Goal: Information Seeking & Learning: Learn about a topic

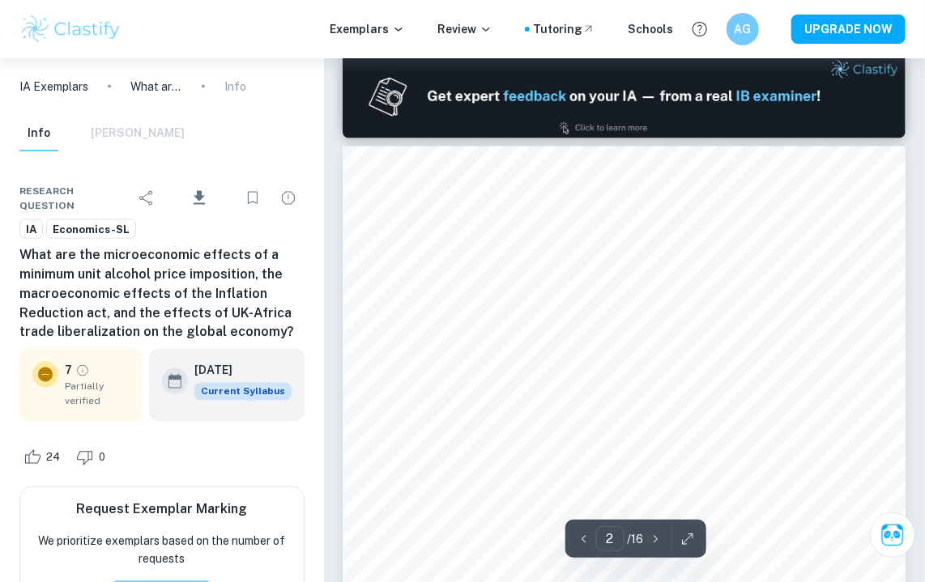
type input "1"
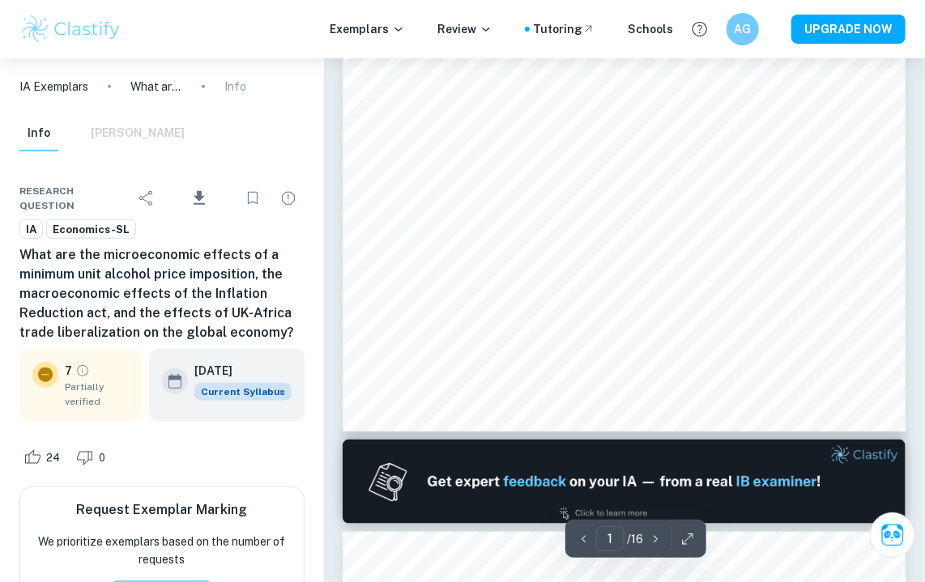
scroll to position [398, 0]
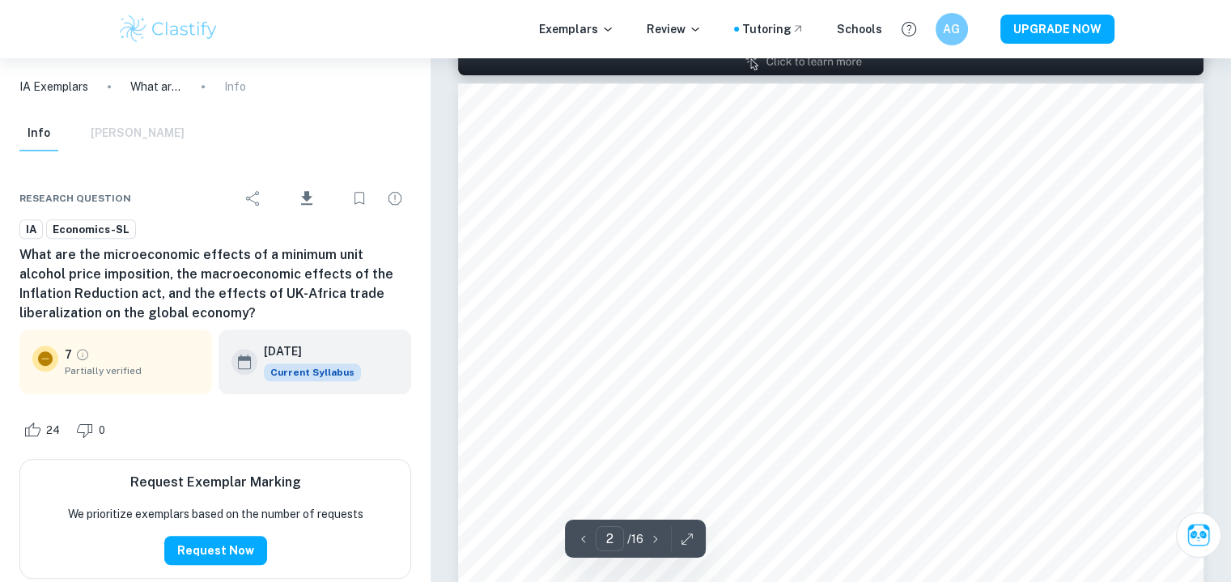
type input "1"
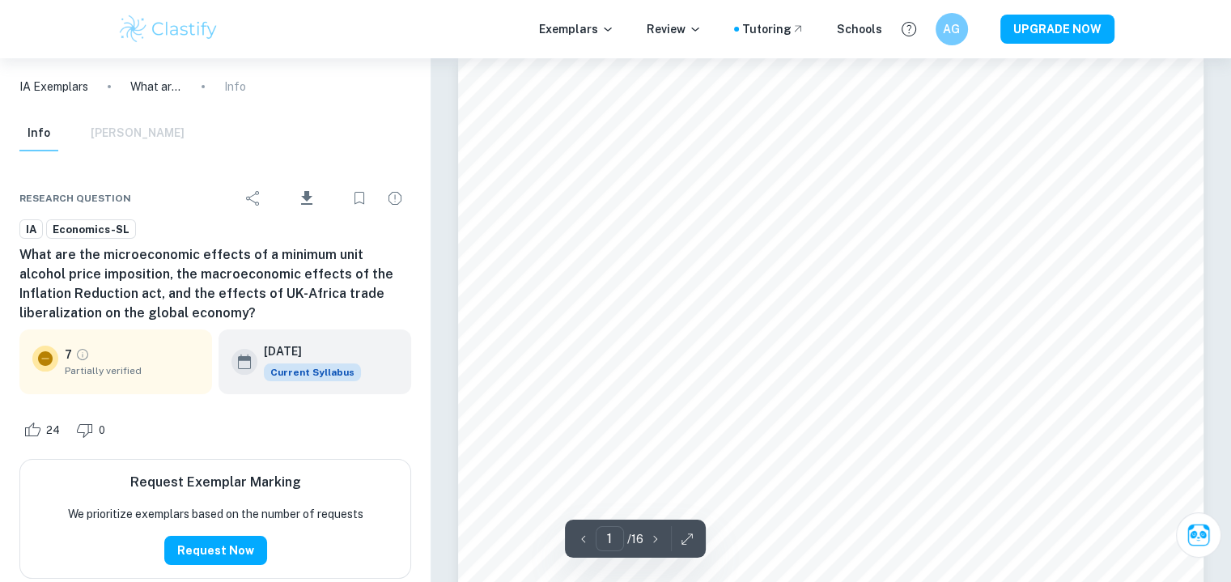
scroll to position [19, 0]
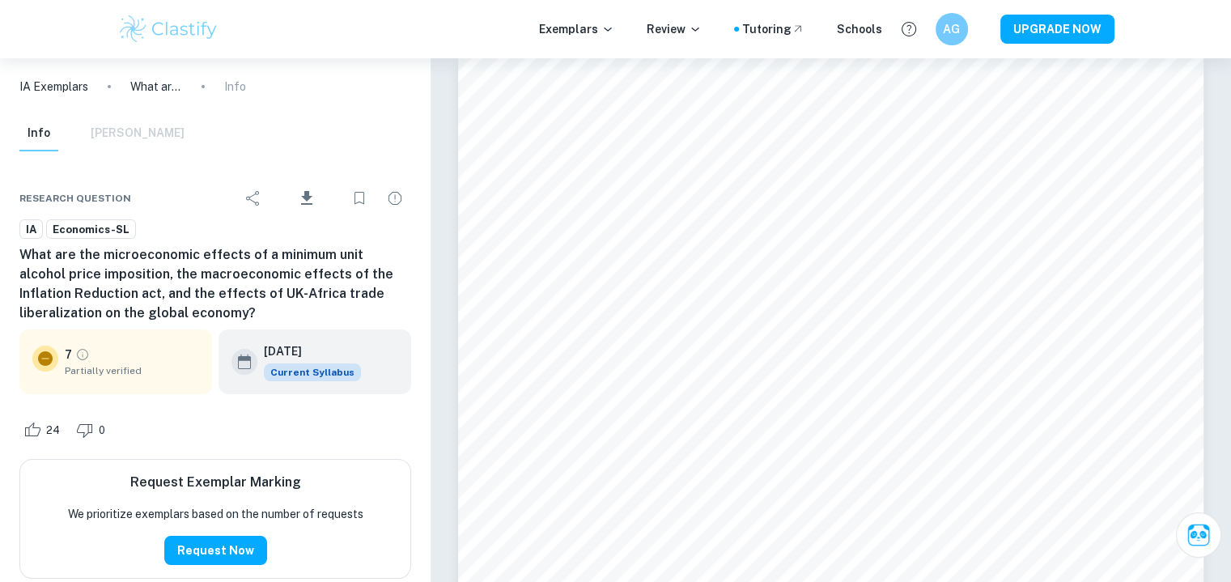
click at [182, 41] on img at bounding box center [168, 29] width 103 height 32
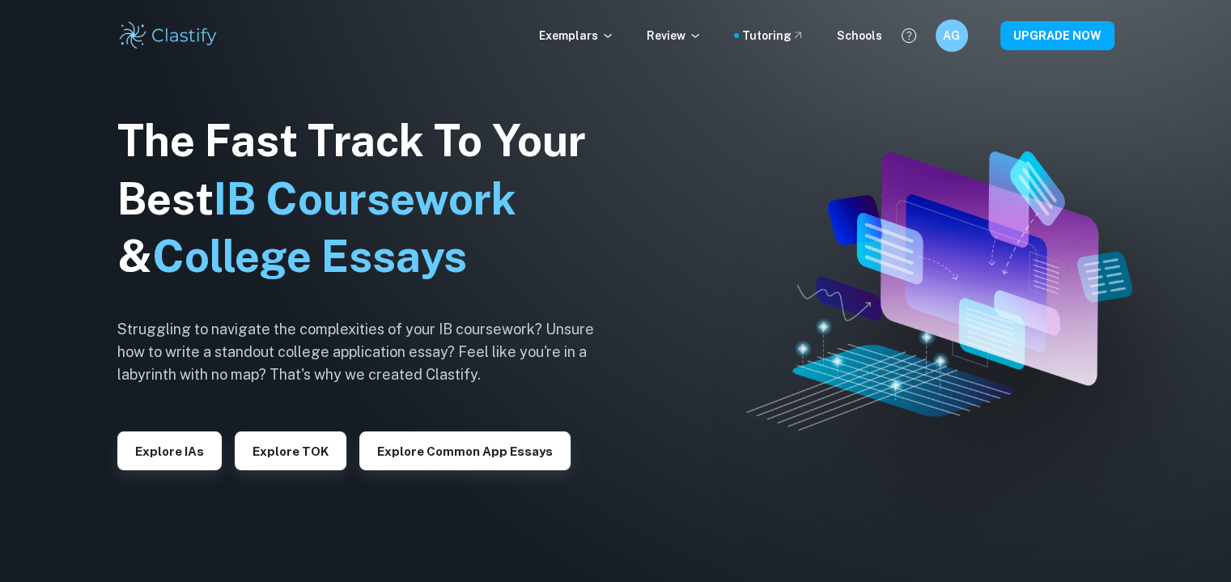
click at [167, 471] on div "The Fast Track To Your Best IB Coursework & College Essays Struggling to naviga…" at bounding box center [368, 292] width 502 height 554
click at [172, 456] on button "Explore IAs" at bounding box center [169, 451] width 104 height 39
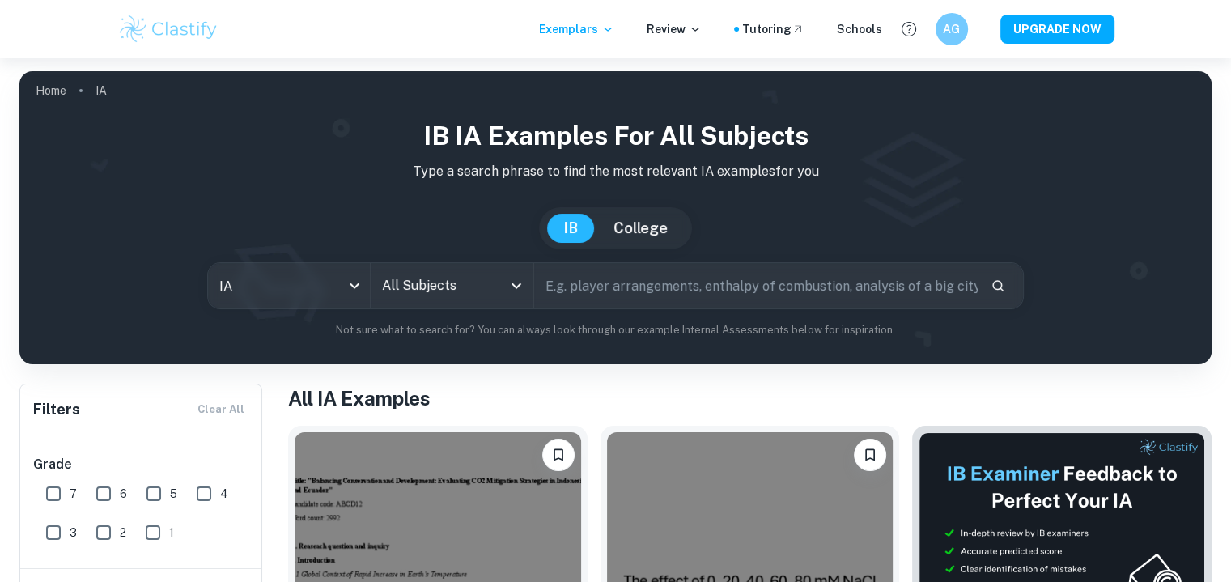
click at [418, 268] on div "All Subjects" at bounding box center [452, 285] width 162 height 45
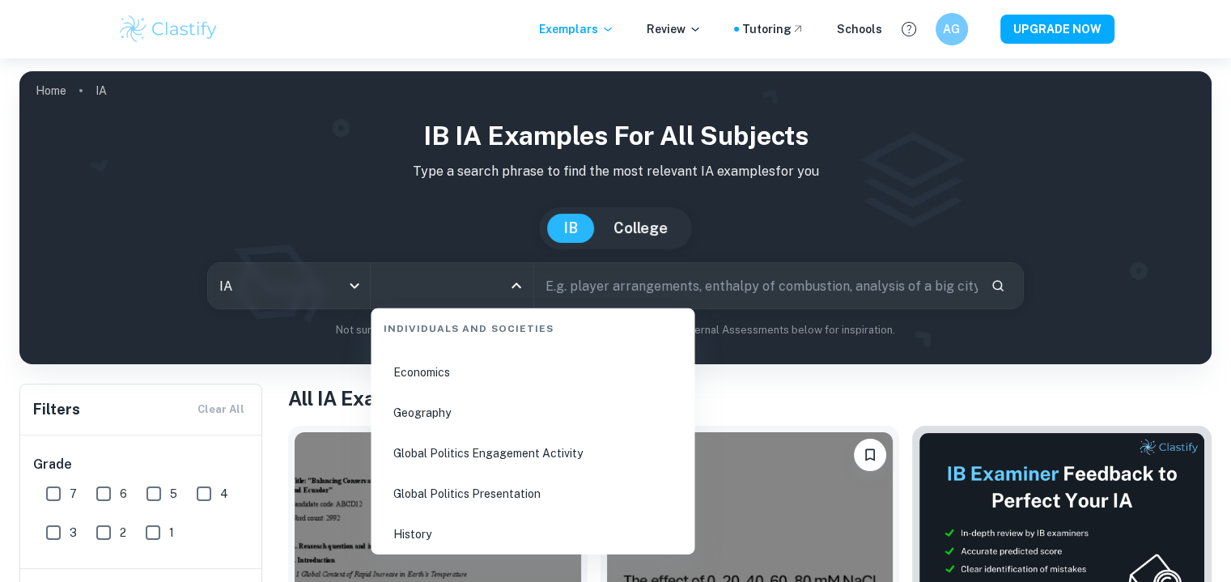
scroll to position [2049, 0]
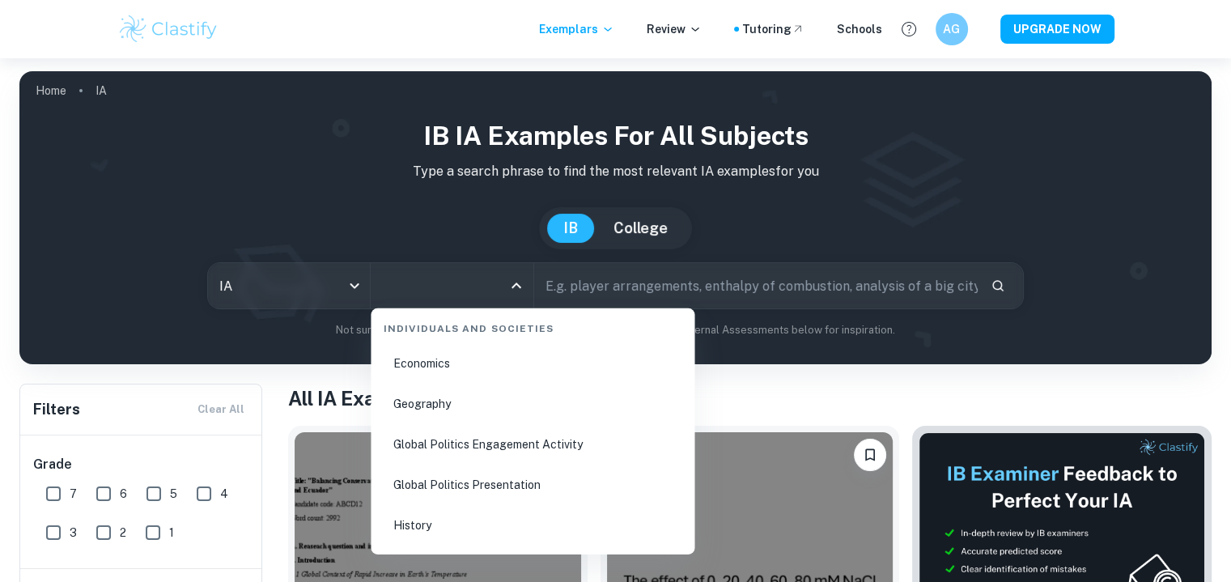
click at [441, 371] on li "Economics" at bounding box center [532, 363] width 311 height 37
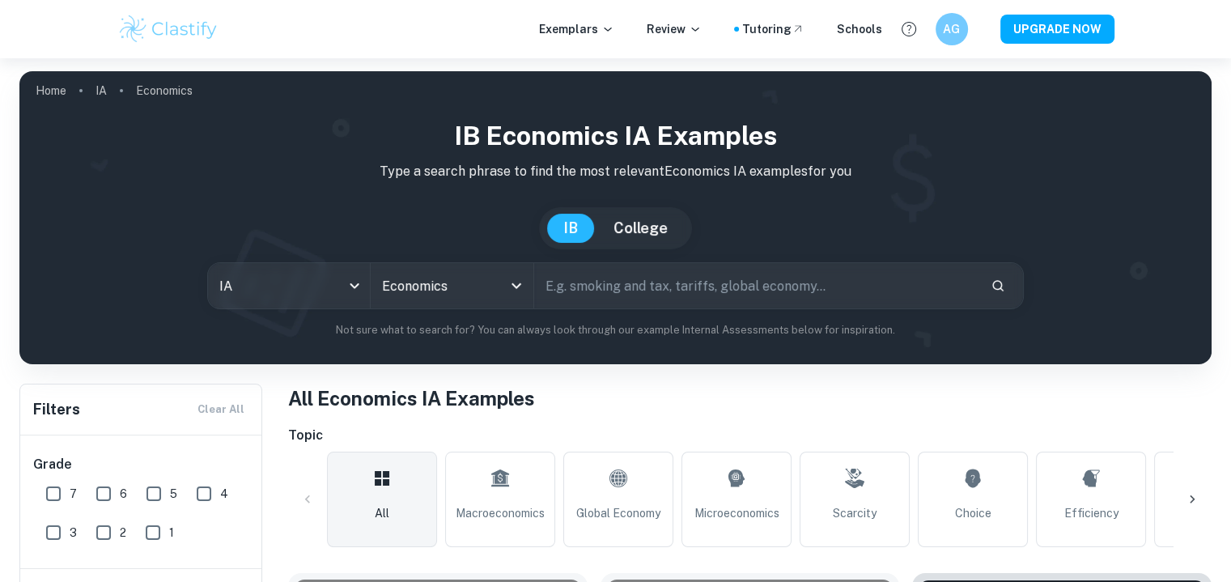
click at [630, 299] on input "text" at bounding box center [756, 285] width 444 height 45
click at [51, 493] on input "7" at bounding box center [53, 494] width 32 height 32
checkbox input "true"
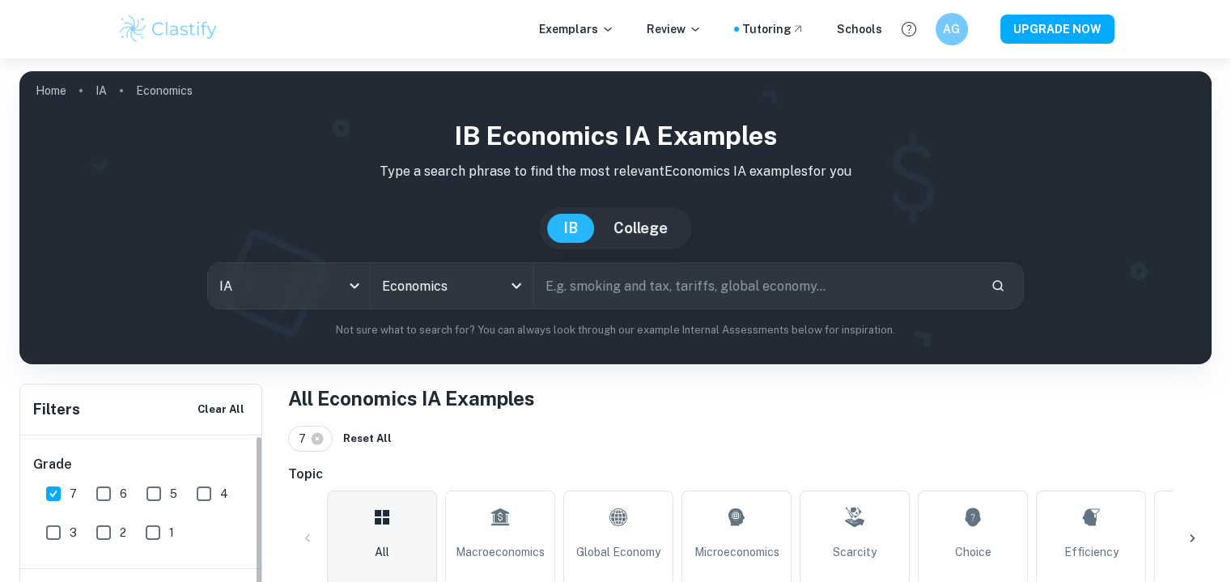
scroll to position [274, 0]
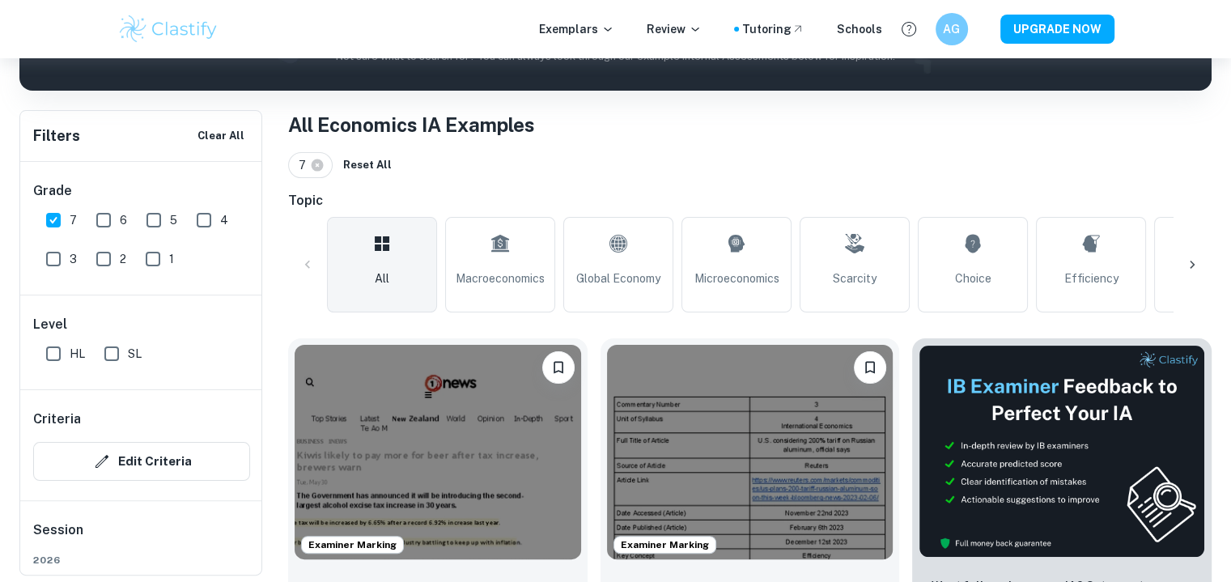
click at [114, 357] on input "SL" at bounding box center [112, 354] width 32 height 32
checkbox input "true"
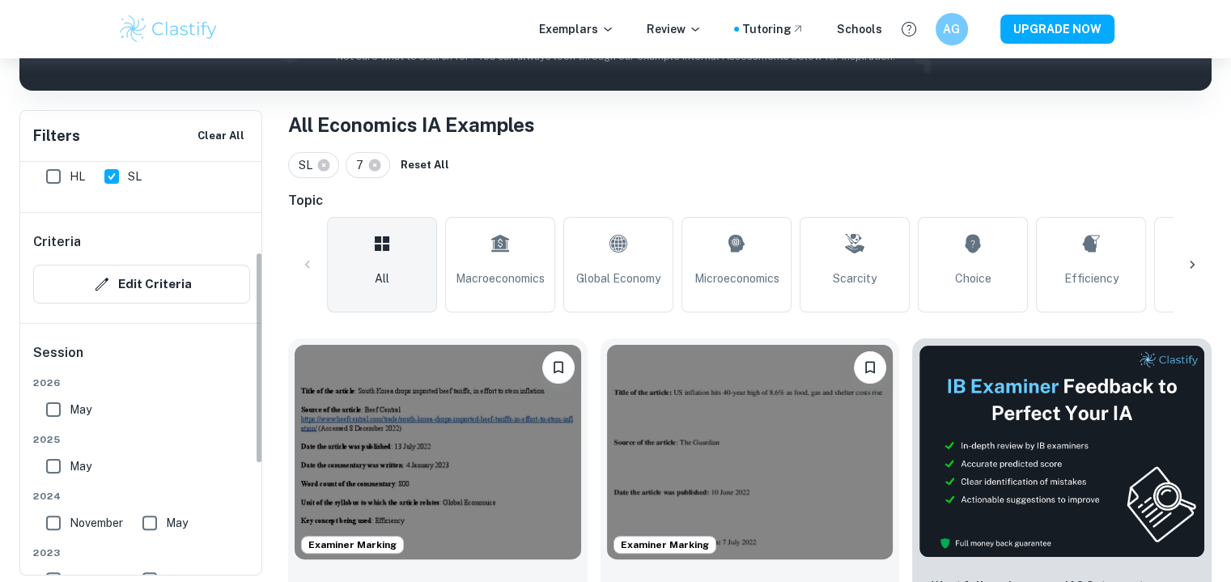
scroll to position [178, 0]
click at [45, 406] on input "May" at bounding box center [53, 409] width 32 height 32
checkbox input "true"
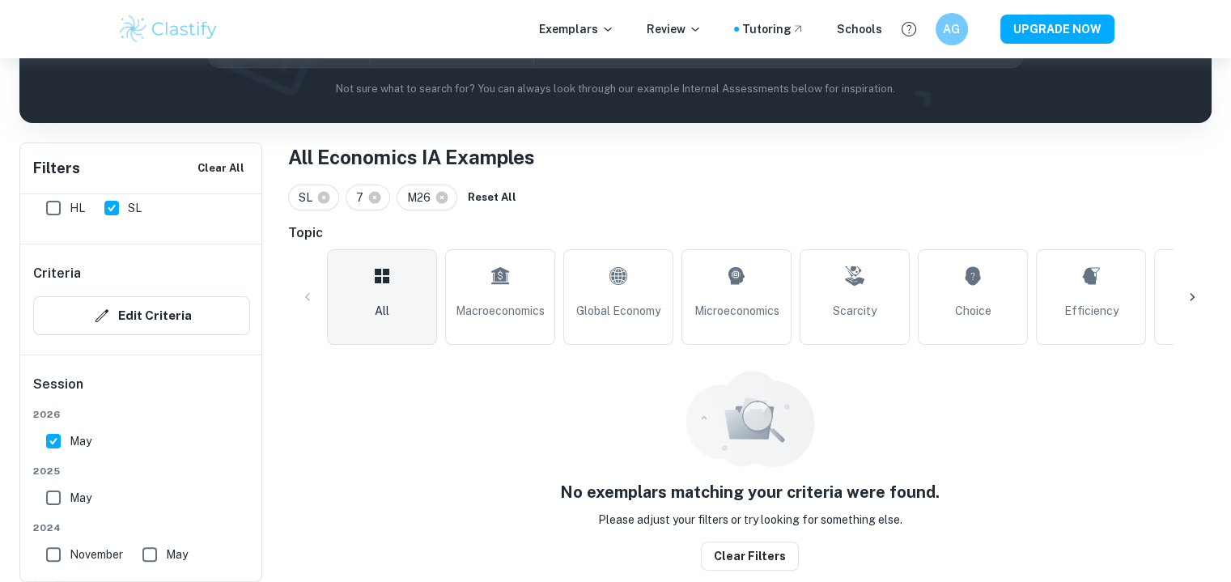
scroll to position [229, 0]
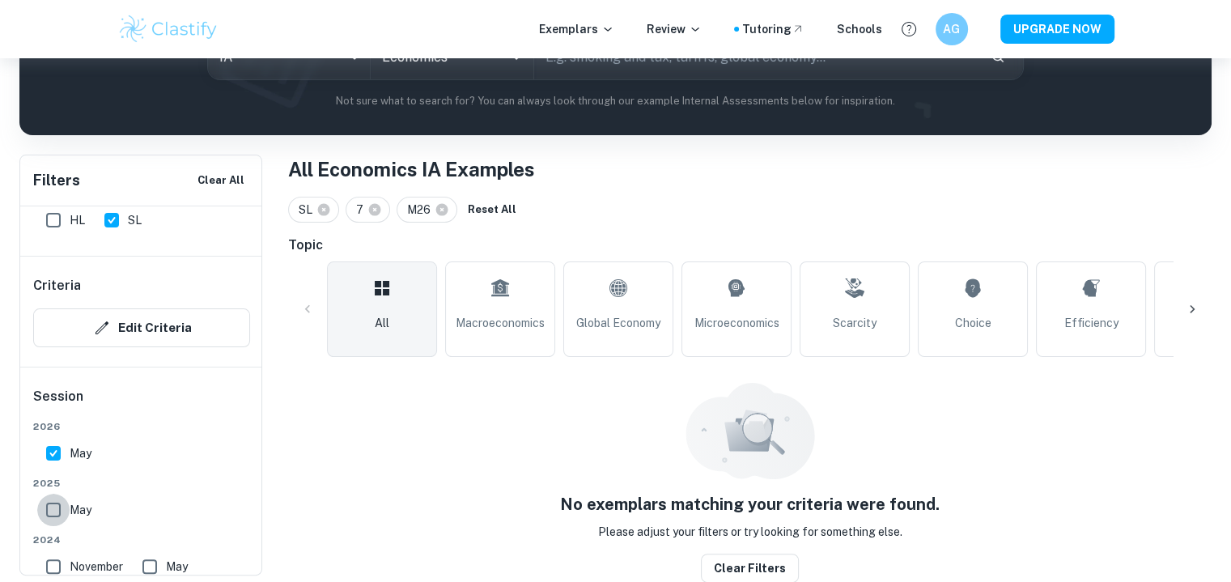
click at [48, 515] on input "May" at bounding box center [53, 510] width 32 height 32
checkbox input "true"
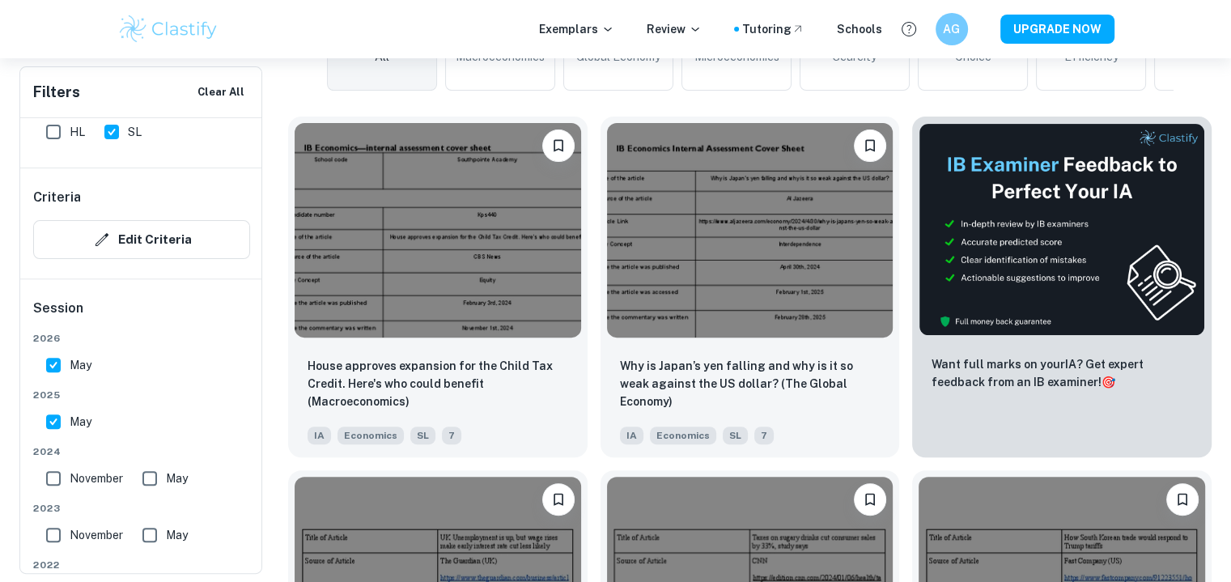
scroll to position [494, 0]
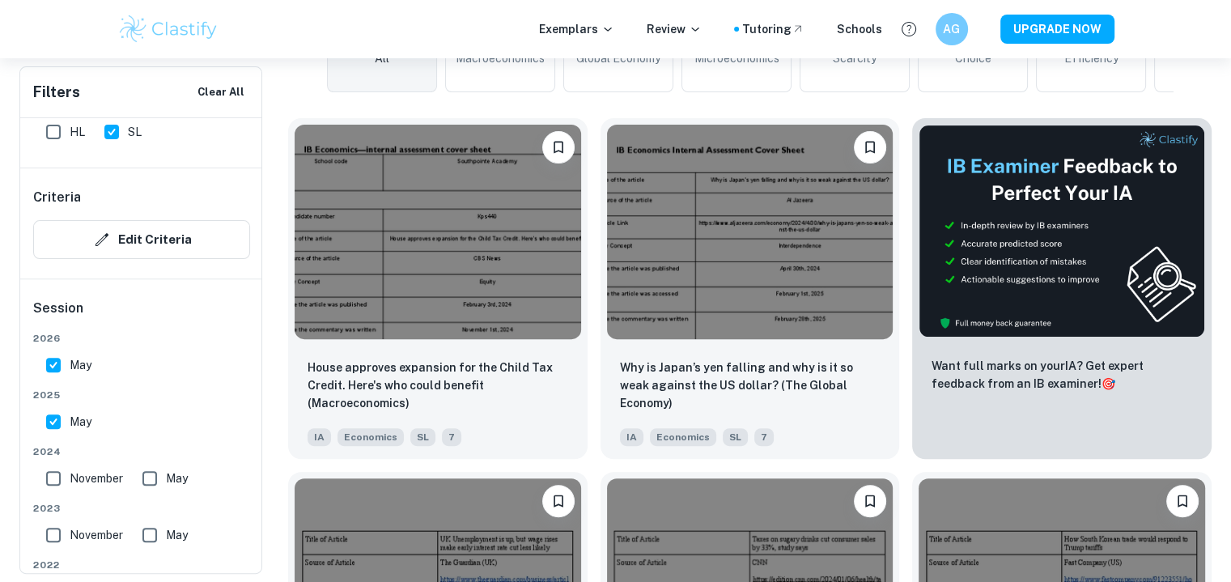
click at [440, 197] on img at bounding box center [438, 232] width 287 height 215
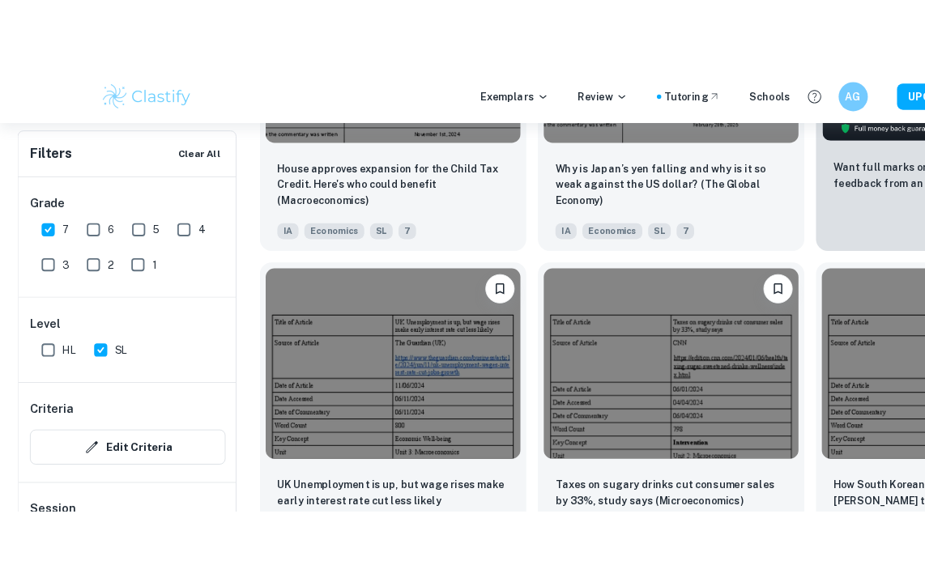
scroll to position [748, 0]
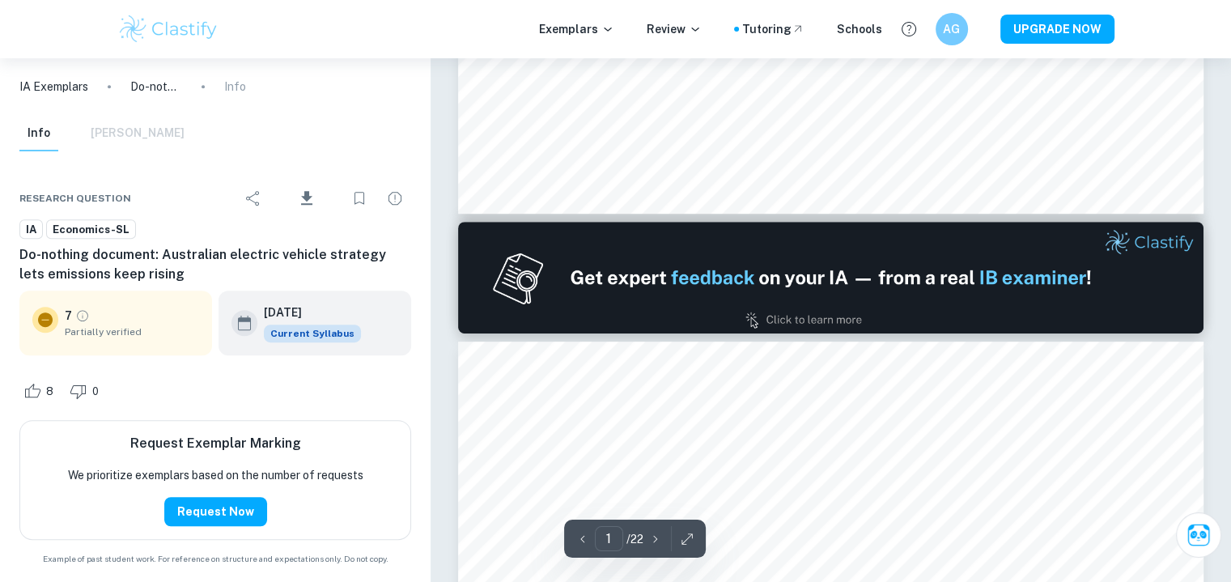
scroll to position [865, 0]
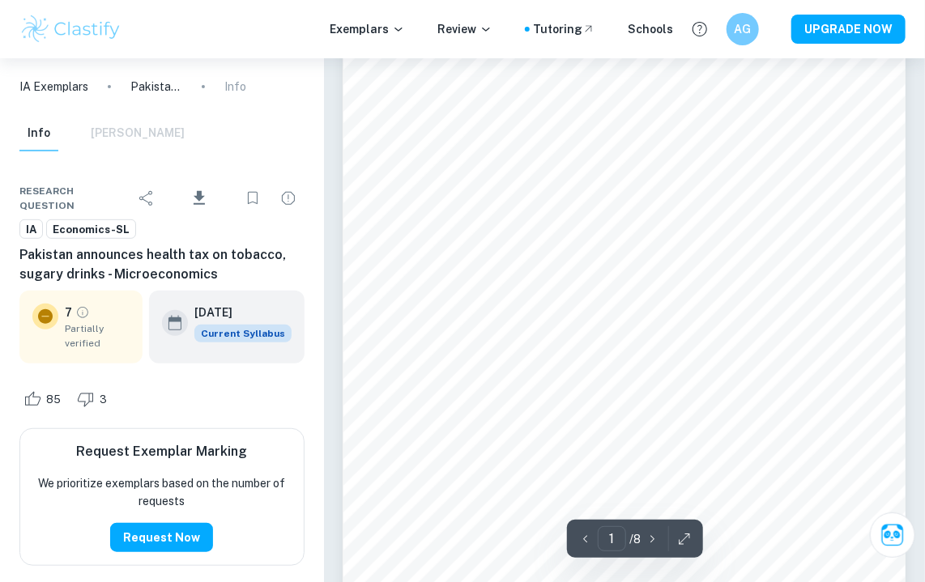
scroll to position [165, 0]
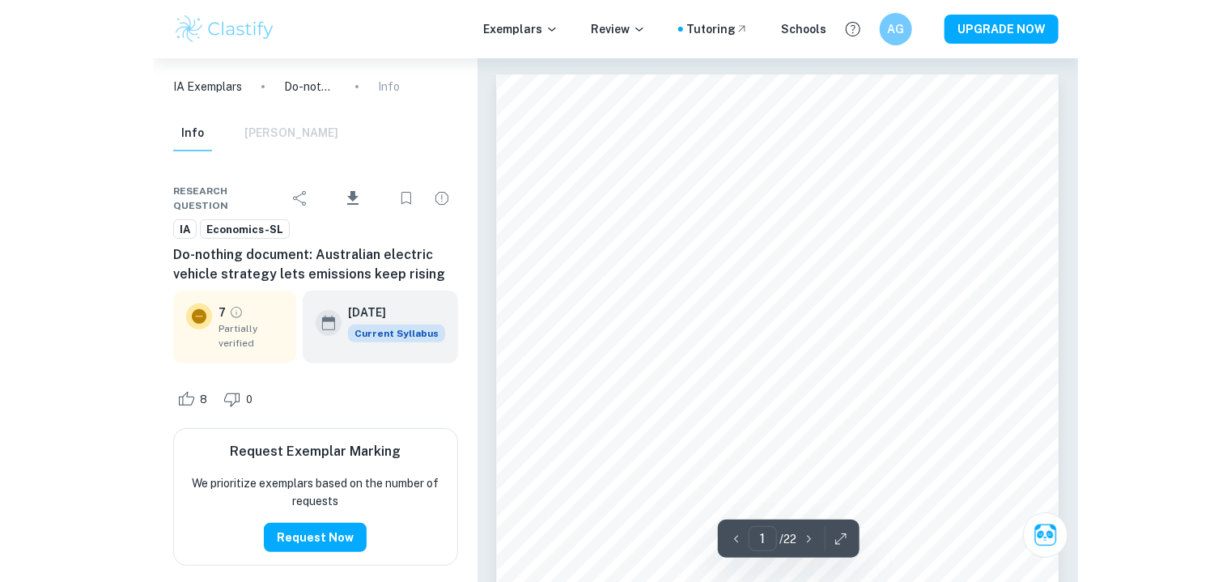
scroll to position [32, 0]
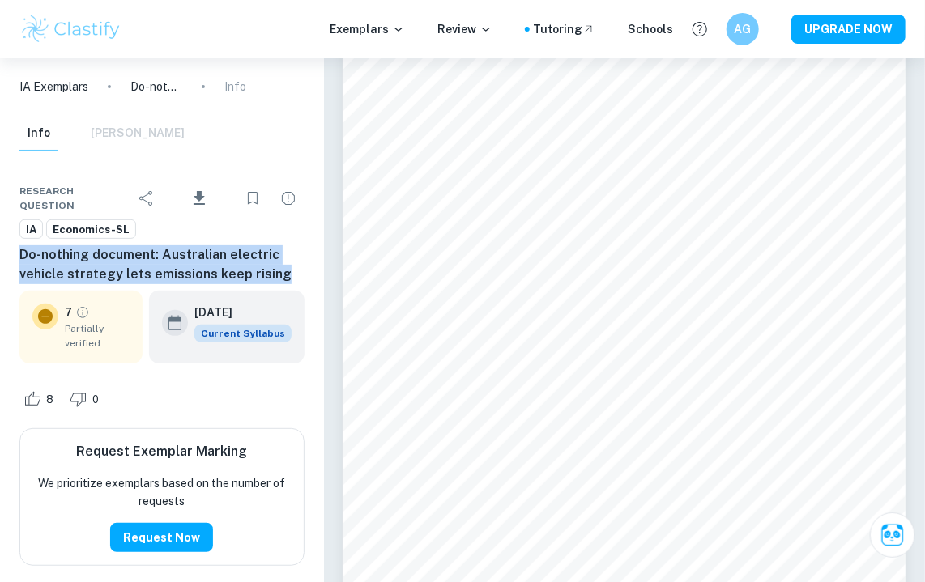
drag, startPoint x: 15, startPoint y: 257, endPoint x: 279, endPoint y: 276, distance: 264.6
click at [279, 276] on div "Research question Download IA Economics-SL Do-nothing document: Australian elec…" at bounding box center [162, 391] width 324 height 466
copy h6 "Do-nothing document: Australian electric vehicle strategy lets emissions keep r…"
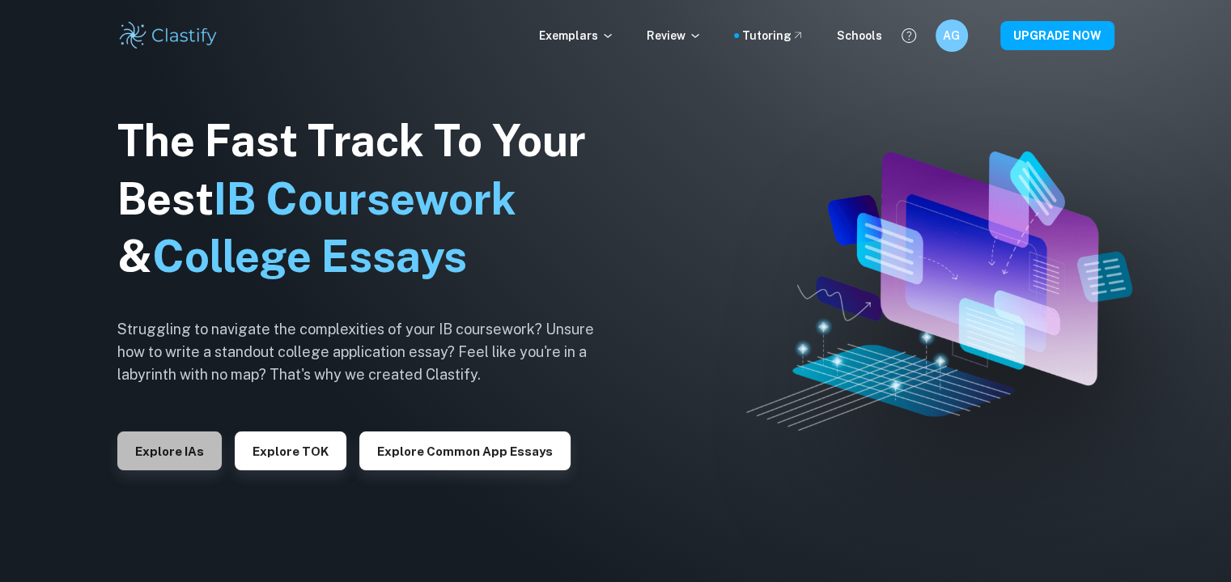
click at [184, 449] on button "Explore IAs" at bounding box center [169, 451] width 104 height 39
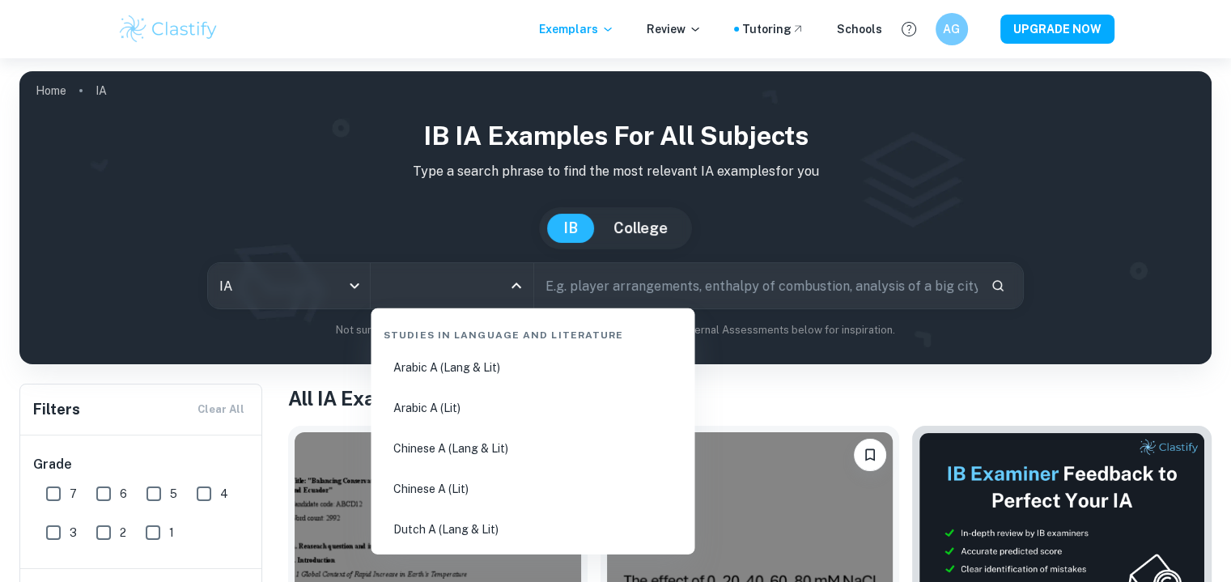
click at [424, 291] on input "All Subjects" at bounding box center [439, 285] width 123 height 31
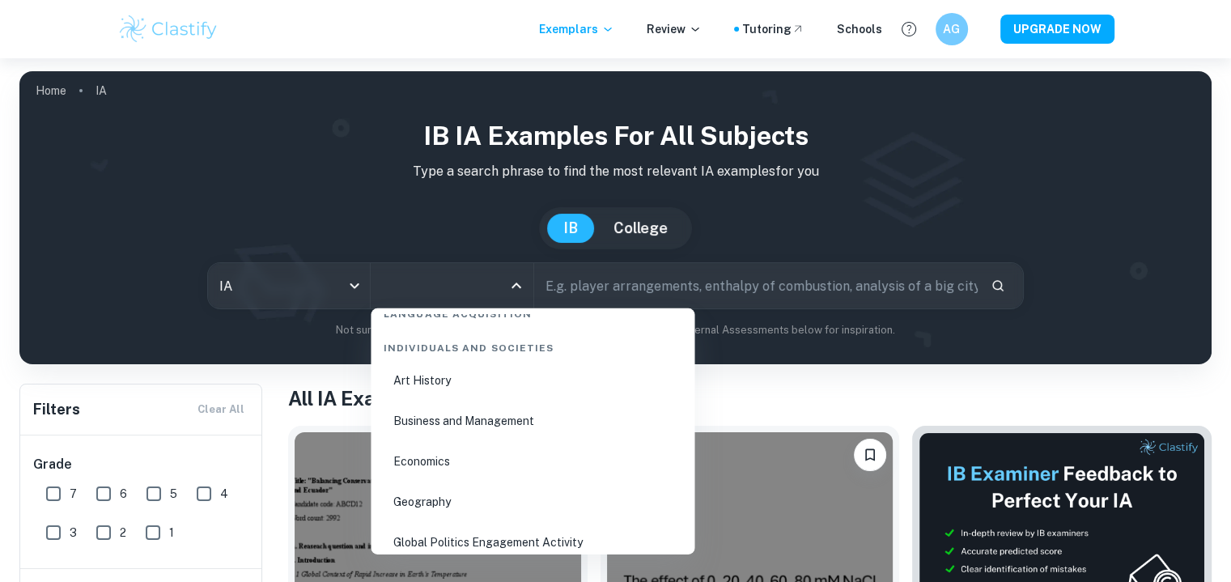
scroll to position [1975, 0]
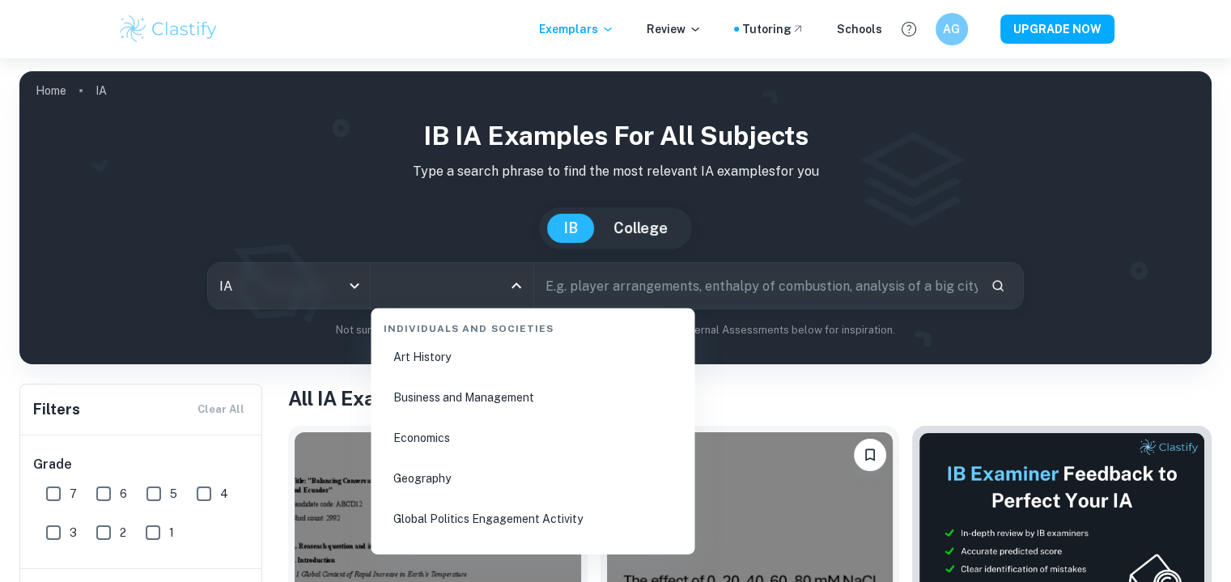
click at [424, 429] on li "Economics" at bounding box center [532, 437] width 311 height 37
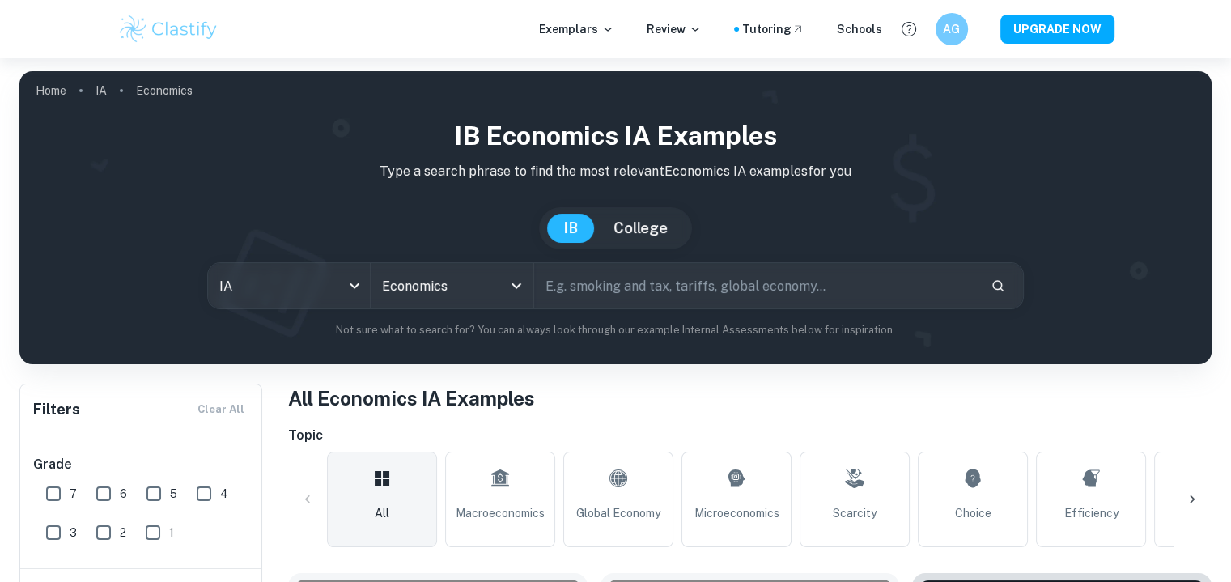
scroll to position [188, 0]
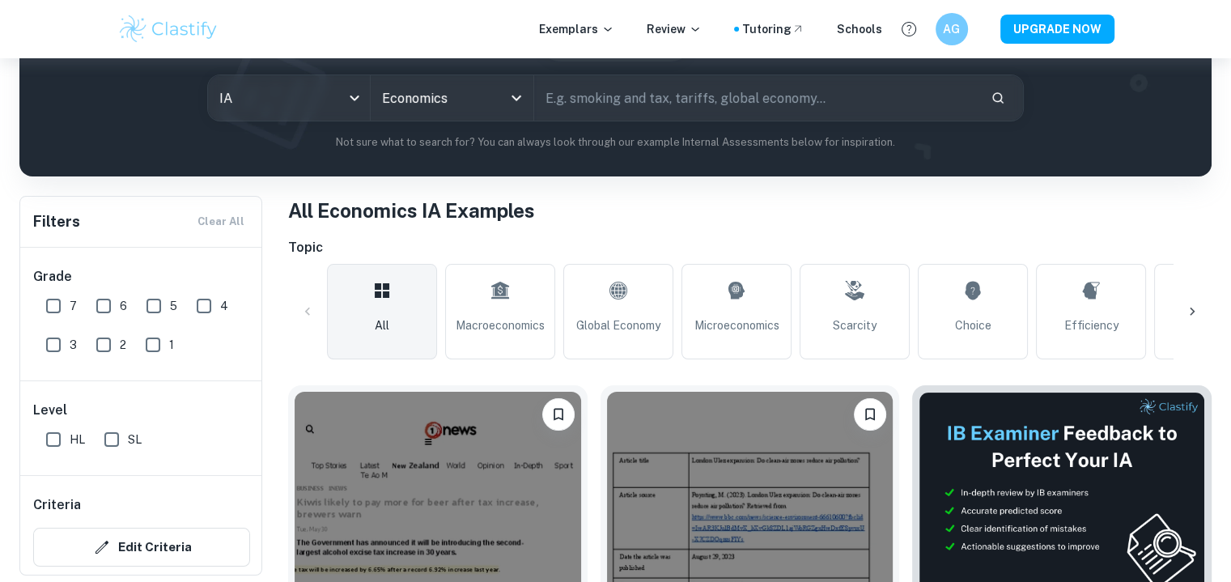
click at [52, 303] on input "7" at bounding box center [53, 306] width 32 height 32
checkbox input "true"
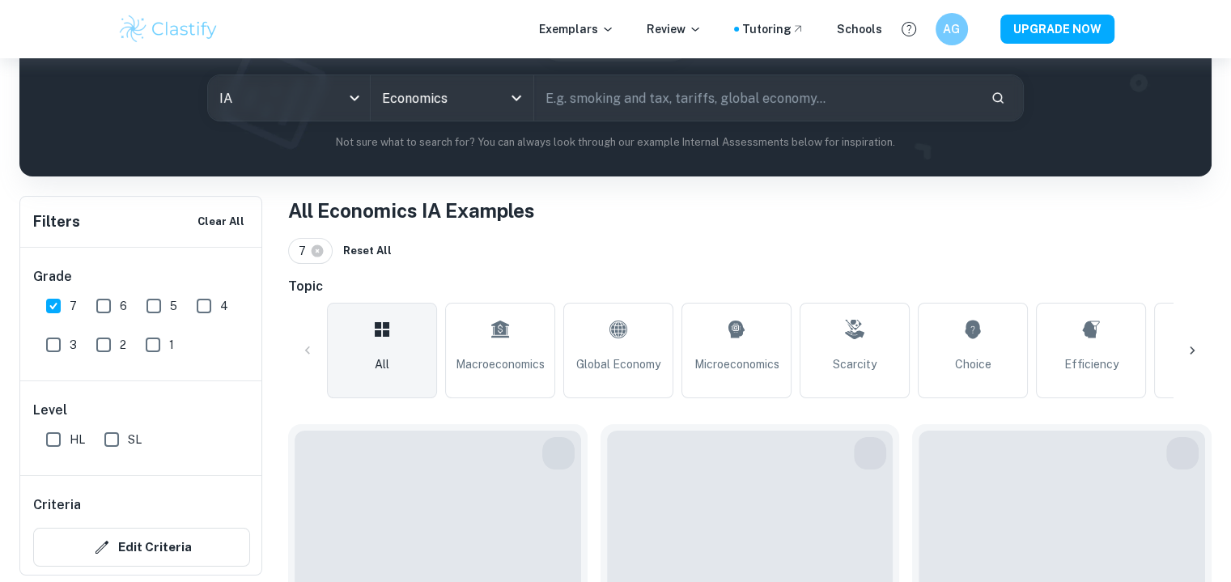
click at [129, 440] on span "SL" at bounding box center [135, 440] width 14 height 18
click at [128, 440] on input "SL" at bounding box center [112, 439] width 32 height 32
checkbox input "true"
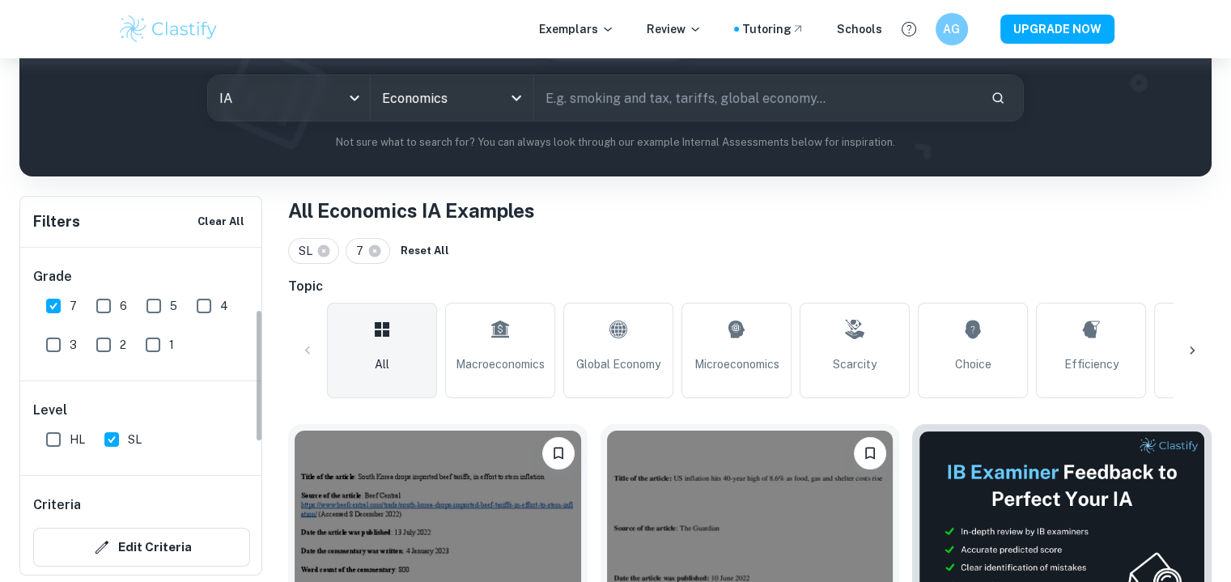
scroll to position [152, 0]
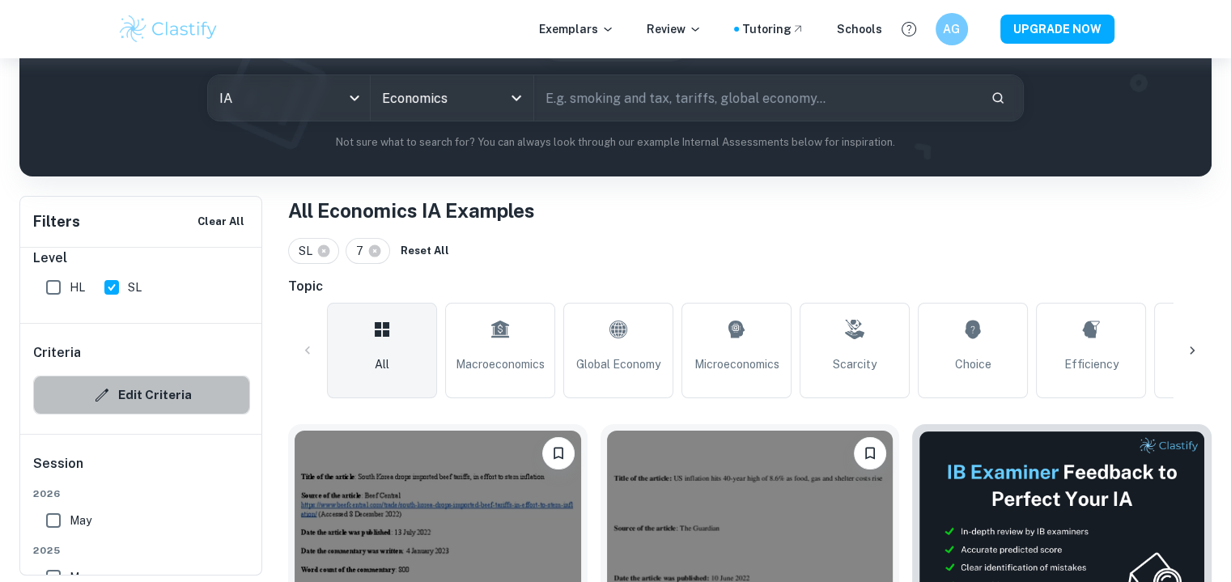
click at [117, 391] on button "Edit Criteria" at bounding box center [141, 395] width 217 height 39
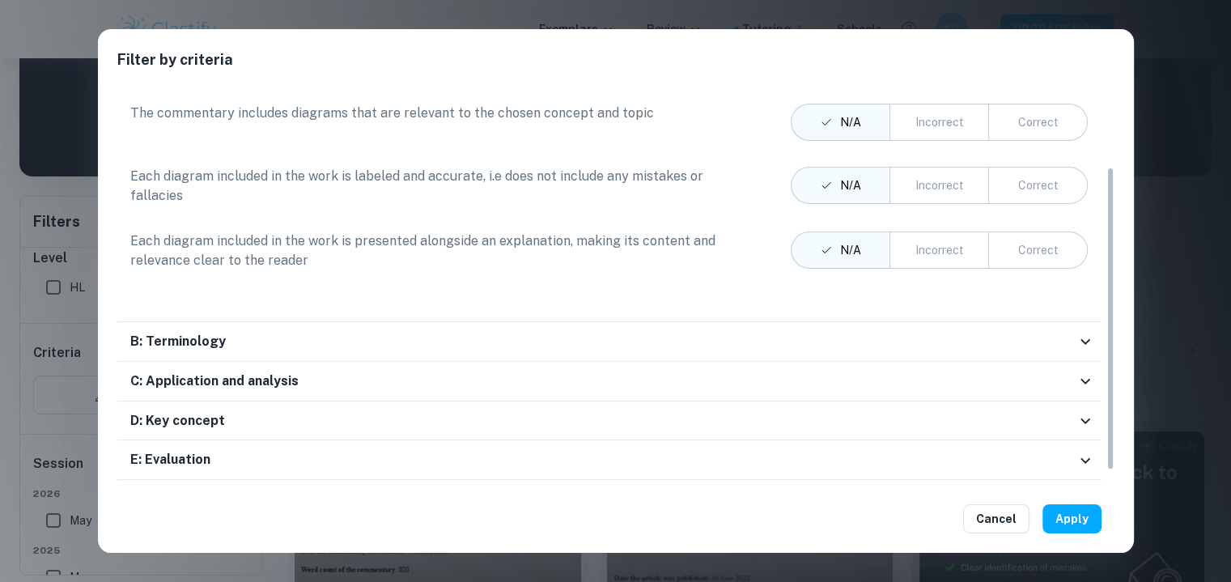
scroll to position [116, 0]
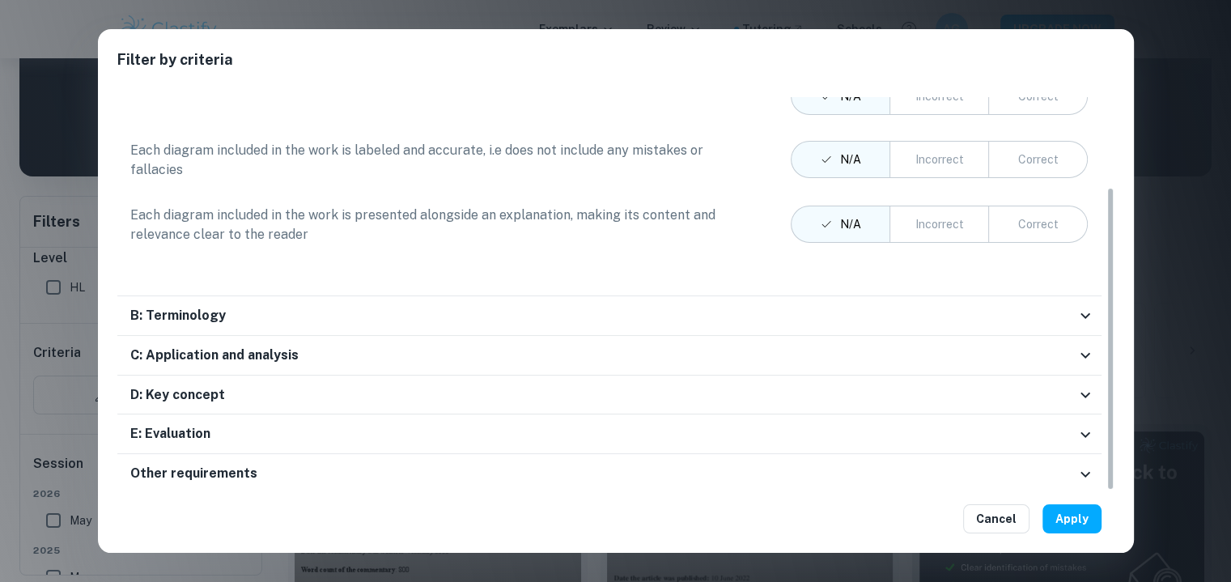
click at [986, 517] on button "Cancel" at bounding box center [996, 518] width 66 height 29
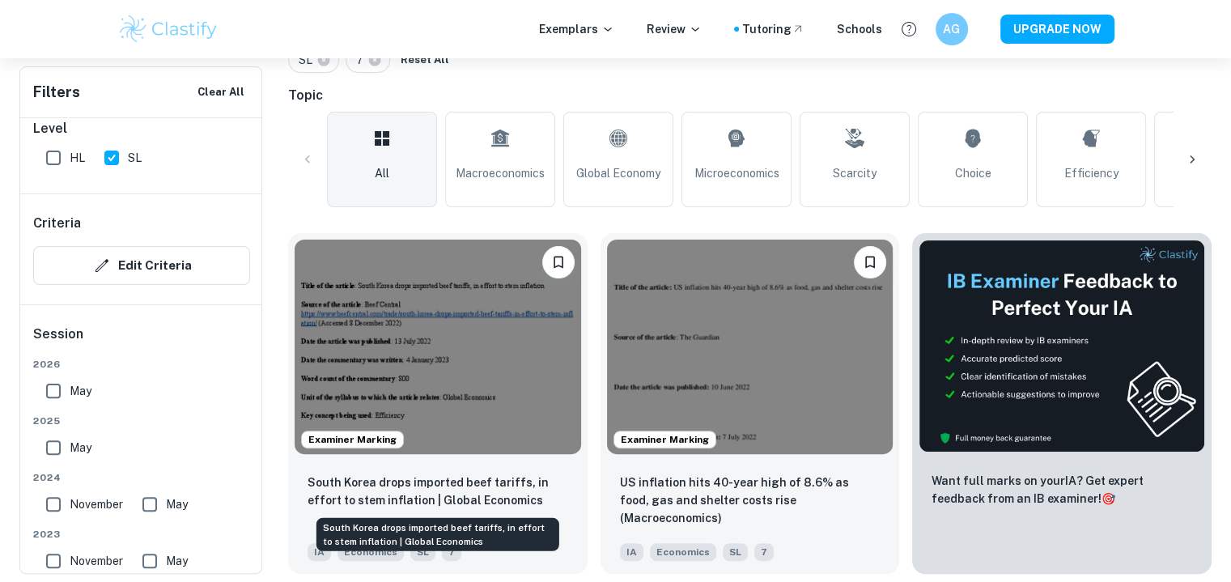
scroll to position [384, 0]
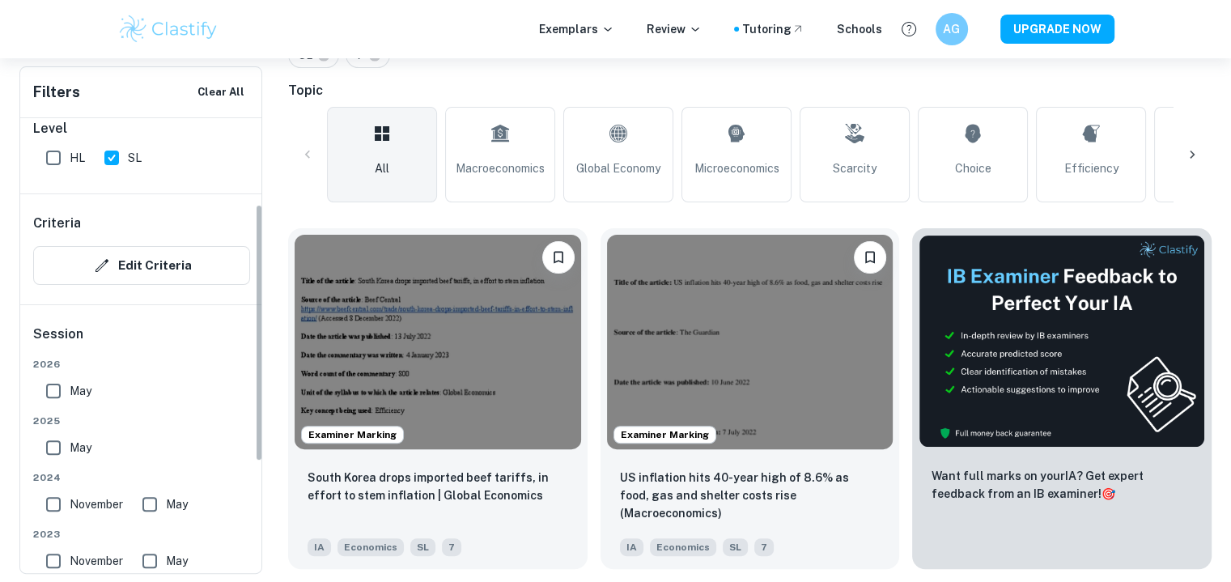
click at [54, 446] on input "May" at bounding box center [53, 448] width 32 height 32
checkbox input "true"
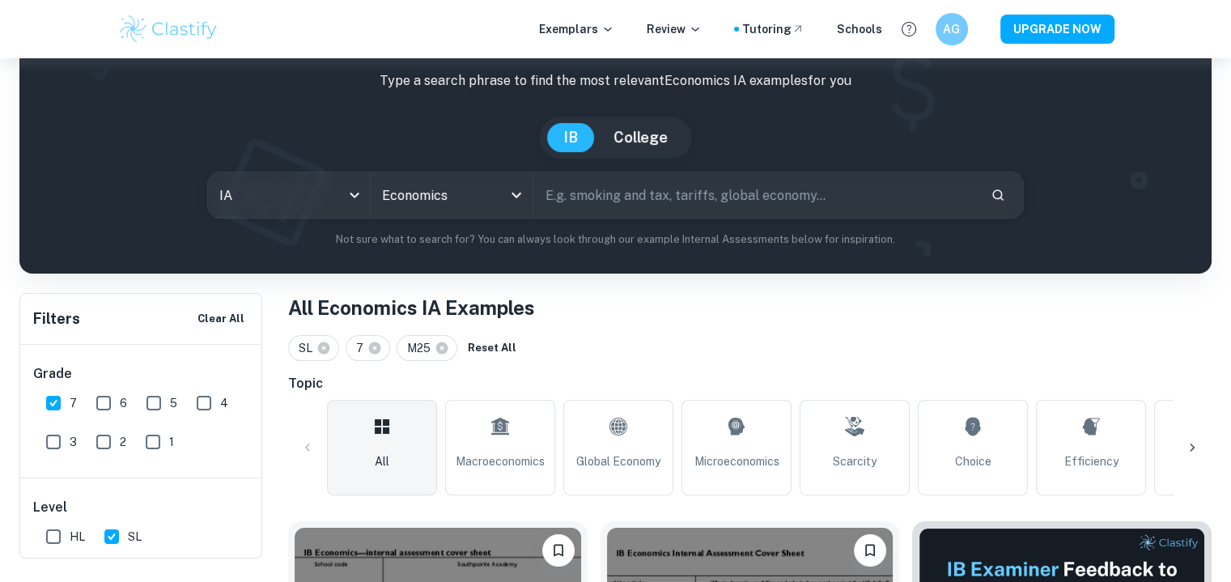
scroll to position [74, 0]
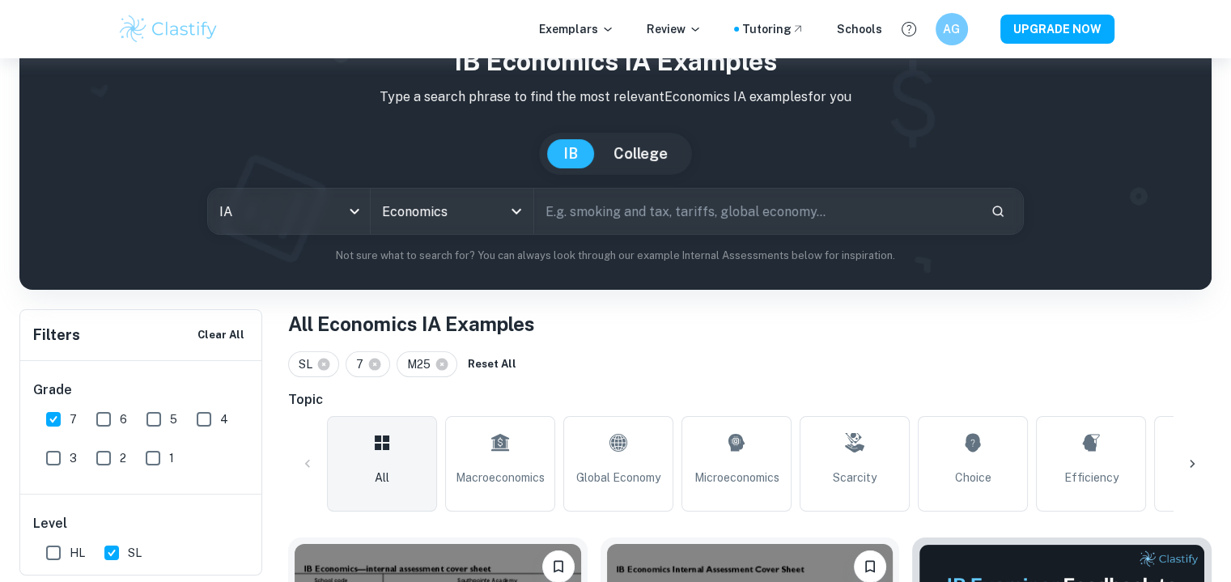
click at [528, 454] on link "Macroeconomics" at bounding box center [500, 464] width 110 height 96
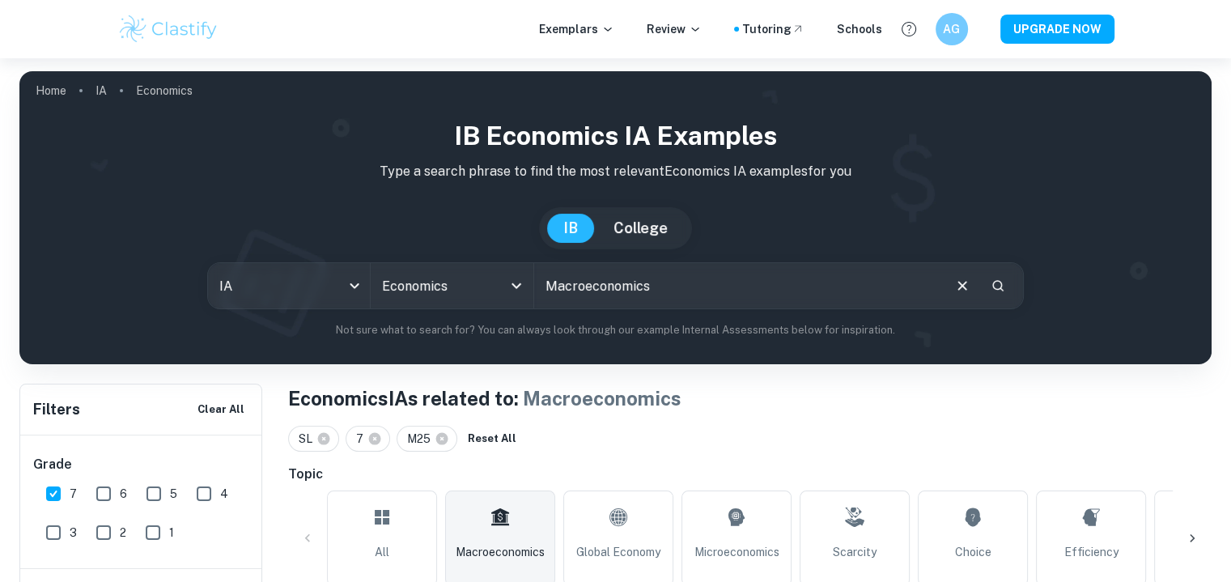
click at [759, 466] on h6 "Topic" at bounding box center [750, 474] width 924 height 19
click at [746, 540] on link "Microeconomics" at bounding box center [737, 539] width 110 height 96
type input "Microeconomics"
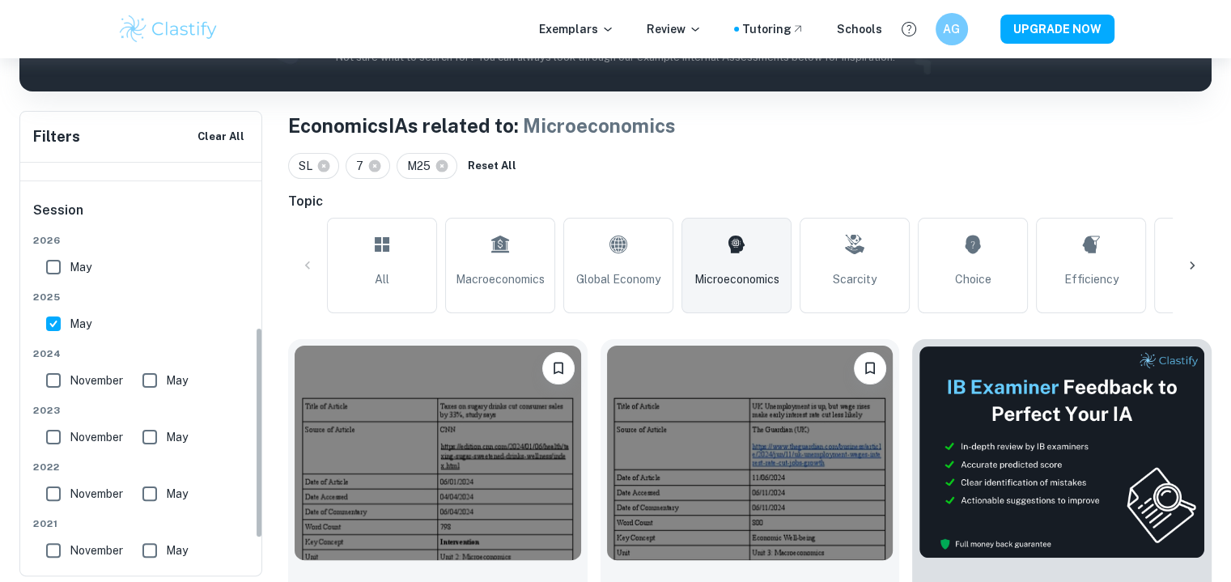
scroll to position [321, 0]
click at [55, 381] on input "November" at bounding box center [53, 380] width 32 height 32
checkbox input "true"
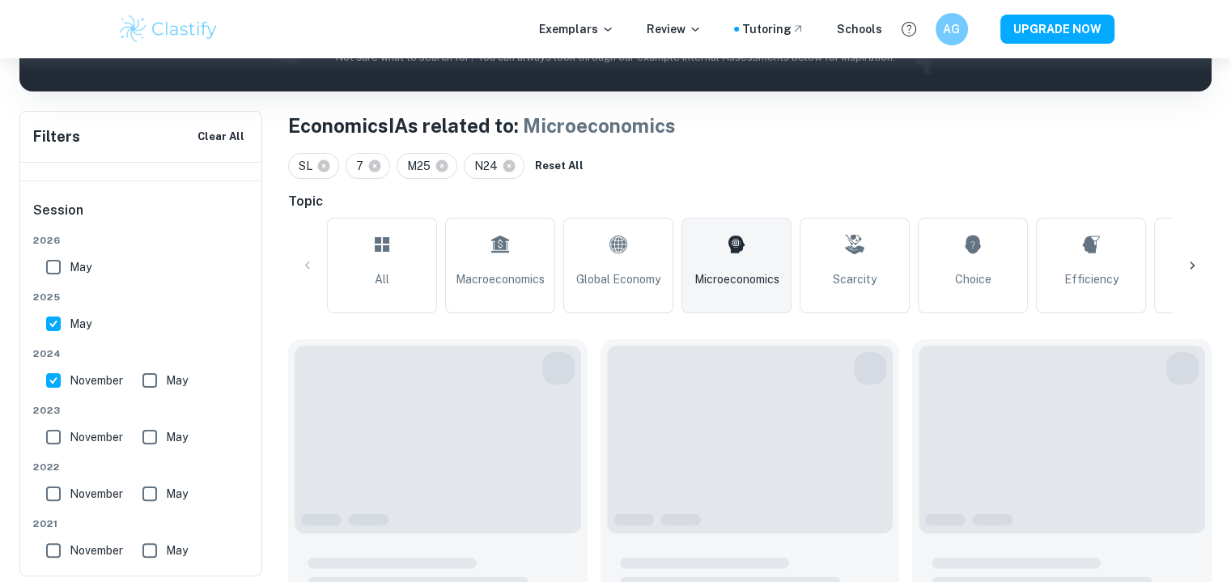
click at [55, 329] on input "May" at bounding box center [53, 324] width 32 height 32
checkbox input "false"
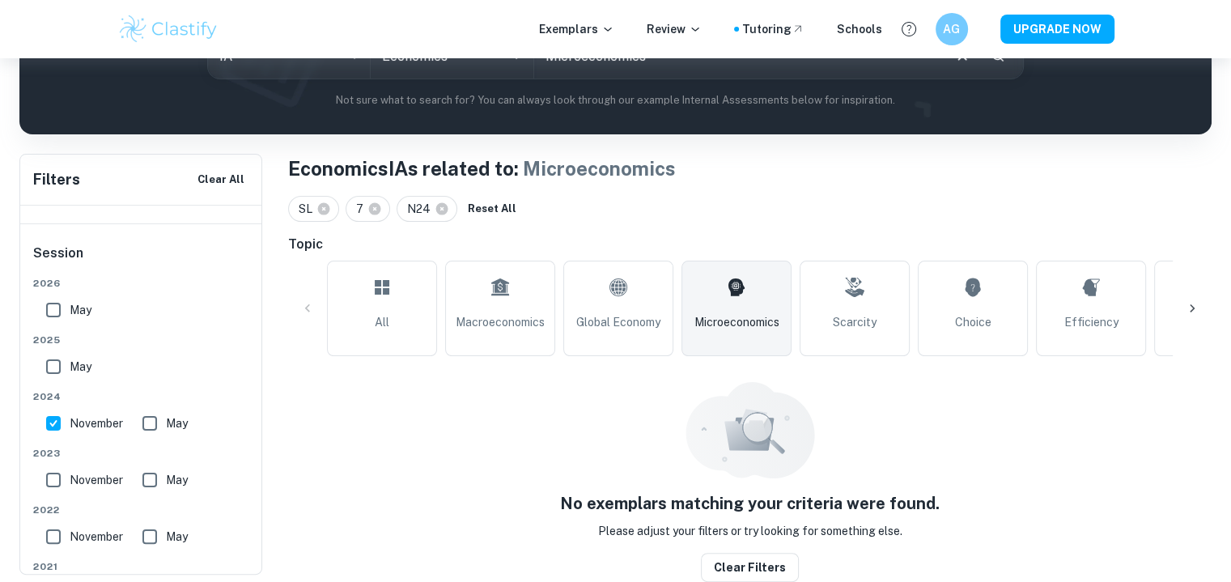
scroll to position [229, 0]
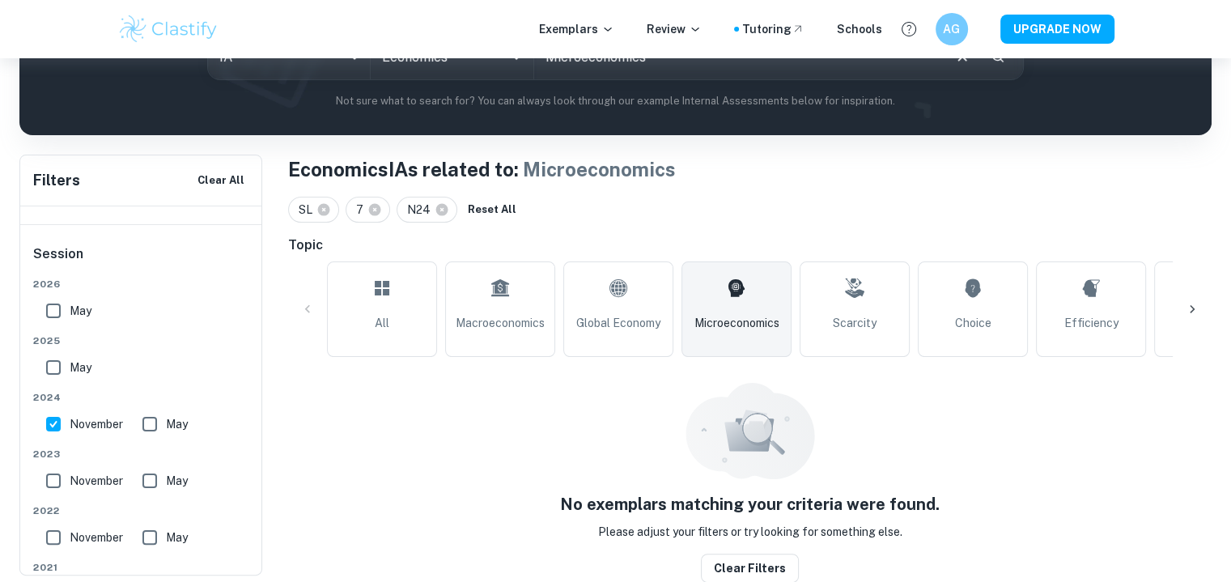
click at [155, 421] on input "May" at bounding box center [150, 424] width 32 height 32
checkbox input "true"
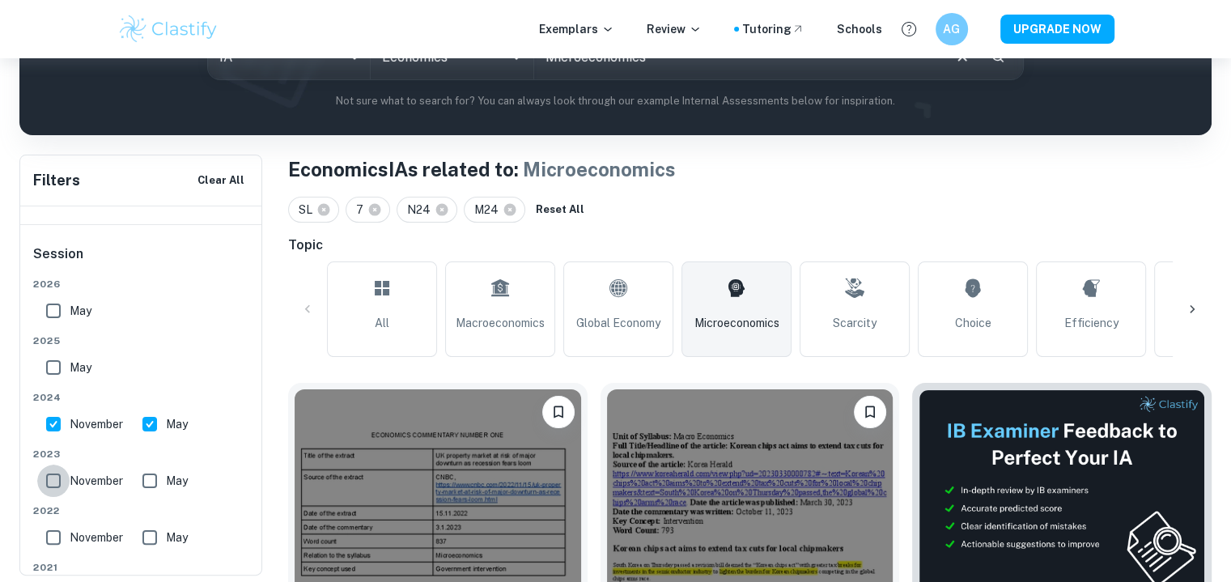
click at [41, 480] on input "November" at bounding box center [53, 481] width 32 height 32
checkbox input "true"
click at [177, 482] on span "May" at bounding box center [177, 481] width 22 height 18
click at [166, 482] on input "May" at bounding box center [150, 481] width 32 height 32
checkbox input "true"
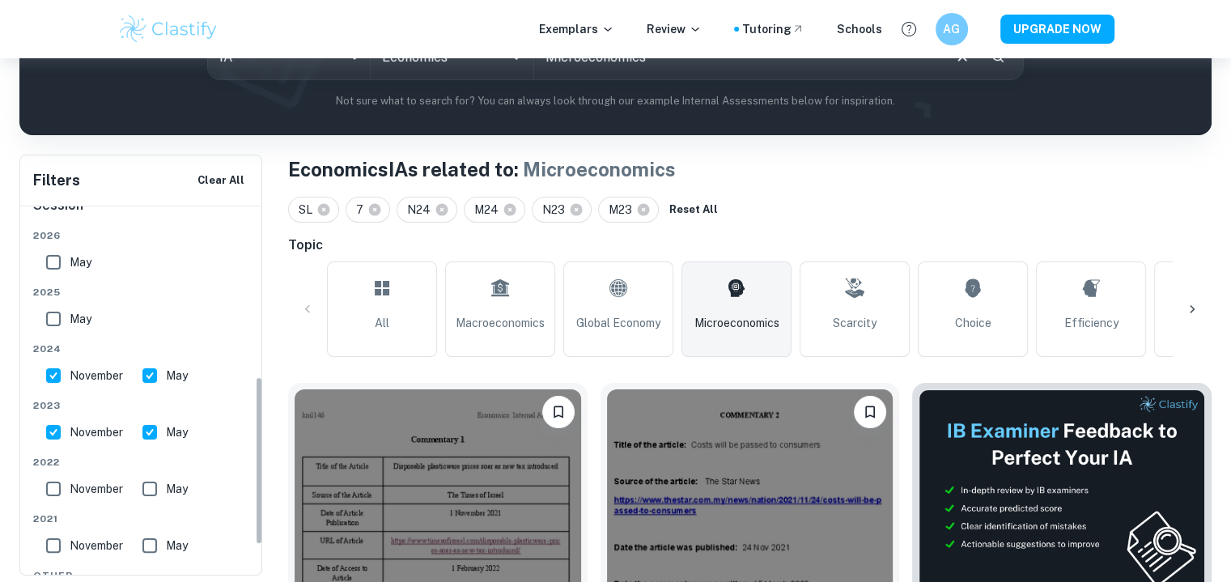
scroll to position [371, 0]
click at [68, 381] on input "November" at bounding box center [53, 374] width 32 height 32
checkbox input "false"
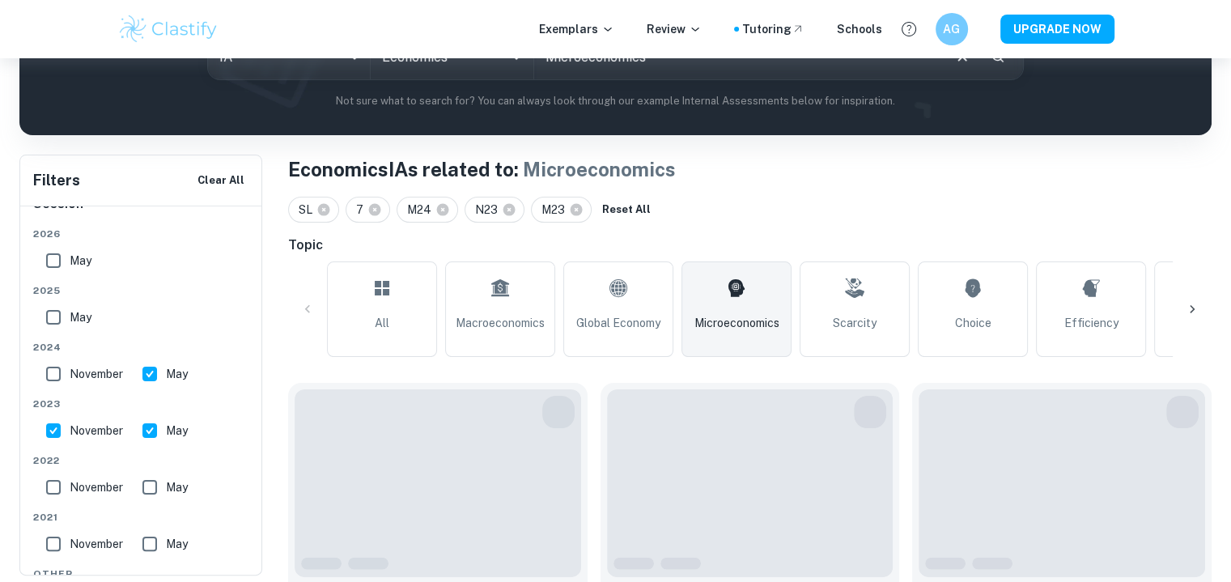
click at [66, 436] on input "November" at bounding box center [53, 431] width 32 height 32
checkbox input "false"
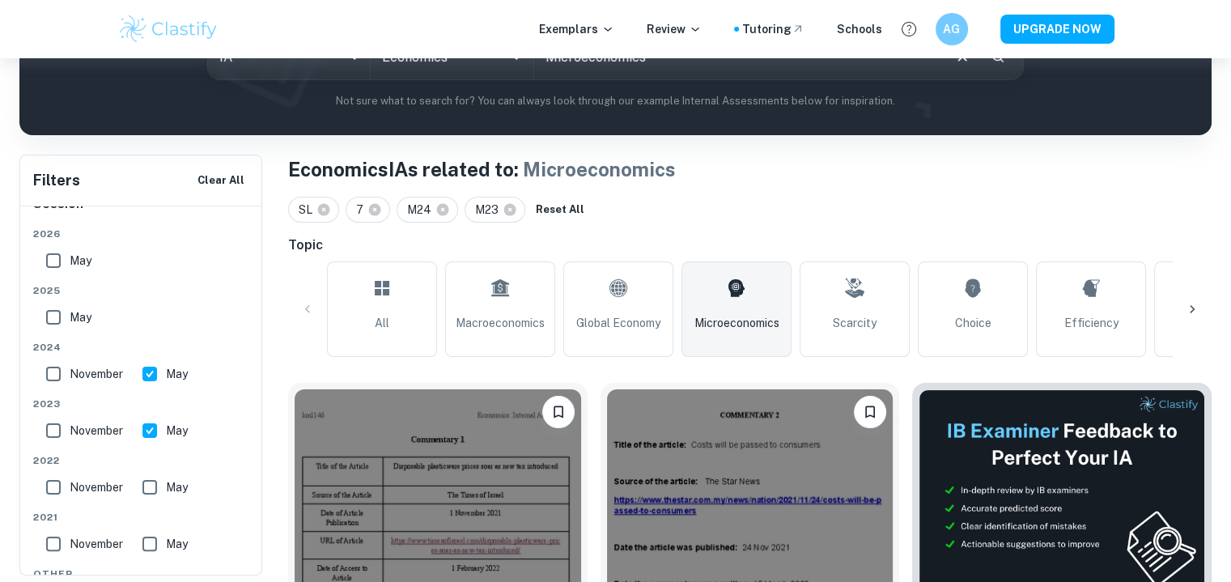
click at [182, 444] on label "May" at bounding box center [161, 431] width 54 height 32
click at [166, 444] on input "May" at bounding box center [150, 431] width 32 height 32
checkbox input "false"
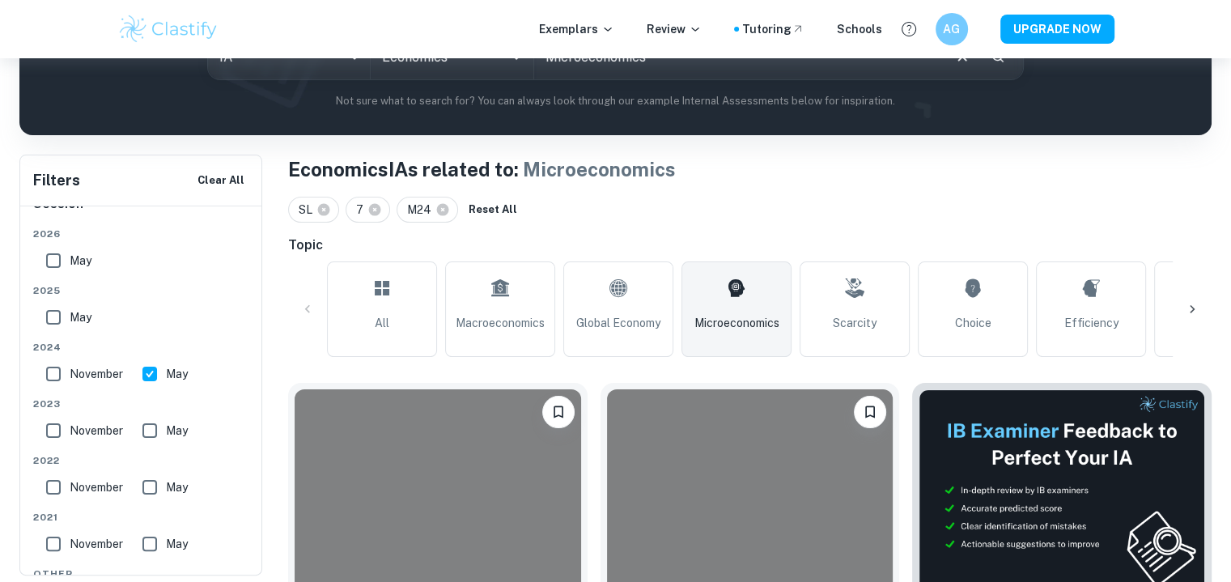
click at [161, 385] on input "May" at bounding box center [150, 374] width 32 height 32
checkbox input "false"
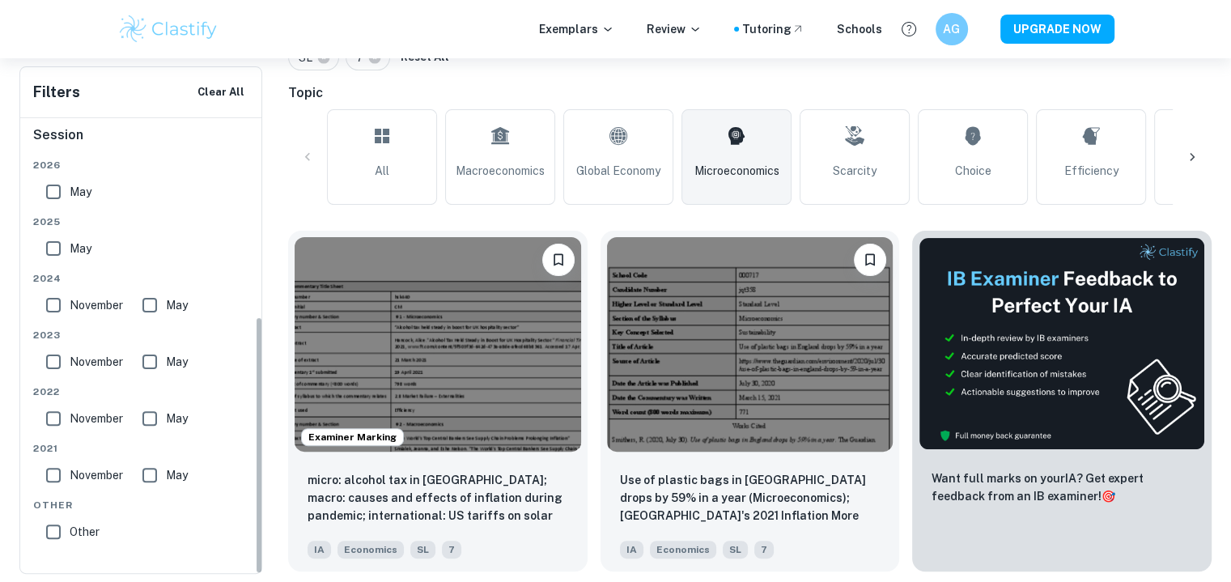
scroll to position [382, 0]
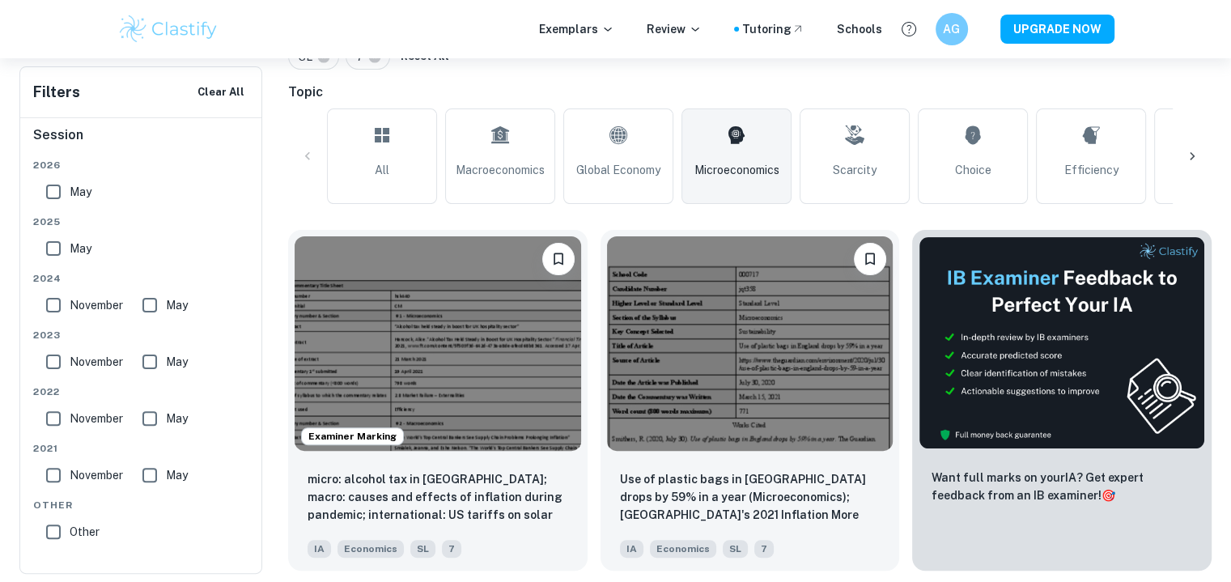
click at [837, 181] on link "Scarcity" at bounding box center [855, 156] width 110 height 96
type input "Scarcity"
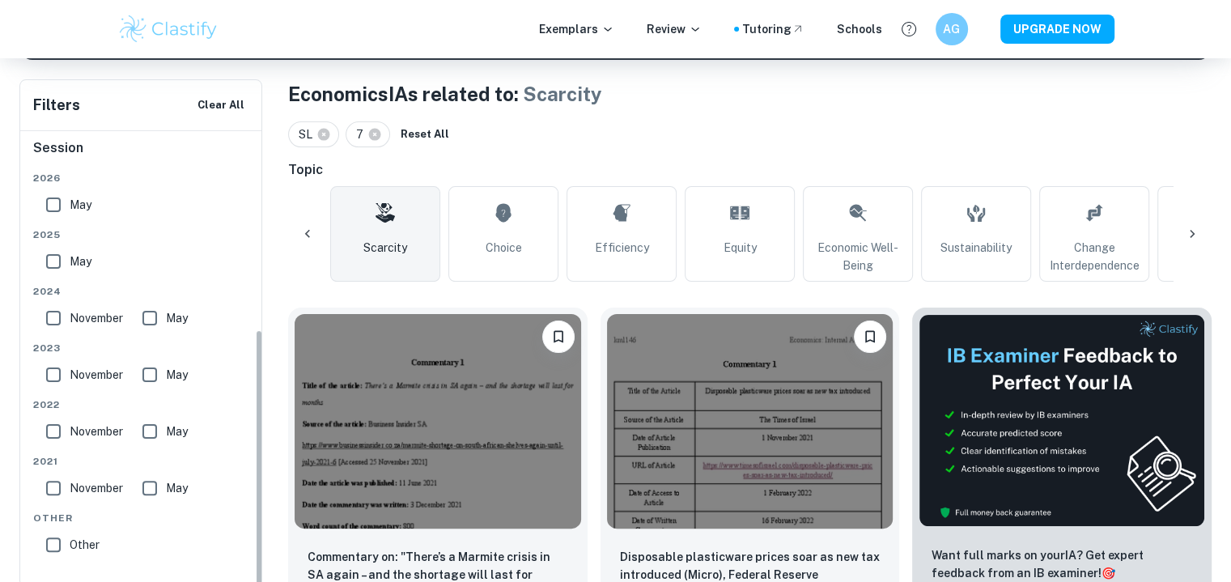
scroll to position [351, 0]
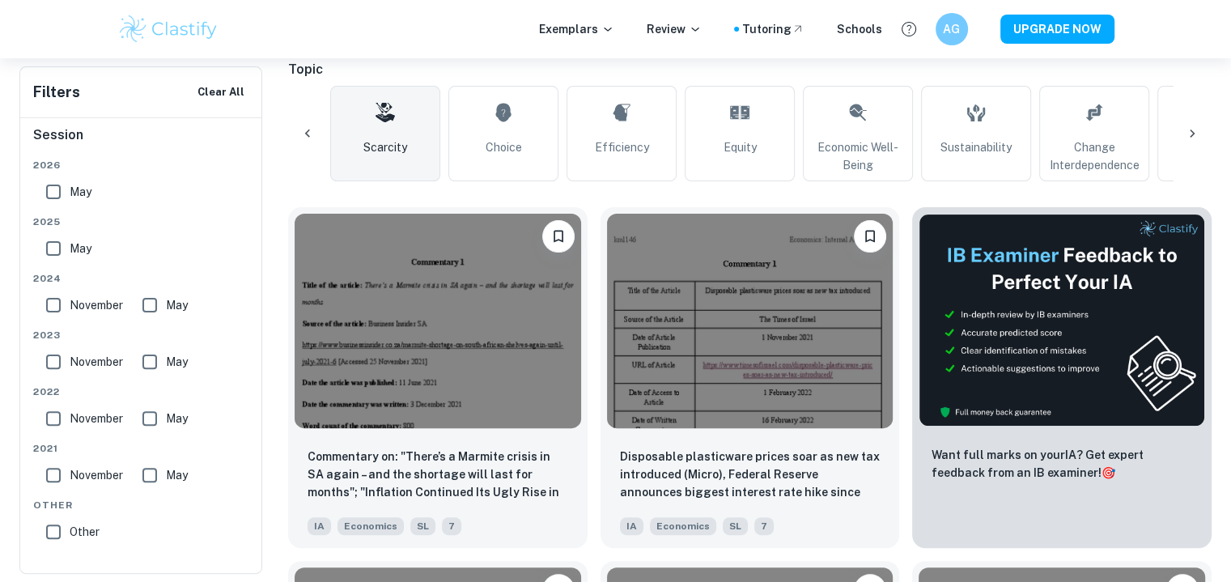
click at [697, 359] on img at bounding box center [750, 321] width 287 height 215
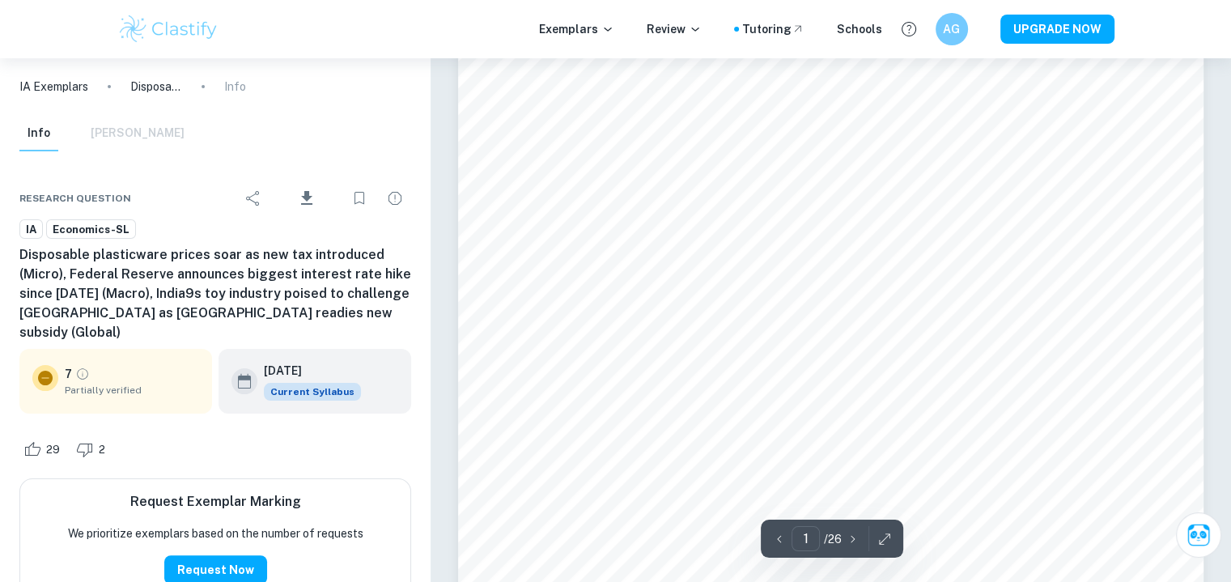
scroll to position [266, 0]
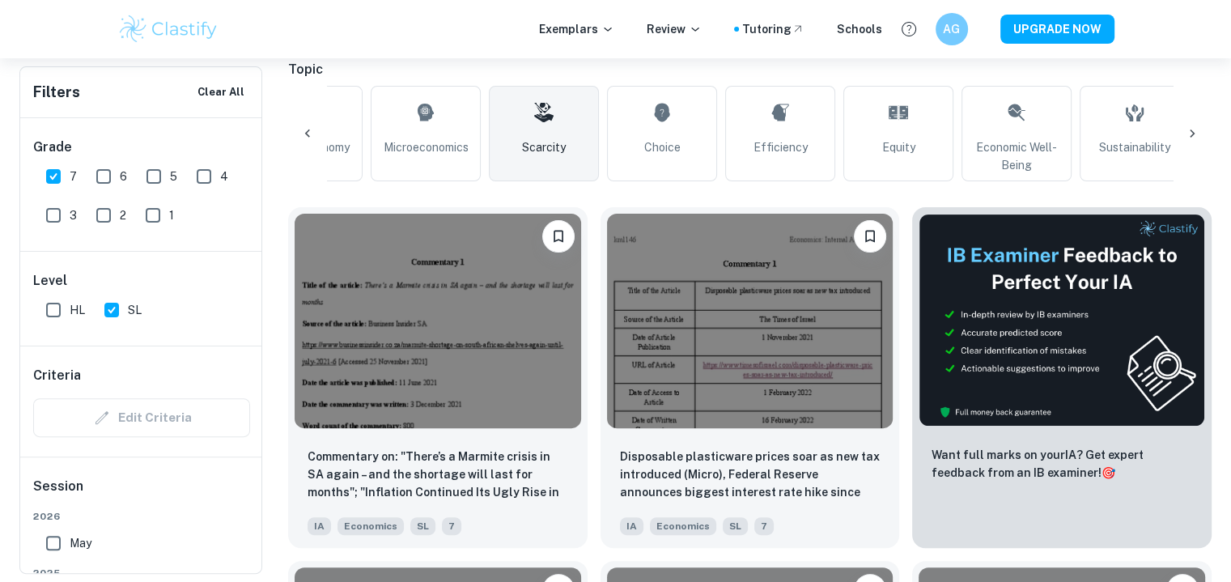
scroll to position [0, 564]
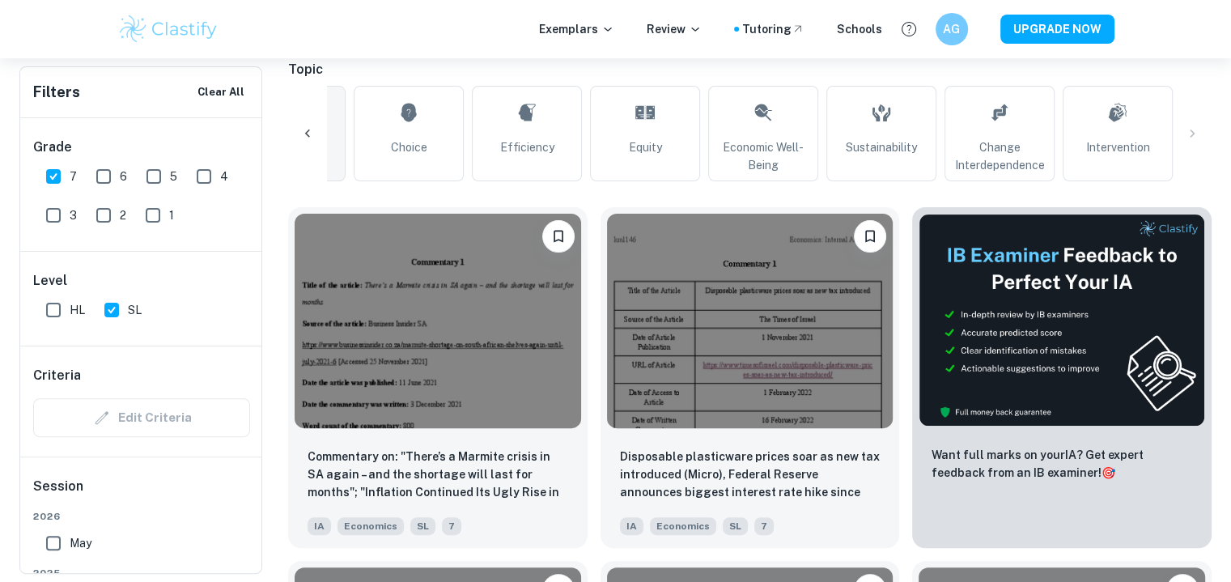
drag, startPoint x: 1086, startPoint y: 141, endPoint x: 1140, endPoint y: 122, distance: 56.6
click at [1140, 122] on link "Intervention" at bounding box center [1118, 134] width 110 height 96
type input "Intervention"
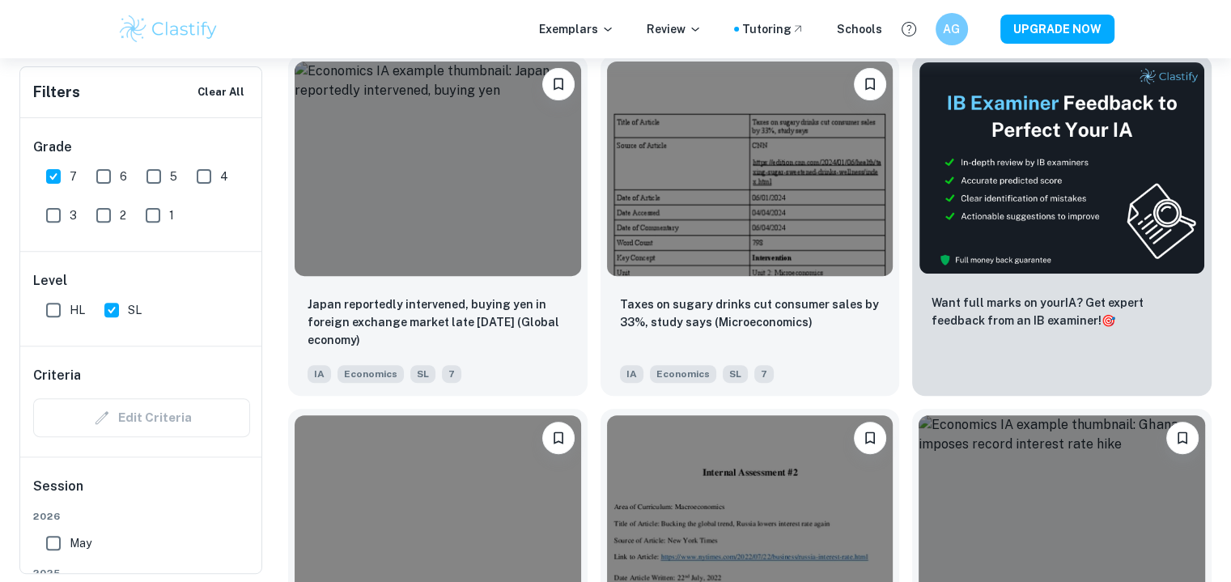
scroll to position [557, 0]
click at [663, 162] on img at bounding box center [750, 169] width 287 height 215
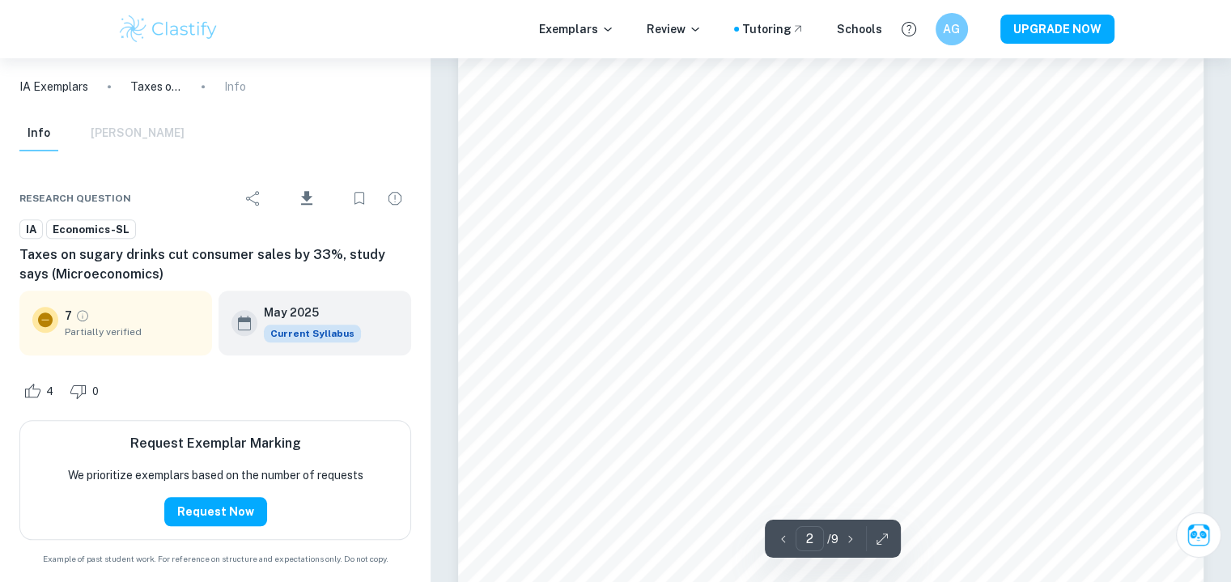
scroll to position [1517, 0]
type input "5"
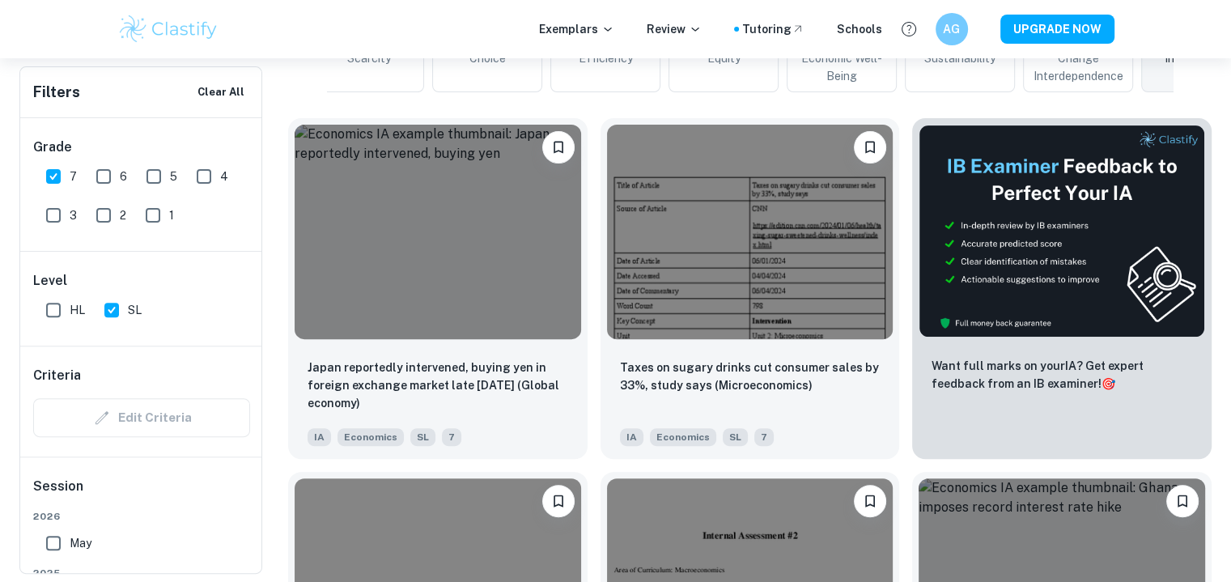
scroll to position [502, 0]
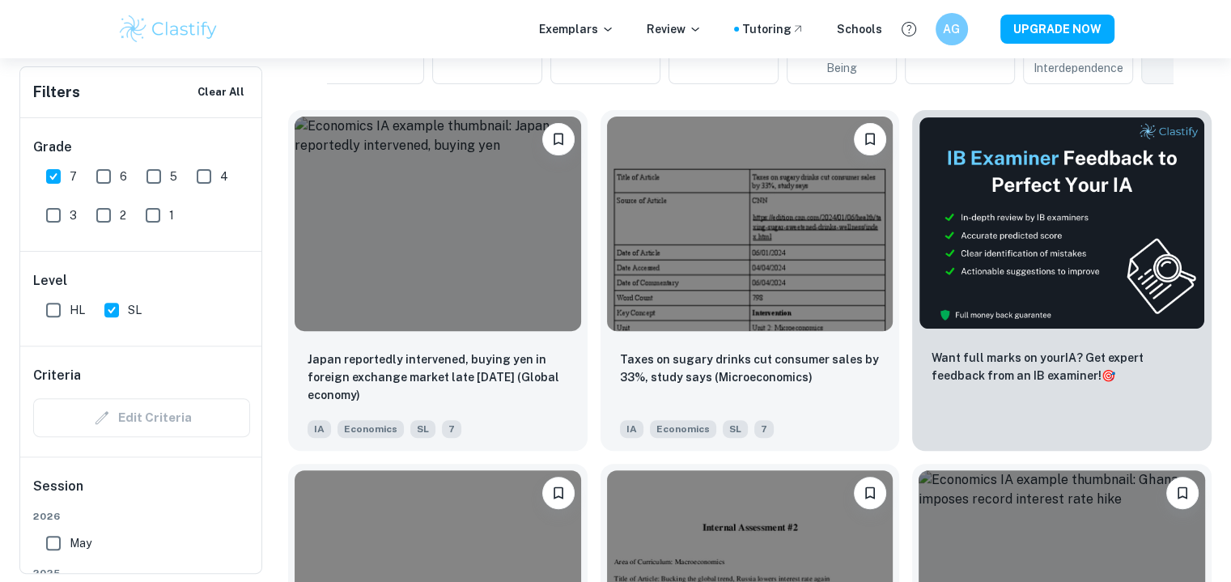
click at [716, 209] on img at bounding box center [750, 224] width 287 height 215
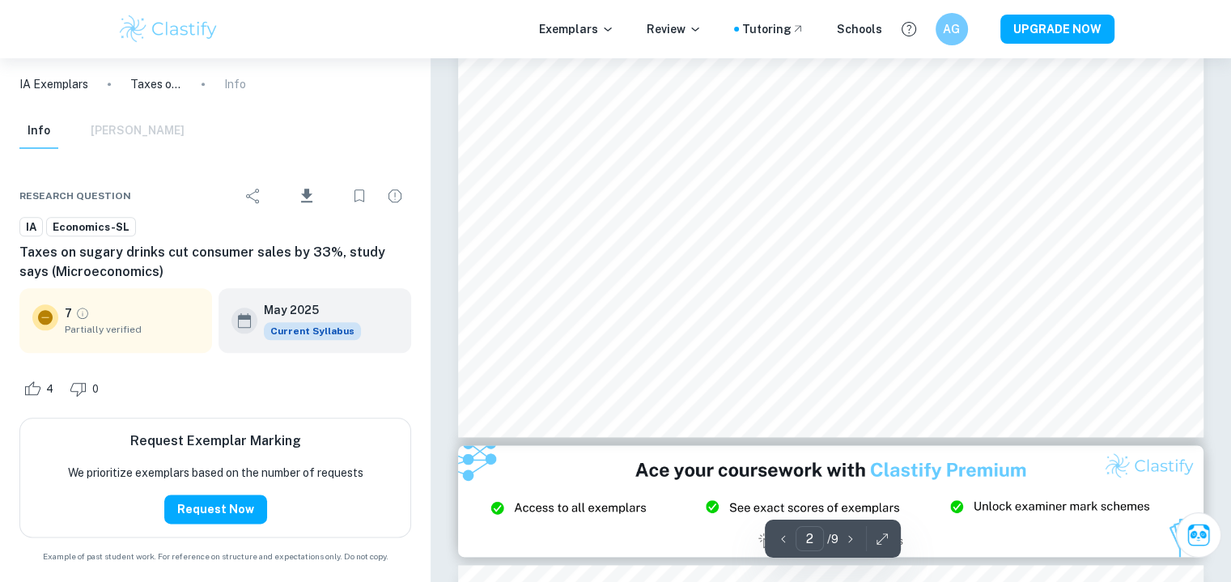
scroll to position [1875, 0]
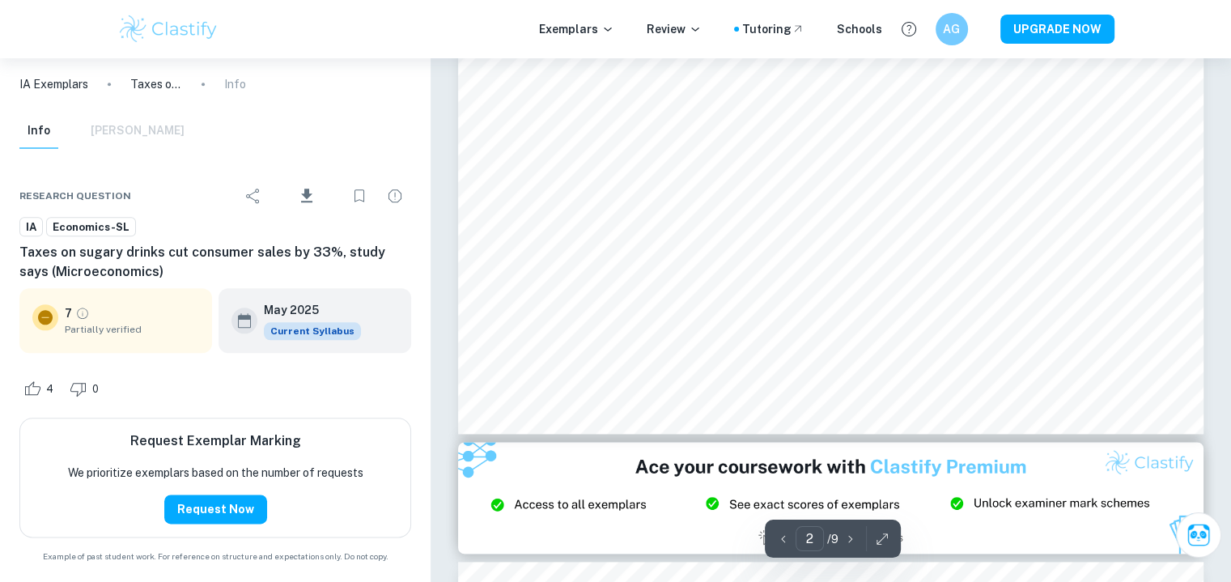
click at [123, 142] on div "Info Mark Scheme" at bounding box center [101, 131] width 165 height 36
click at [123, 131] on div "Info Mark Scheme" at bounding box center [101, 131] width 165 height 36
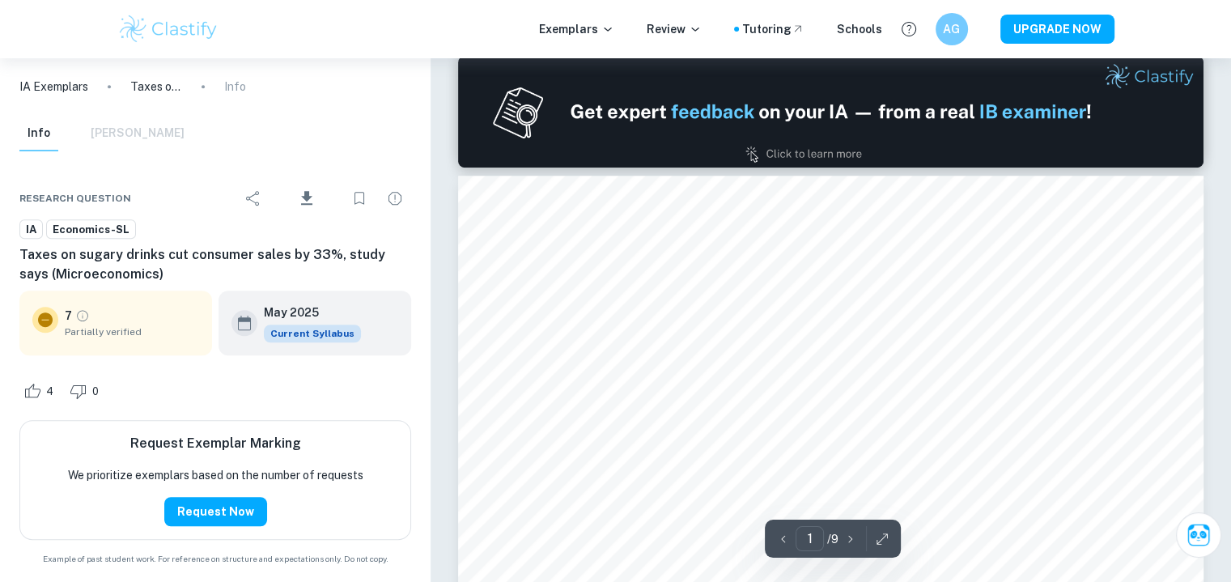
scroll to position [874, 0]
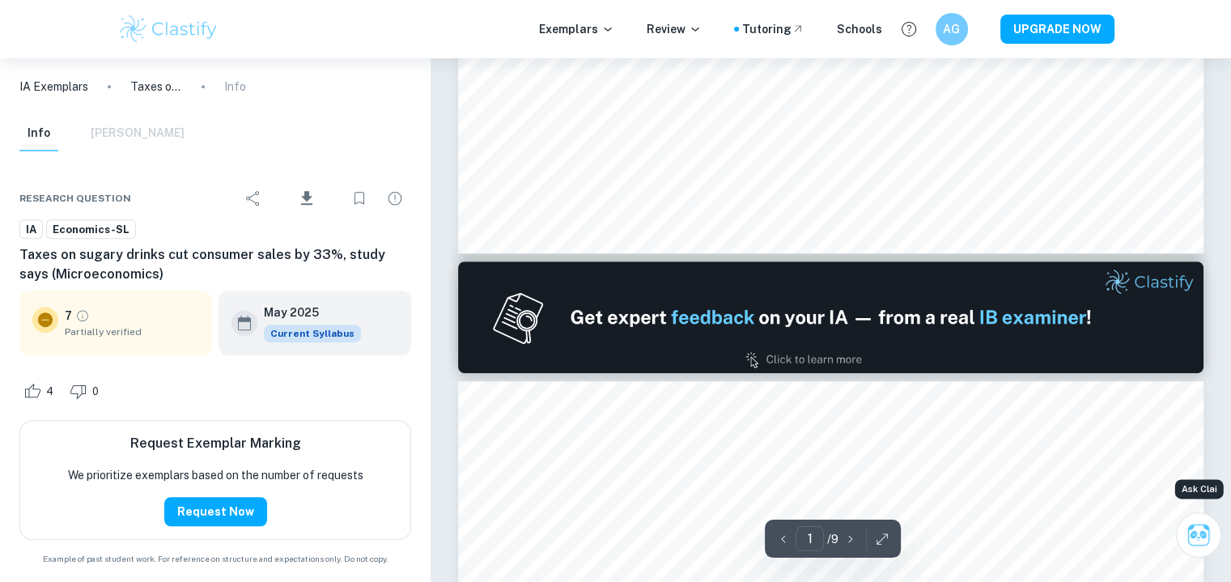
click at [1182, 532] on button "Ask Clai" at bounding box center [1198, 534] width 45 height 45
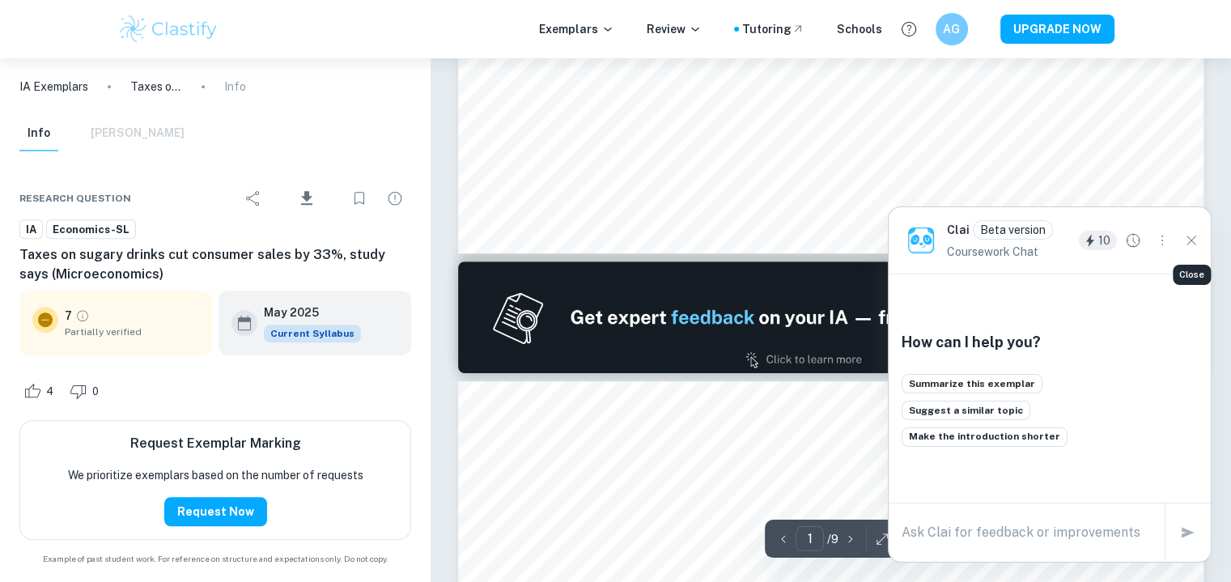
click at [1185, 241] on icon "Close" at bounding box center [1192, 241] width 18 height 18
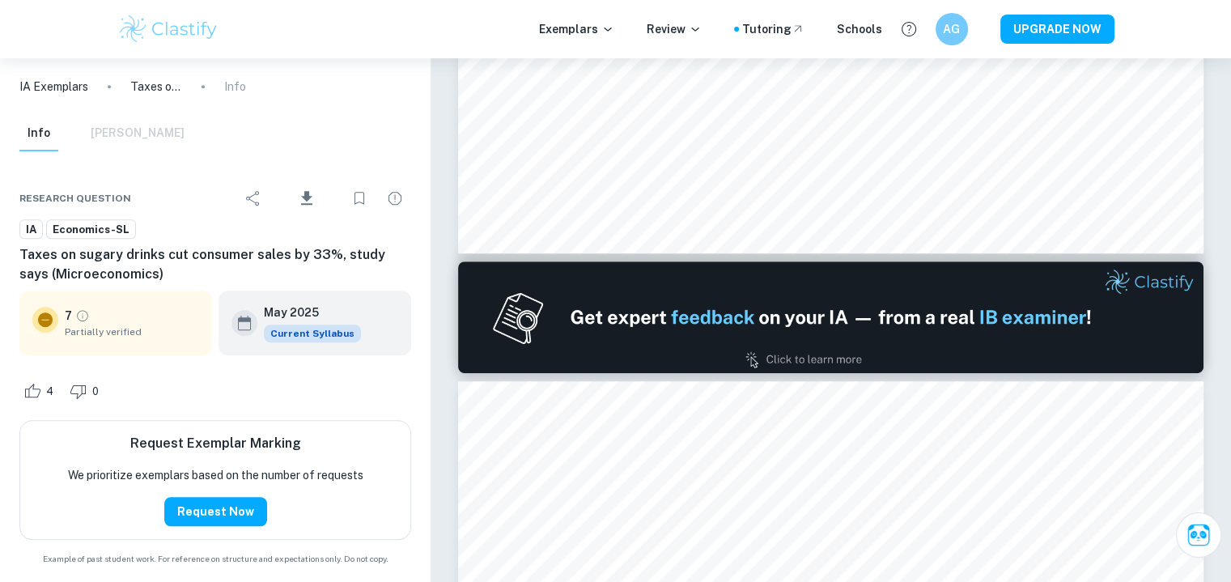
click at [110, 132] on div "Info Mark Scheme" at bounding box center [101, 134] width 165 height 36
click at [148, 93] on p "Taxes on sugary drinks cut consumer sales by 33%, study says (Microeconomics)" at bounding box center [156, 87] width 52 height 18
type input "2"
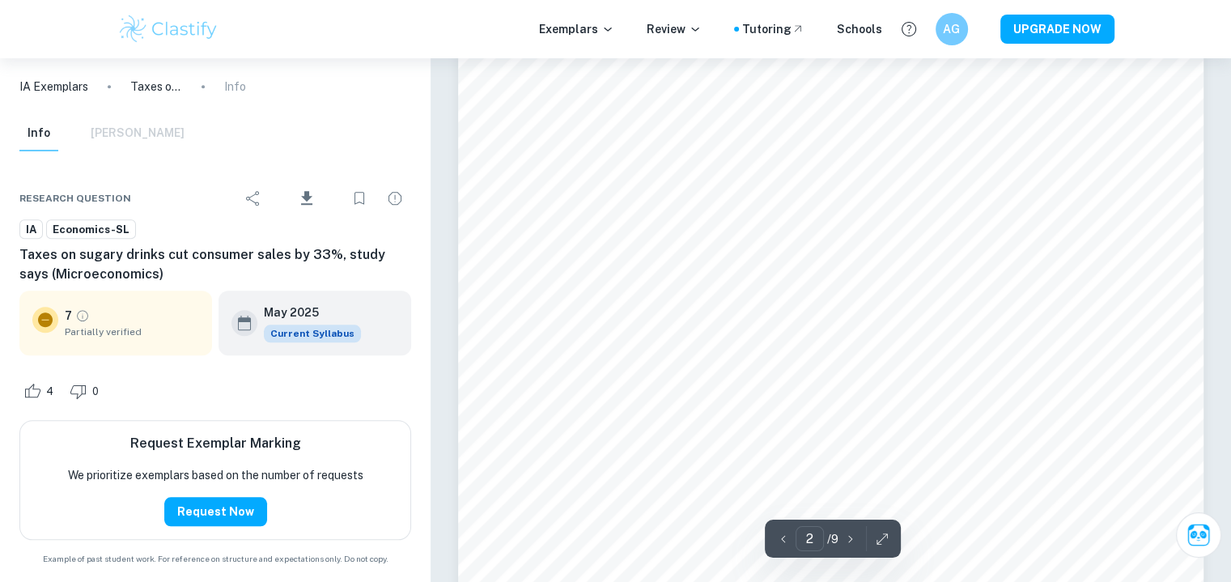
scroll to position [1571, 0]
click at [883, 534] on icon "button" at bounding box center [882, 539] width 11 height 11
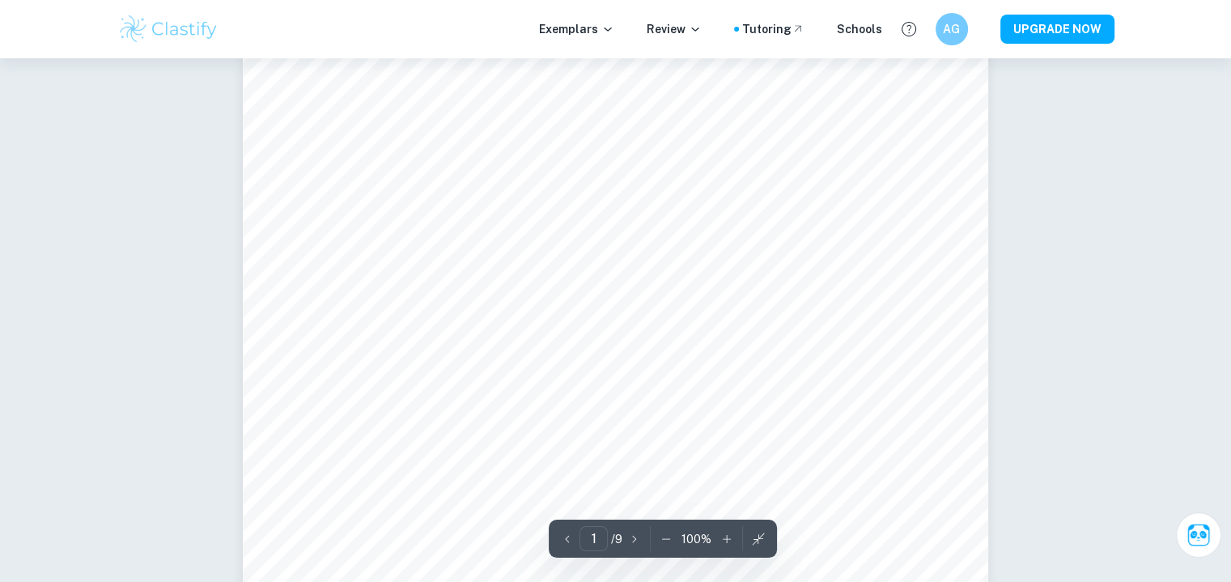
scroll to position [0, 0]
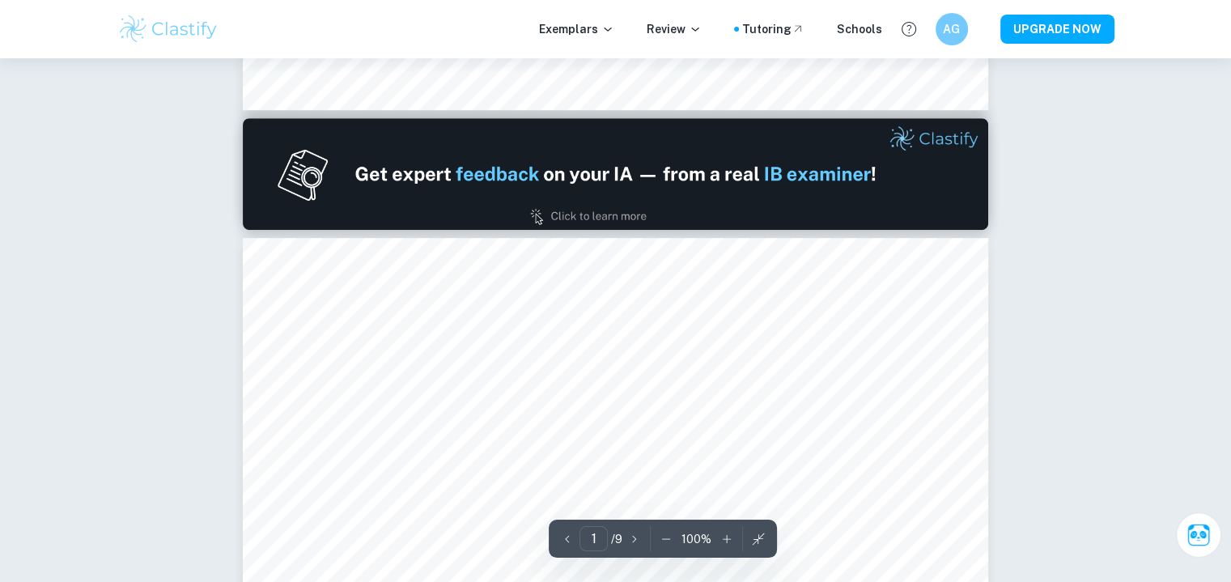
type input "2"
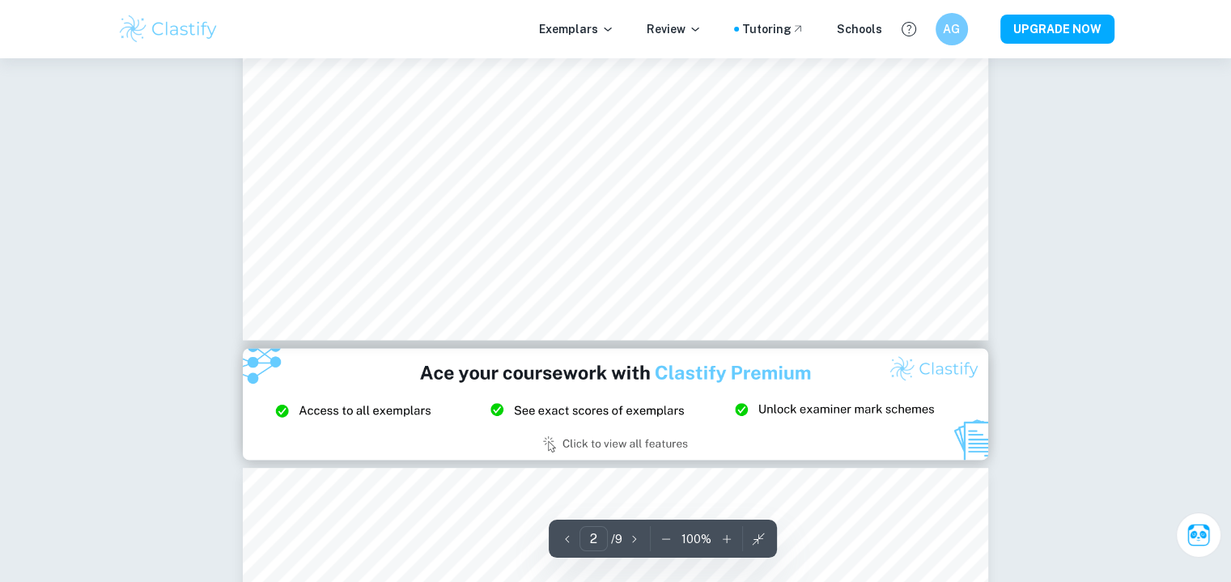
scroll to position [1788, 0]
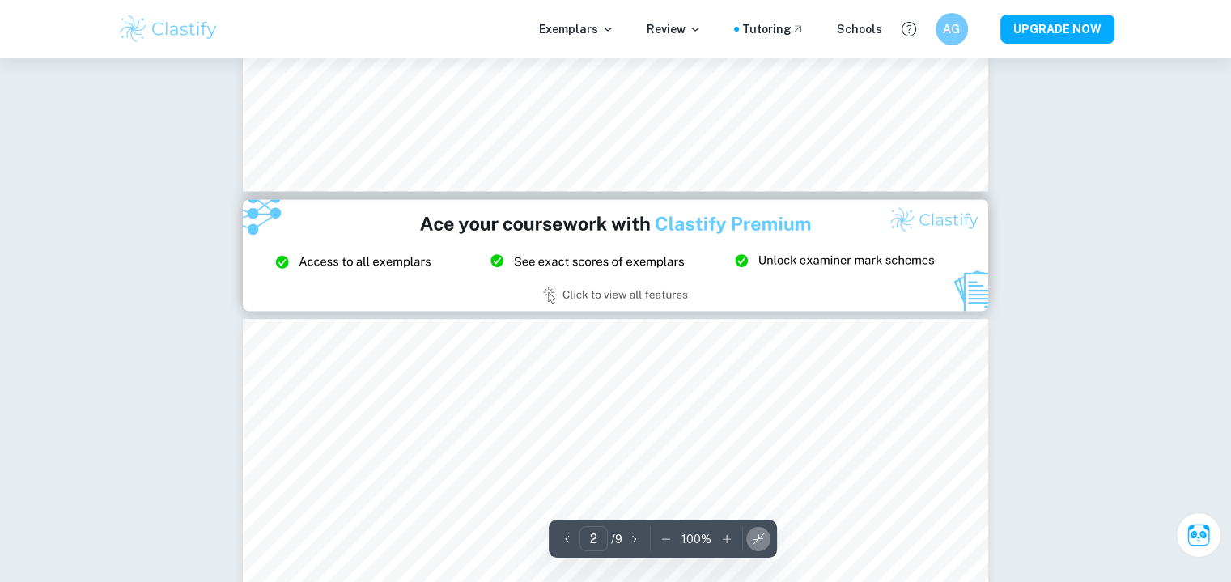
click at [762, 540] on icon "button" at bounding box center [758, 539] width 16 height 16
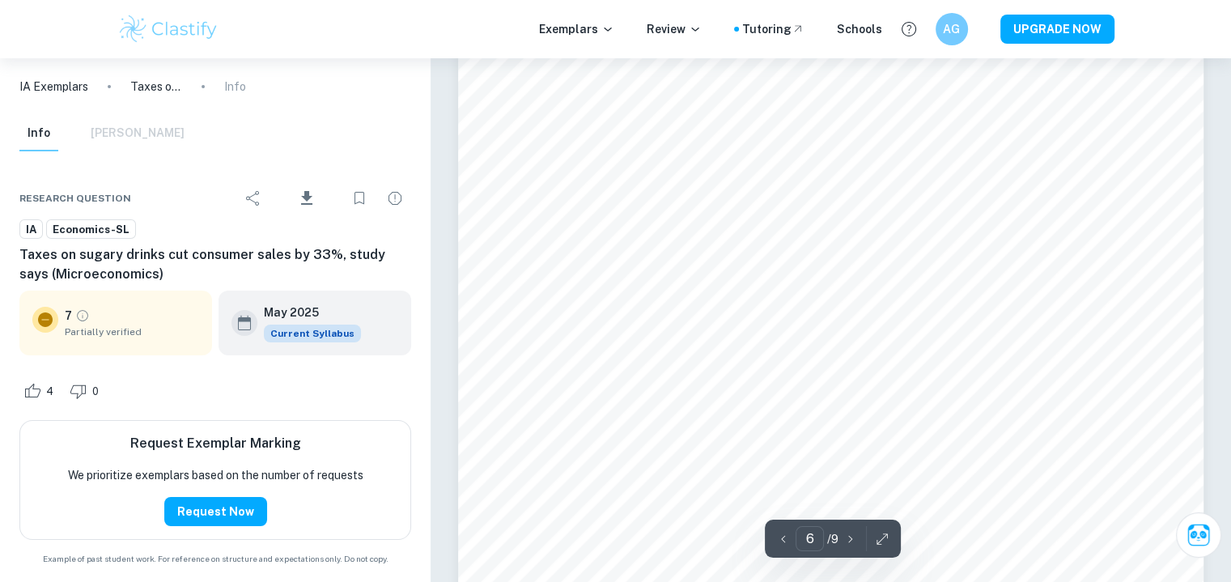
scroll to position [5754, 0]
type input "5"
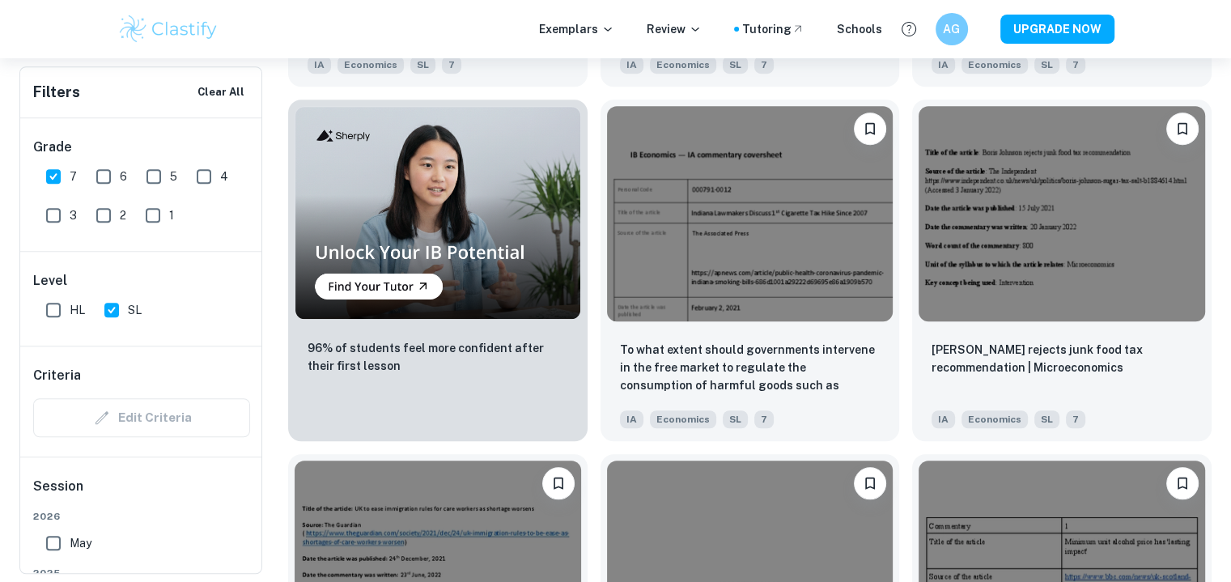
scroll to position [1222, 0]
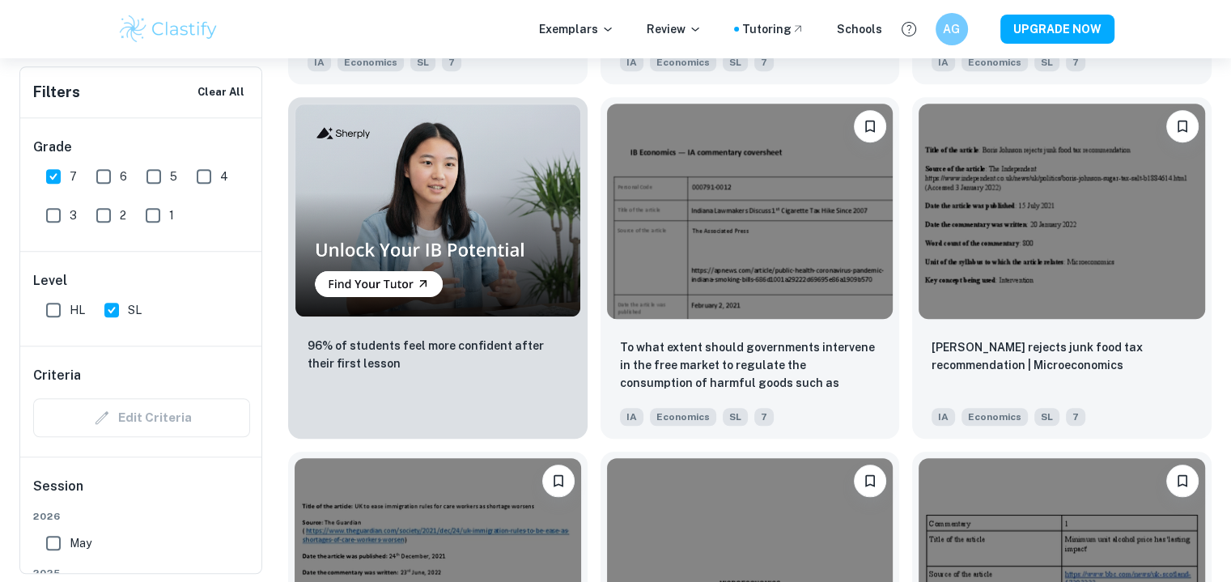
click at [981, 197] on img at bounding box center [1062, 211] width 287 height 215
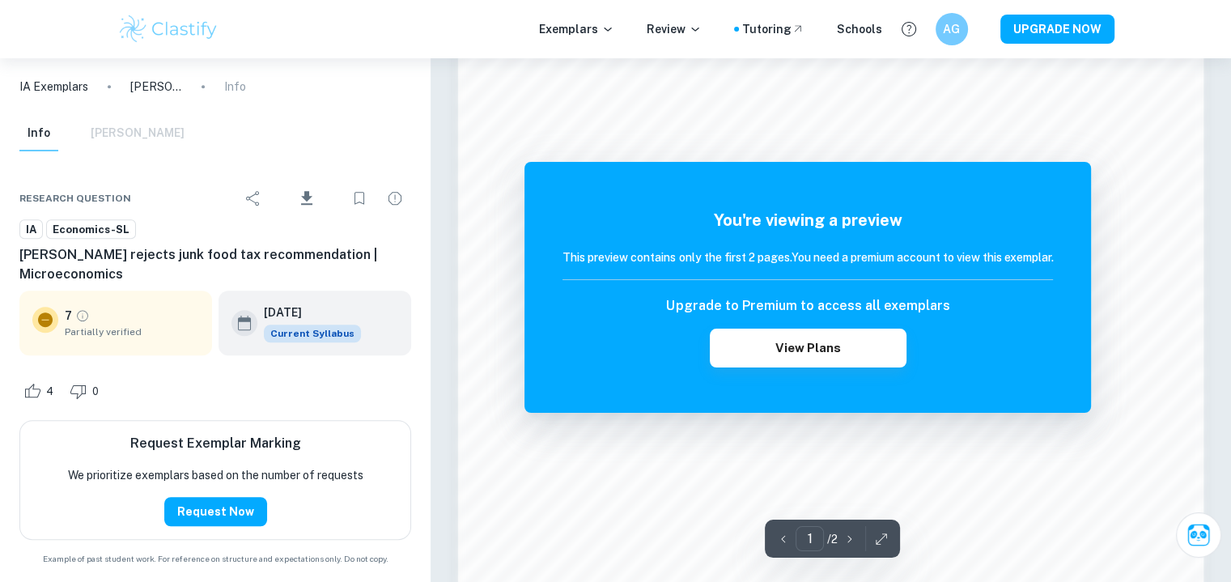
scroll to position [1059, 0]
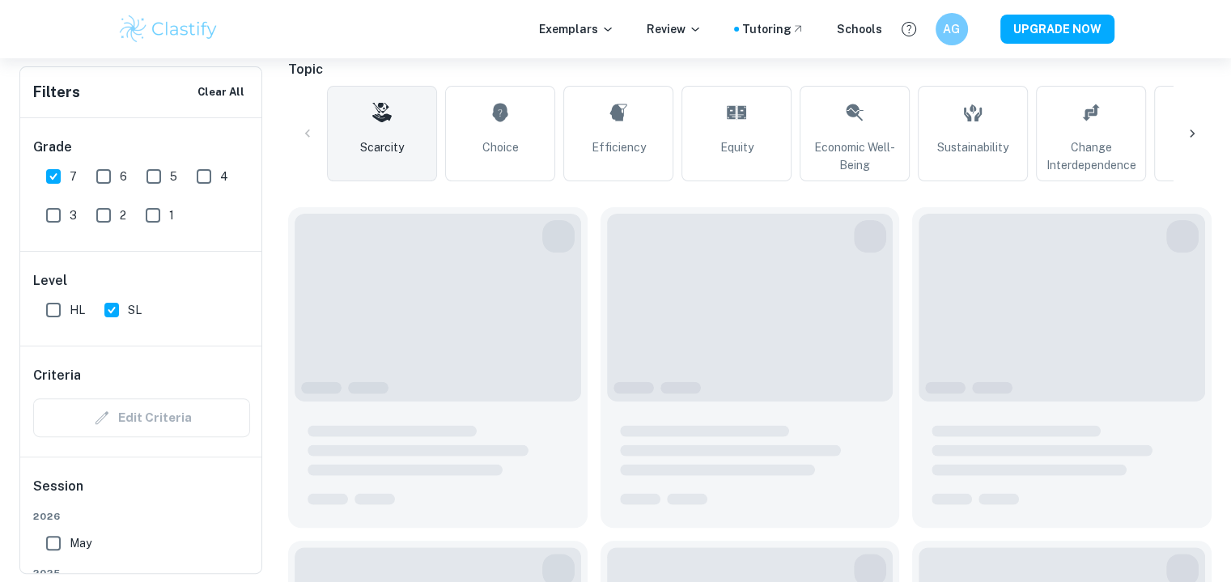
scroll to position [0, 473]
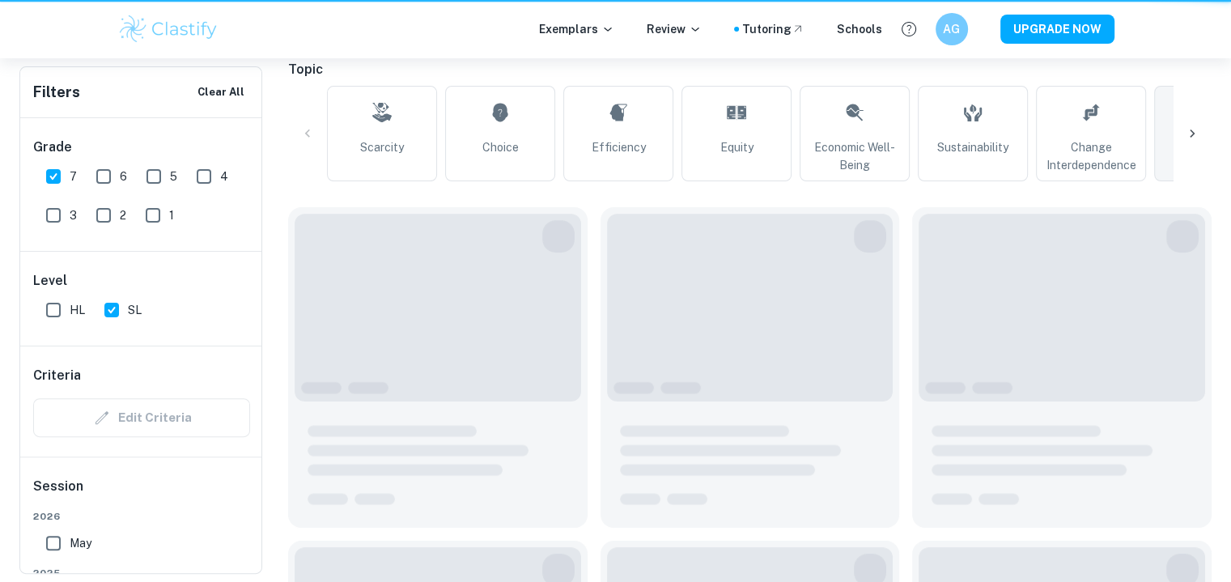
type input "Intervention"
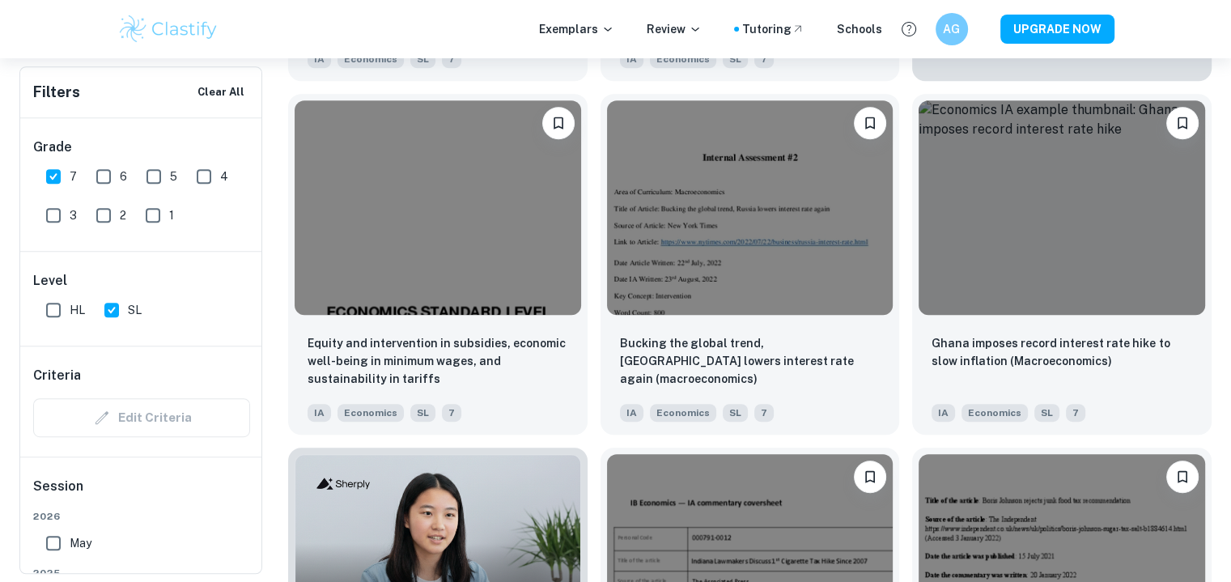
scroll to position [865, 0]
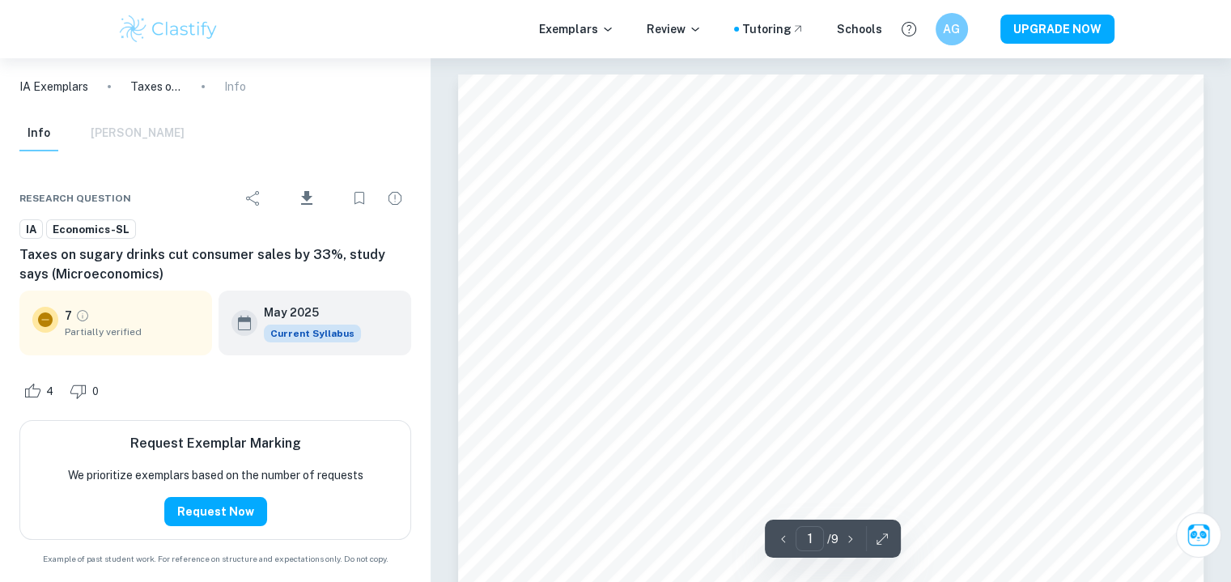
scroll to position [547, 0]
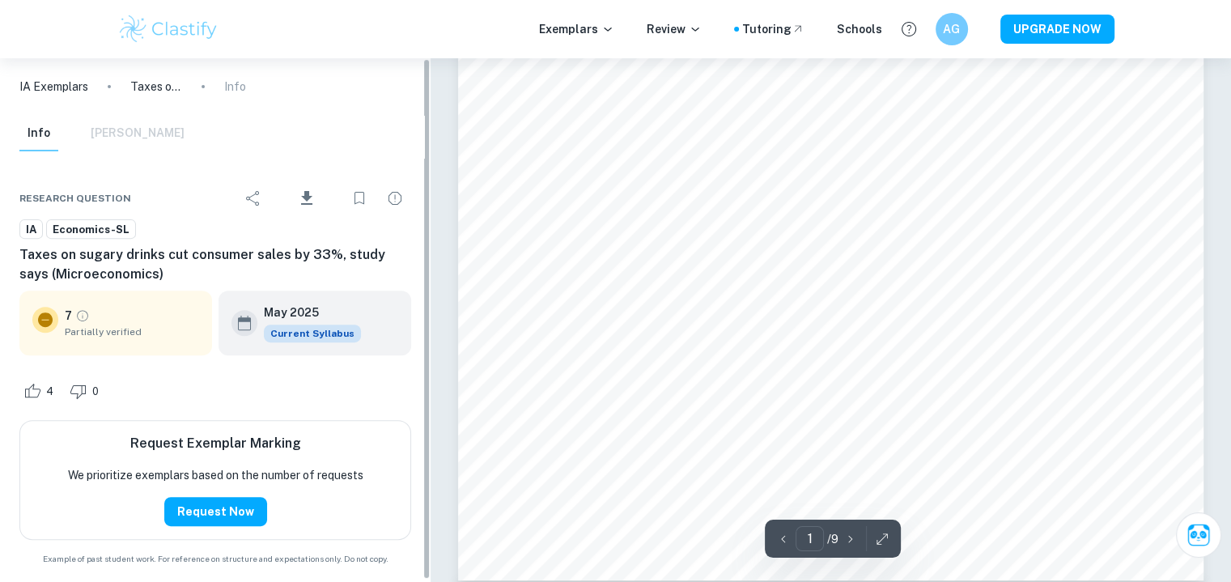
click at [129, 125] on div "Info [PERSON_NAME]" at bounding box center [101, 134] width 165 height 36
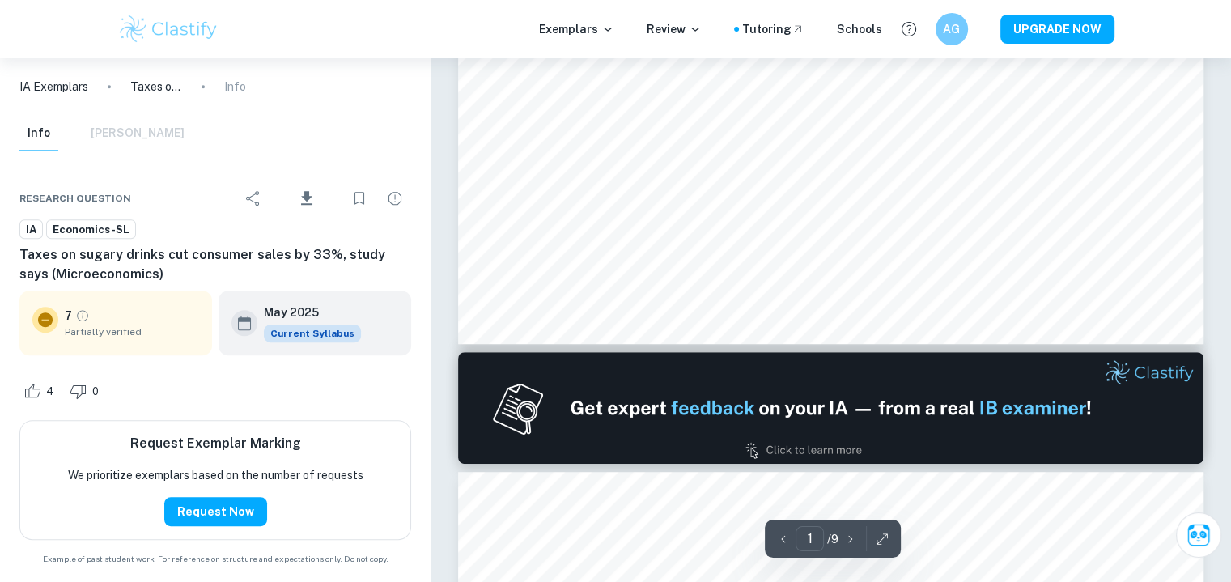
scroll to position [2, 0]
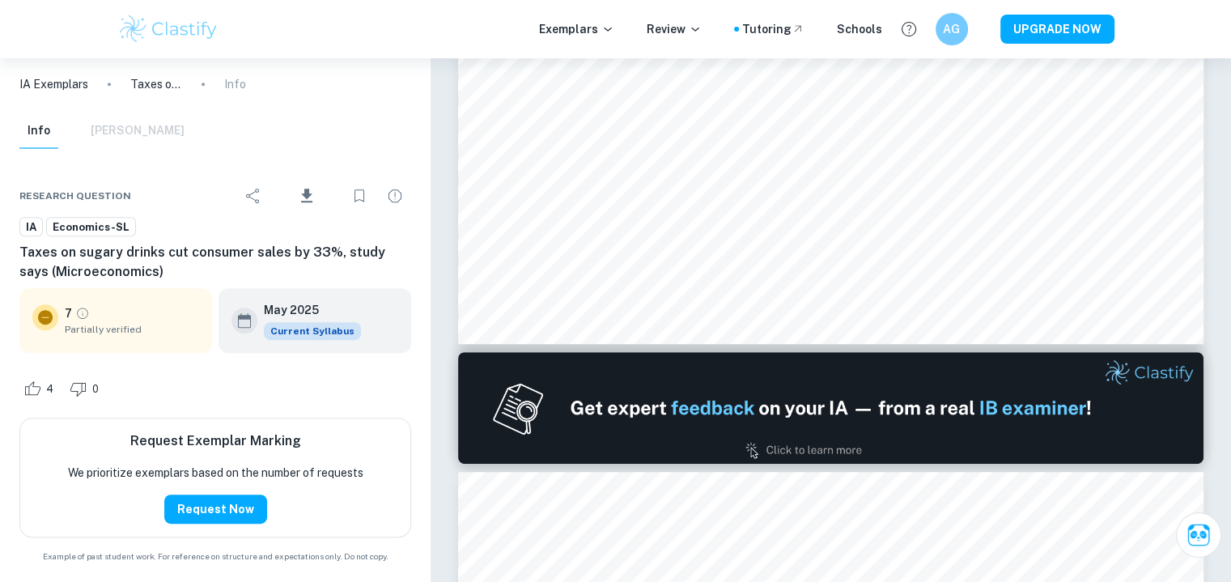
click at [208, 499] on button "Request Now" at bounding box center [215, 509] width 103 height 29
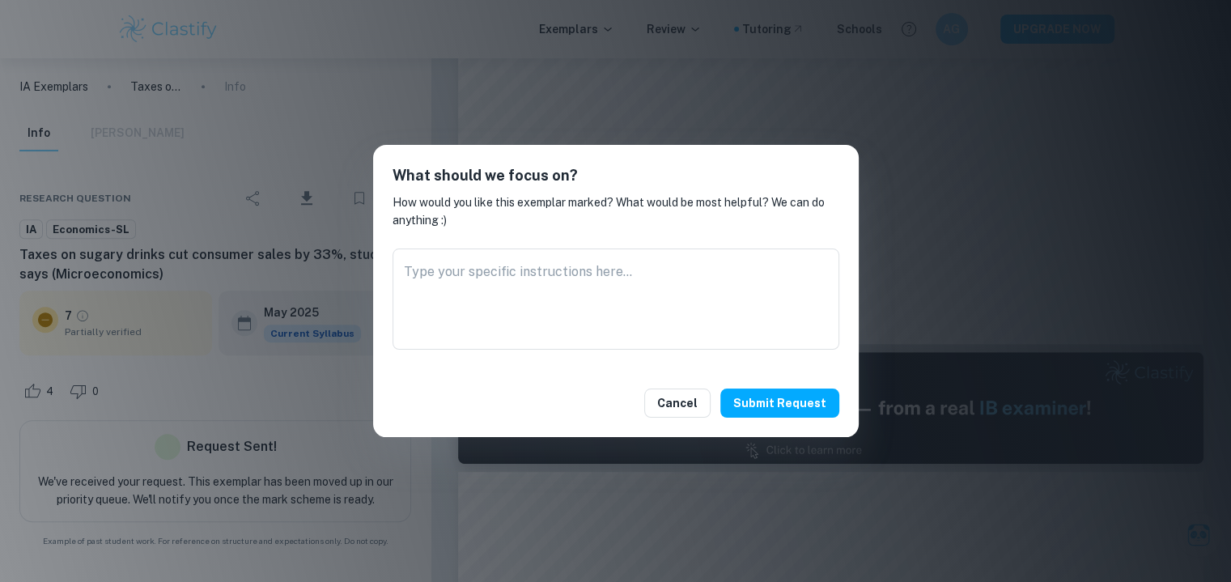
scroll to position [0, 0]
click at [213, 488] on div "What should we focus on? How would you like this exemplar marked? What would be…" at bounding box center [615, 291] width 1231 height 582
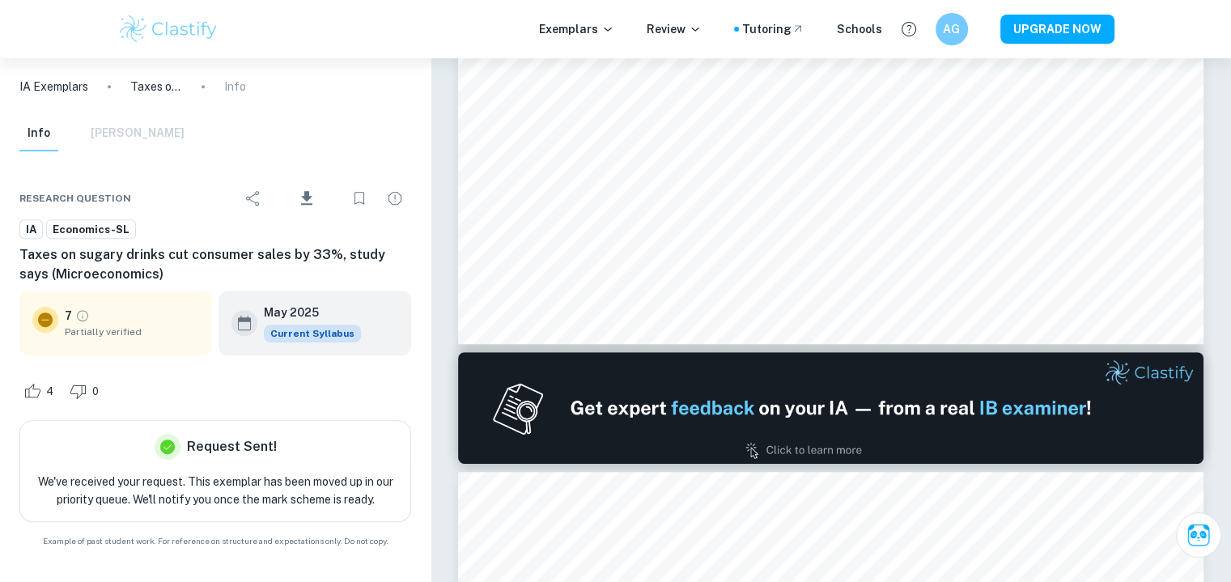
click at [159, 25] on img at bounding box center [168, 29] width 103 height 32
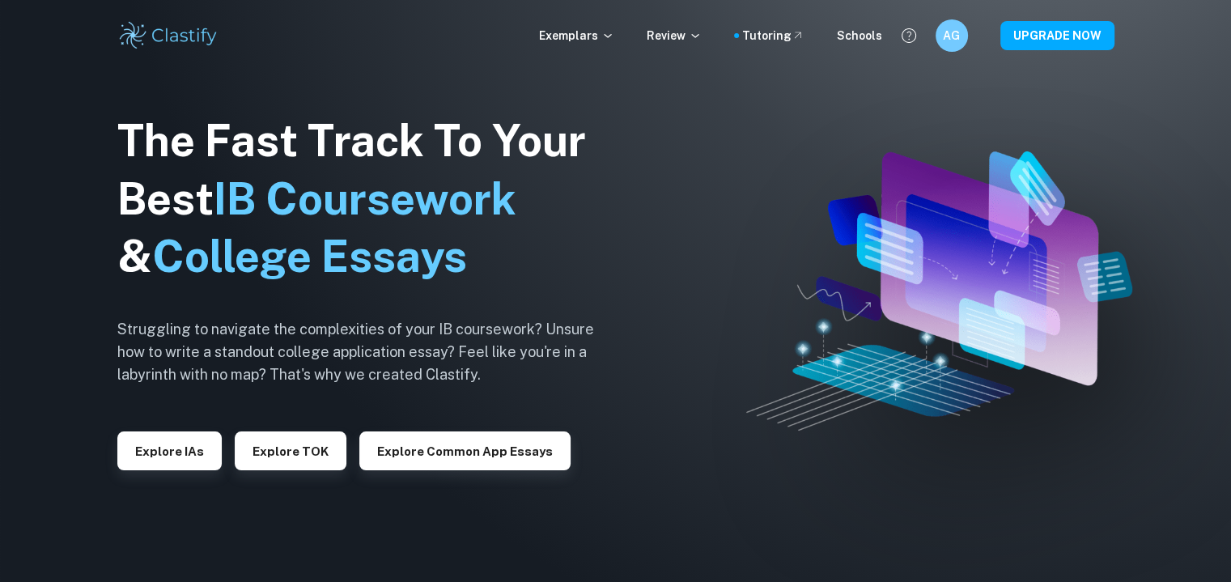
click at [192, 453] on button "Explore IAs" at bounding box center [169, 451] width 104 height 39
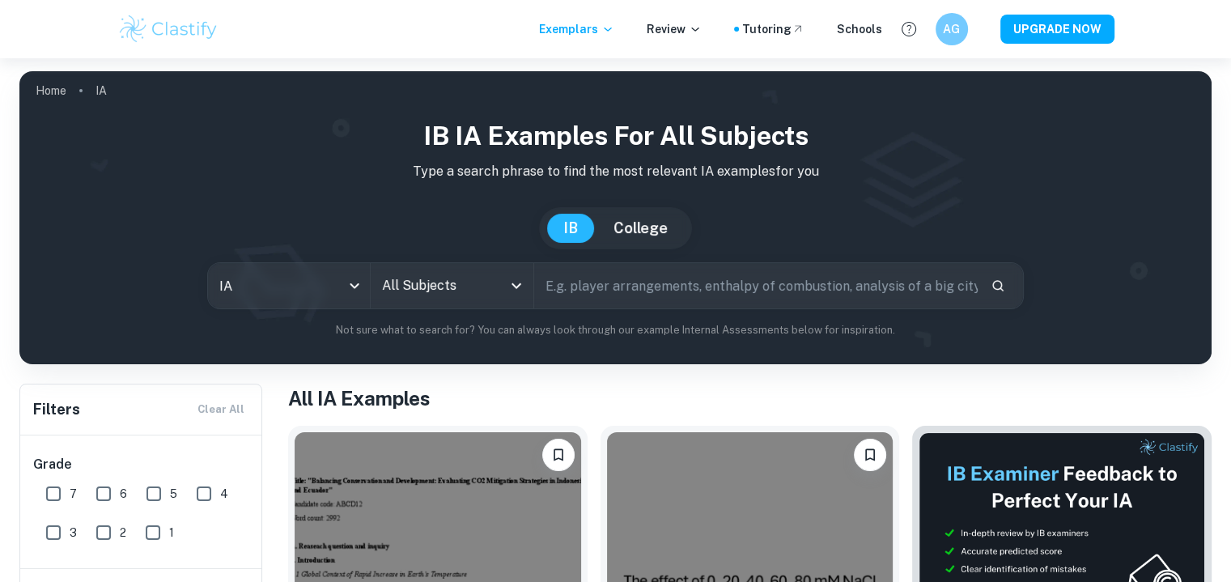
click at [702, 34] on icon at bounding box center [695, 29] width 13 height 13
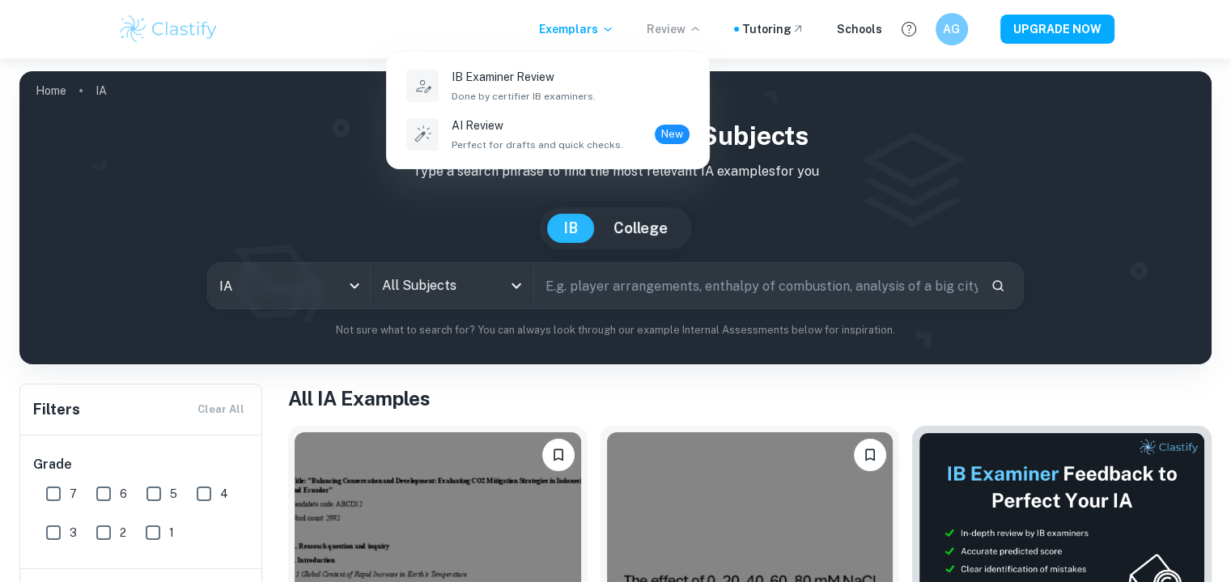
click at [682, 36] on div at bounding box center [615, 291] width 1231 height 582
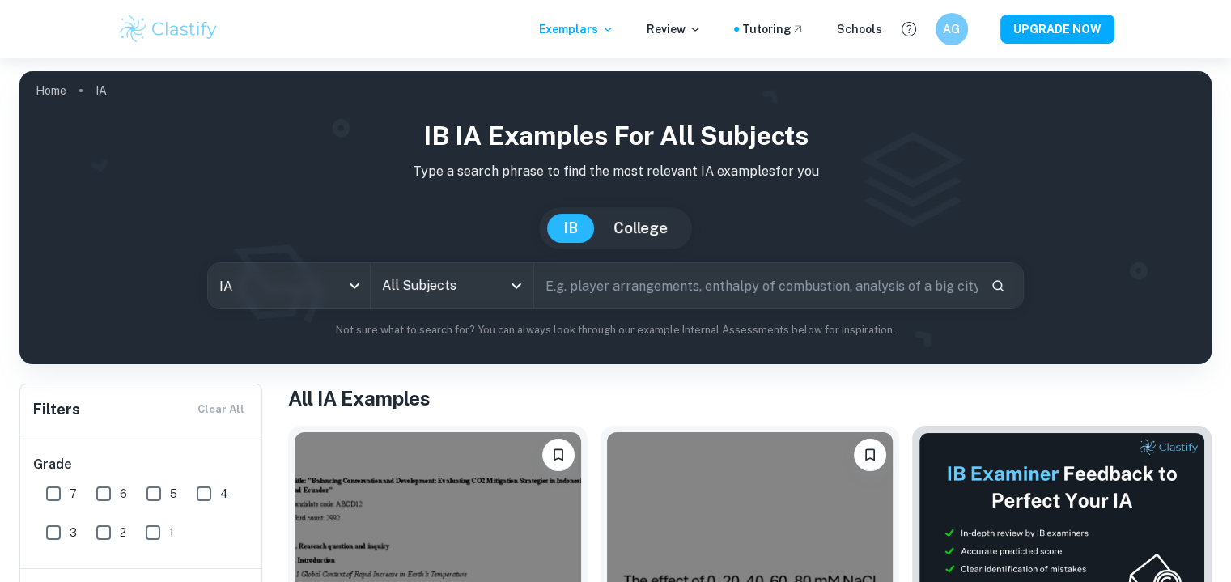
click at [688, 34] on p "Review" at bounding box center [674, 29] width 55 height 18
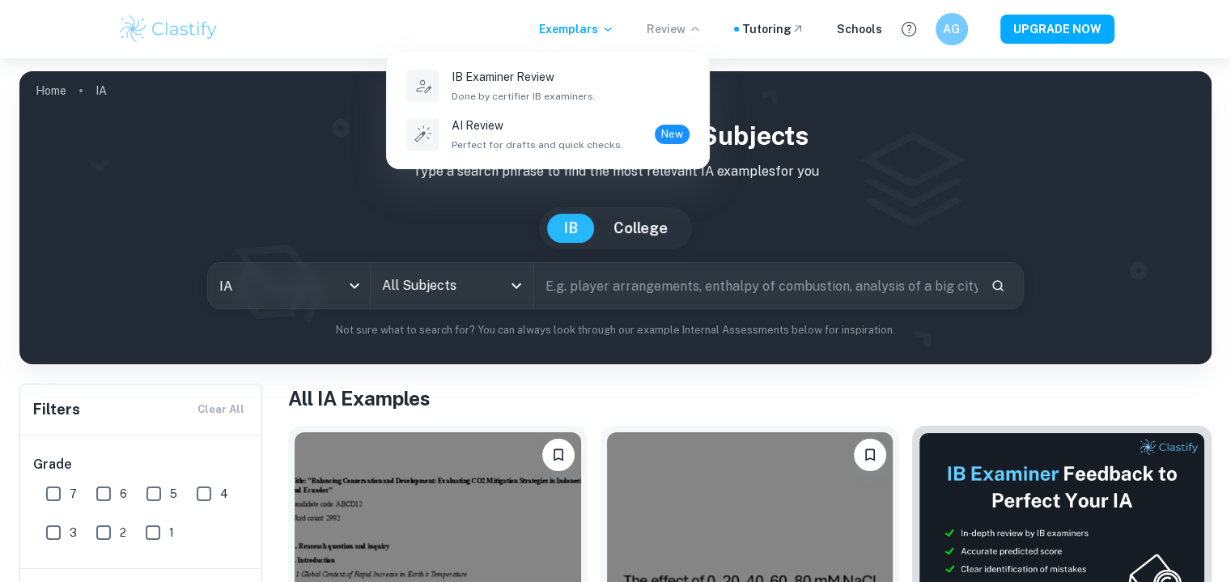
click at [508, 132] on p "AI Review" at bounding box center [538, 126] width 172 height 18
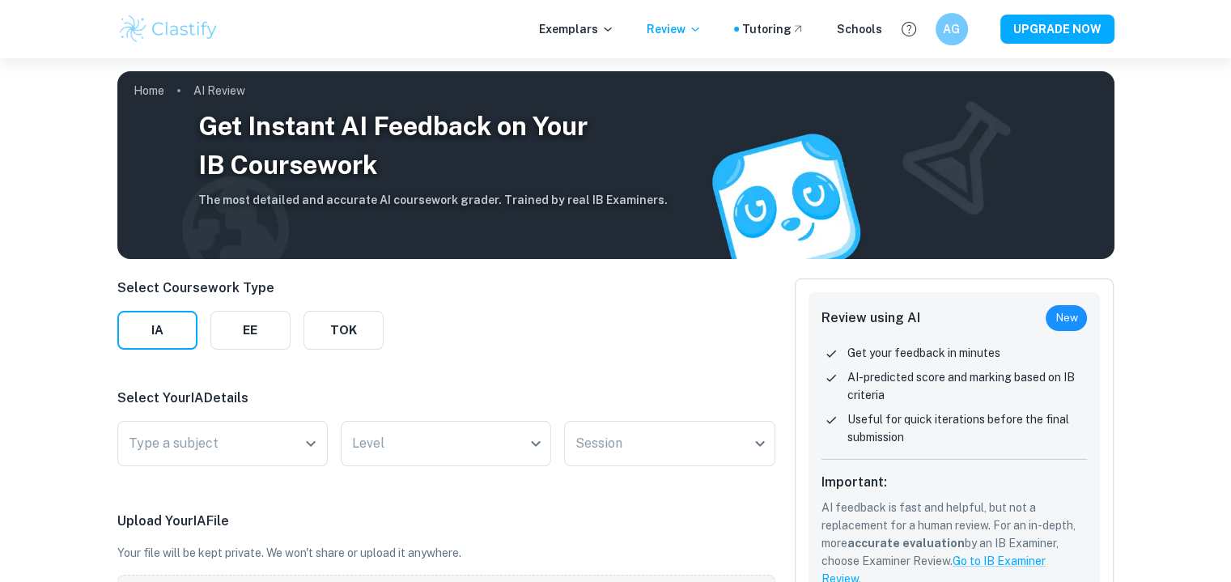
scroll to position [254, 0]
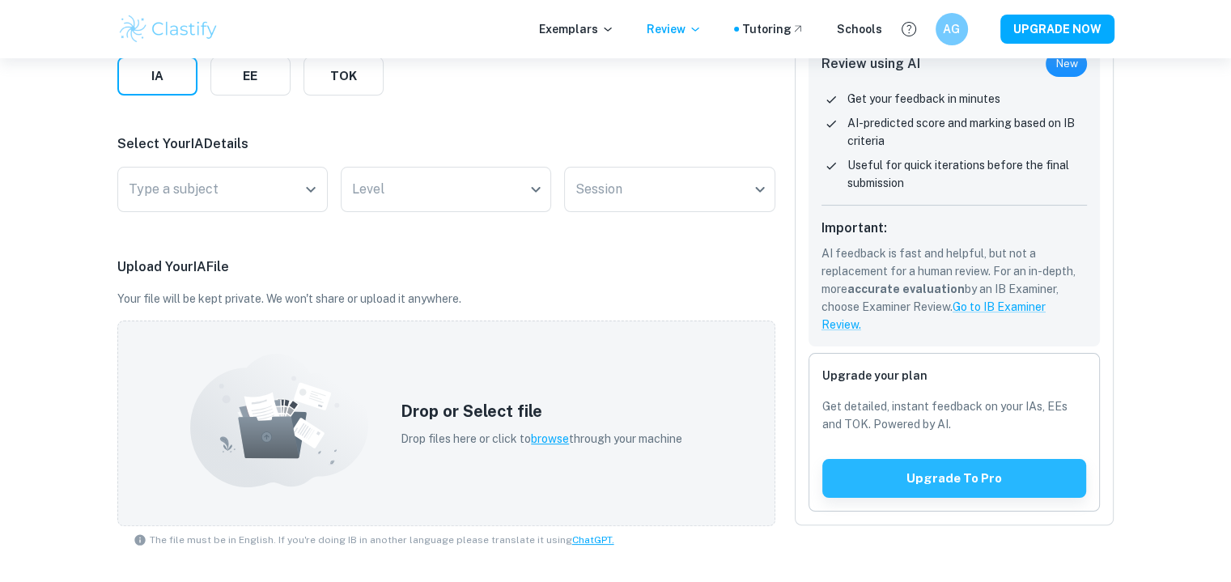
click at [245, 197] on input "Type a subject" at bounding box center [211, 189] width 172 height 31
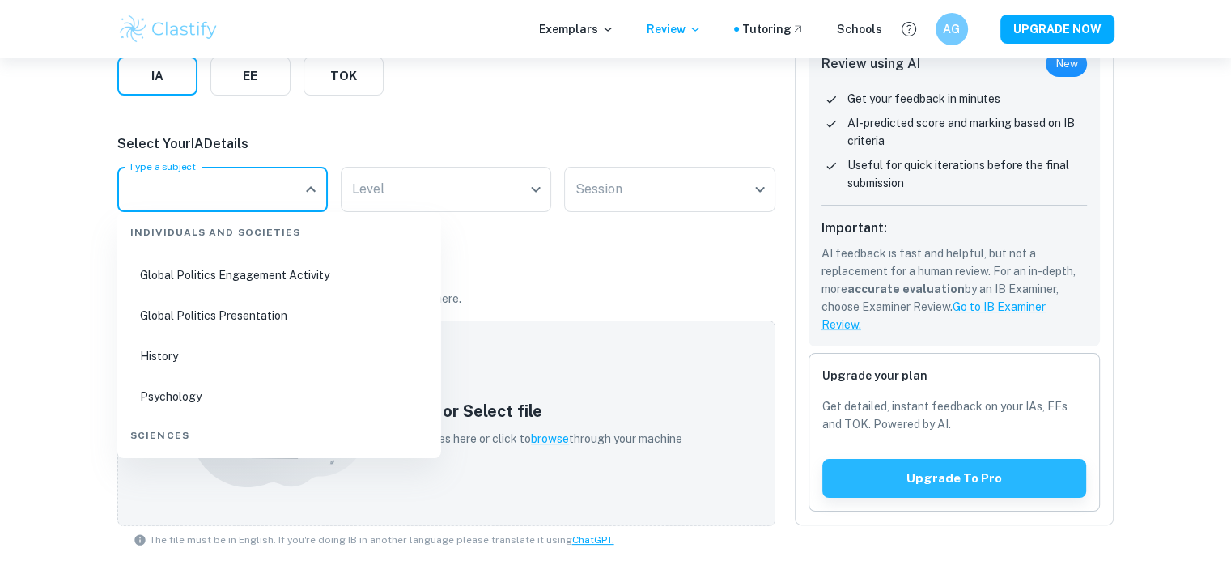
scroll to position [322, 0]
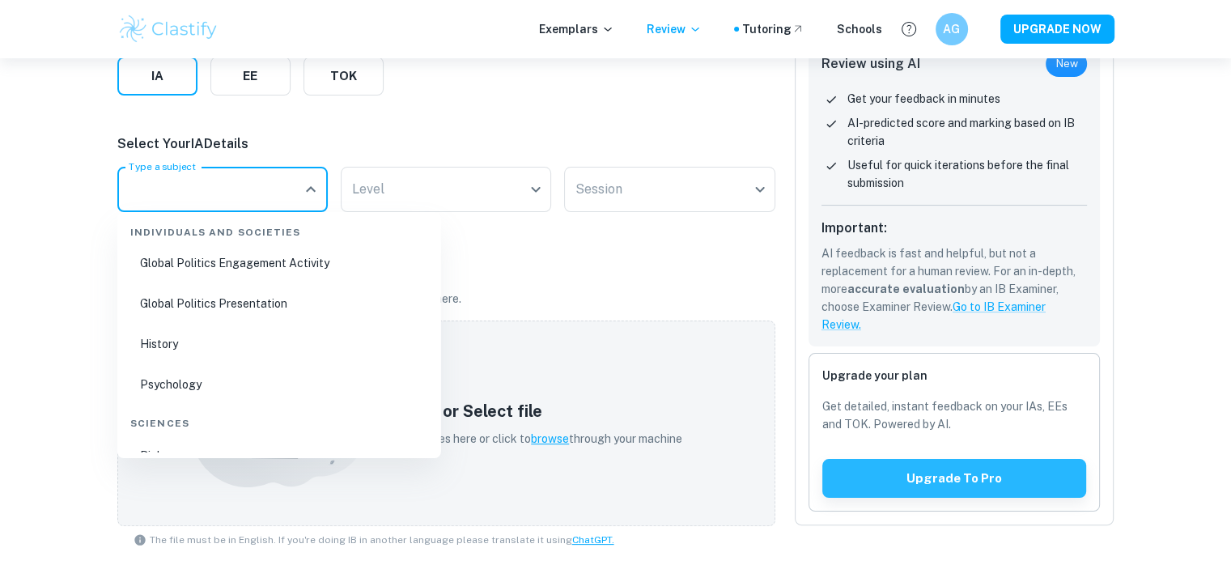
click at [0, 342] on div "Get Instant AI Feedback on Your IB Coursework The most detailed and accurate AI…" at bounding box center [615, 318] width 1231 height 1028
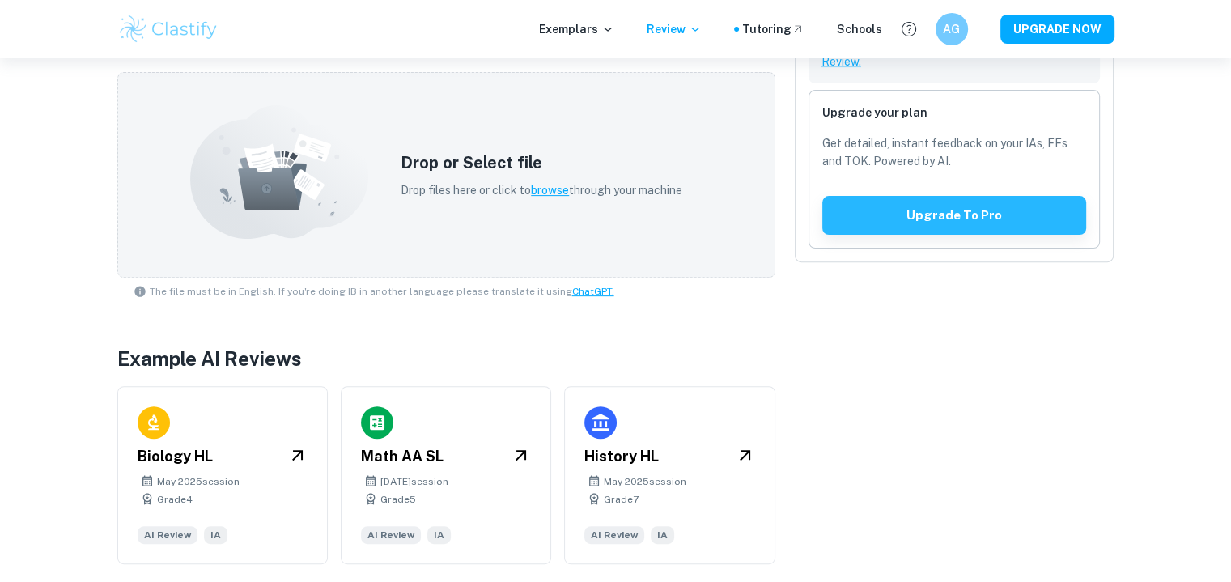
scroll to position [0, 0]
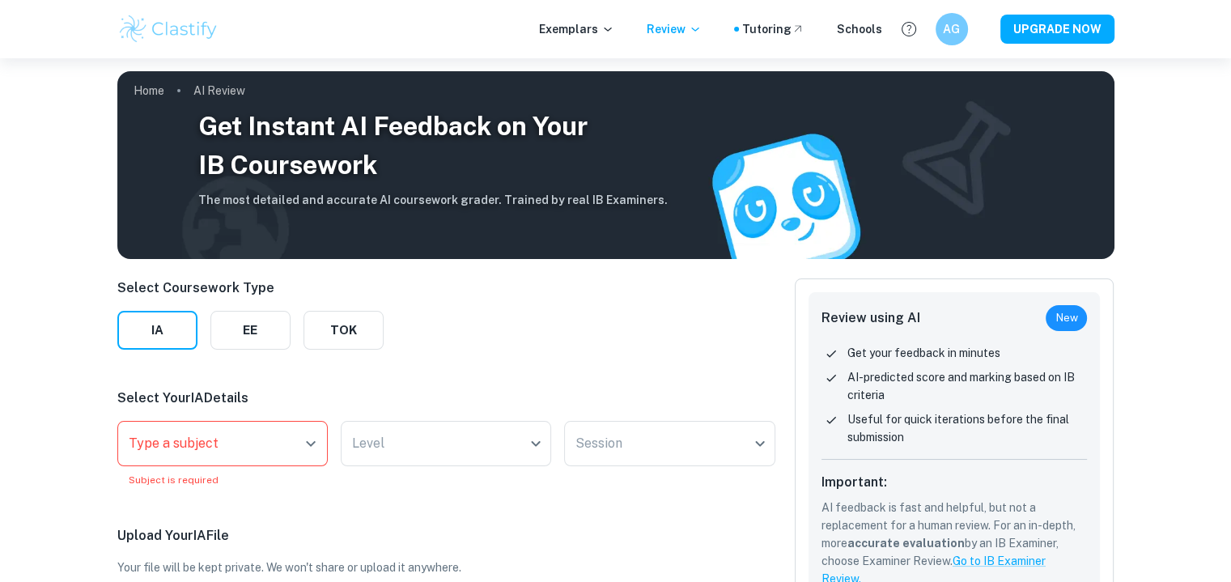
click at [772, 26] on div "Tutoring" at bounding box center [773, 29] width 62 height 18
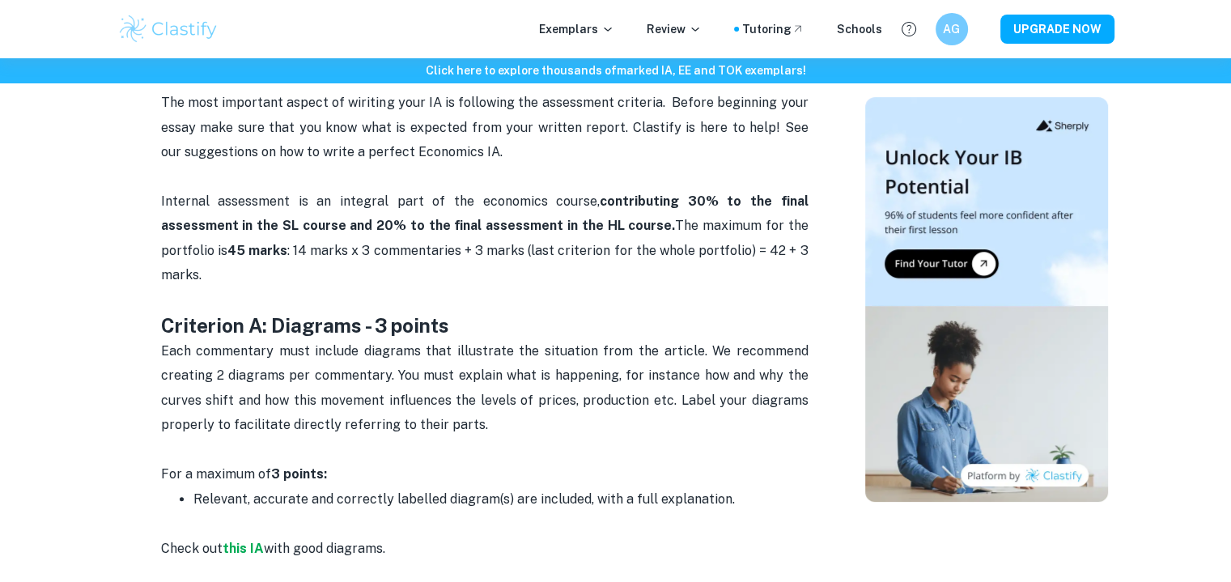
scroll to position [638, 0]
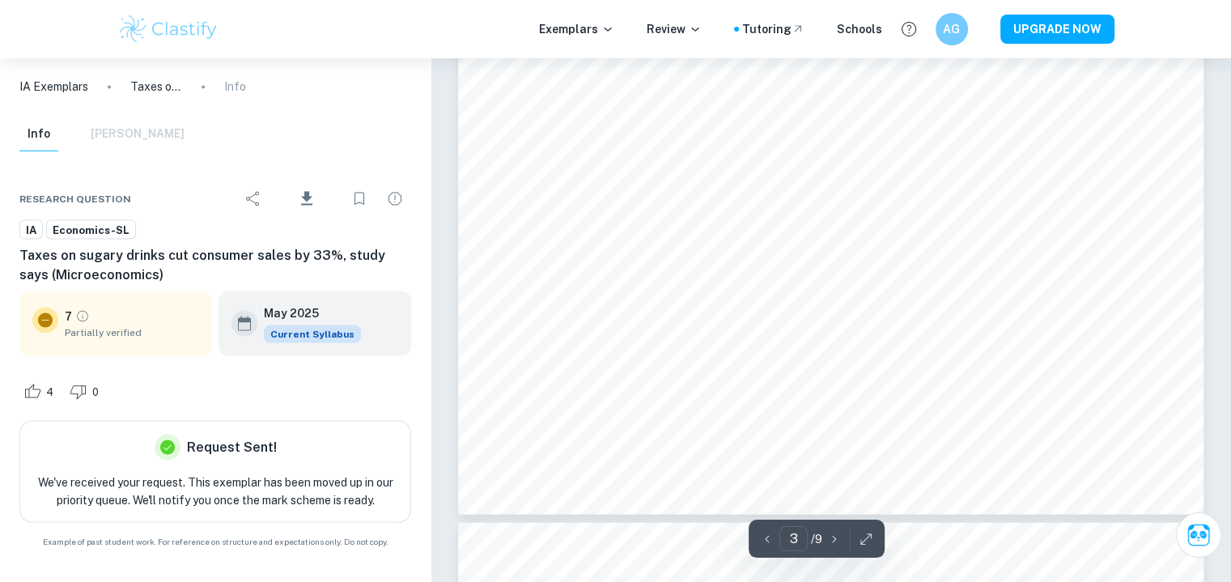
scroll to position [2982, 0]
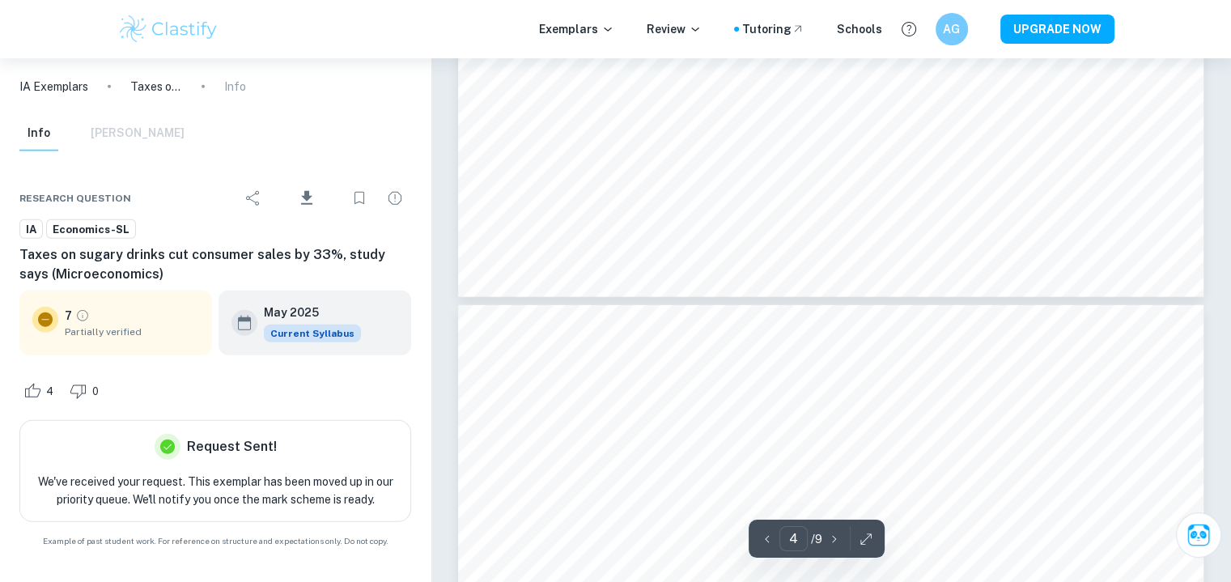
type input "5"
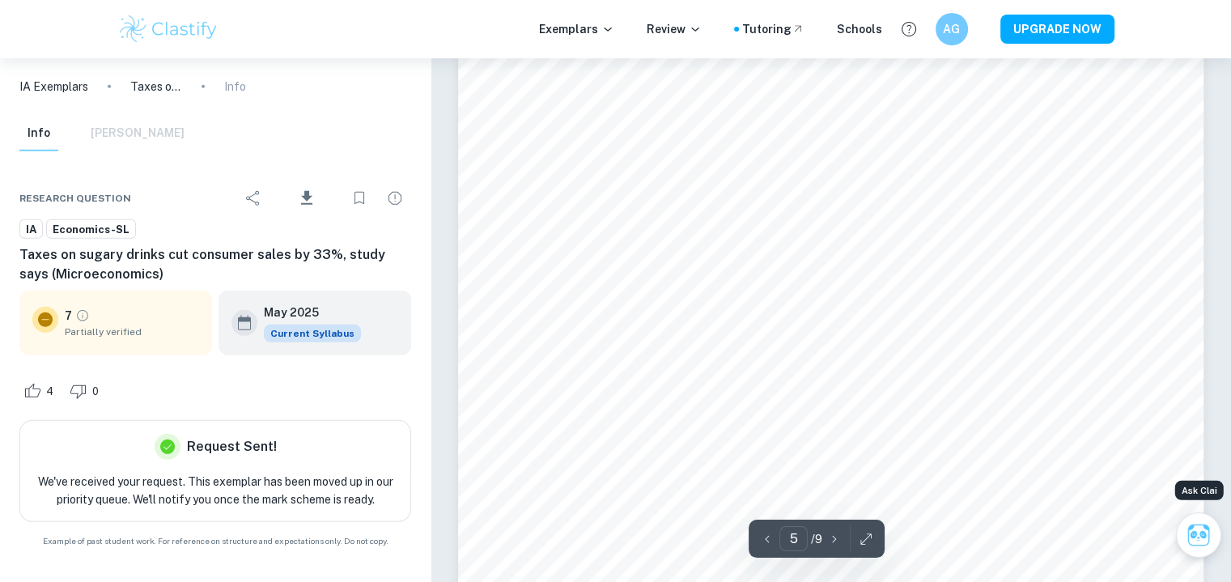
scroll to position [4797, 0]
type input "5"
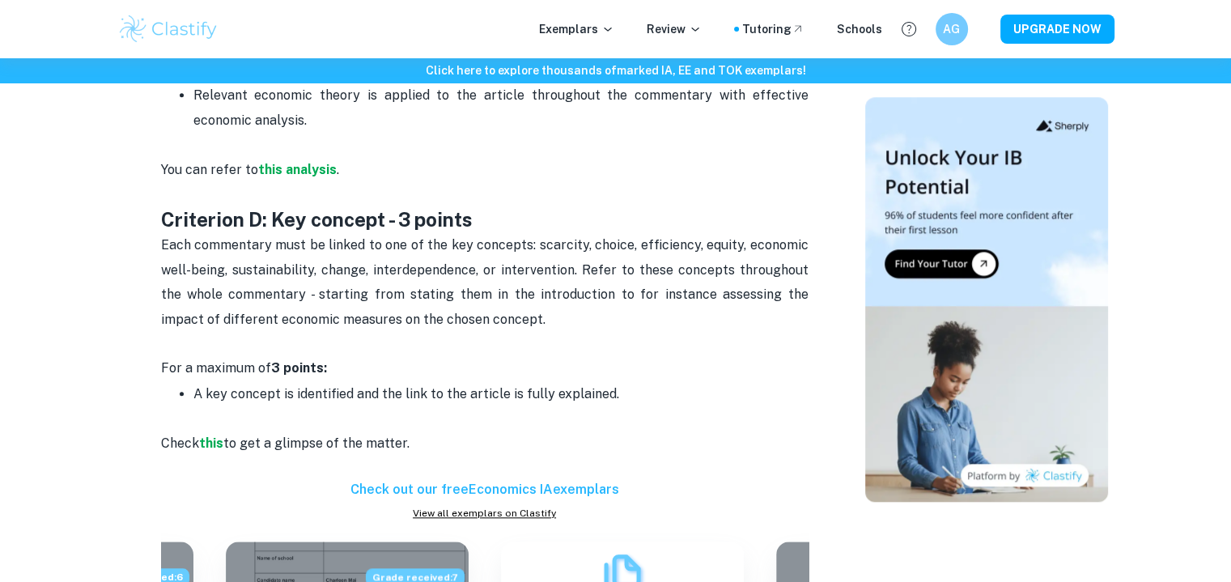
scroll to position [1541, 0]
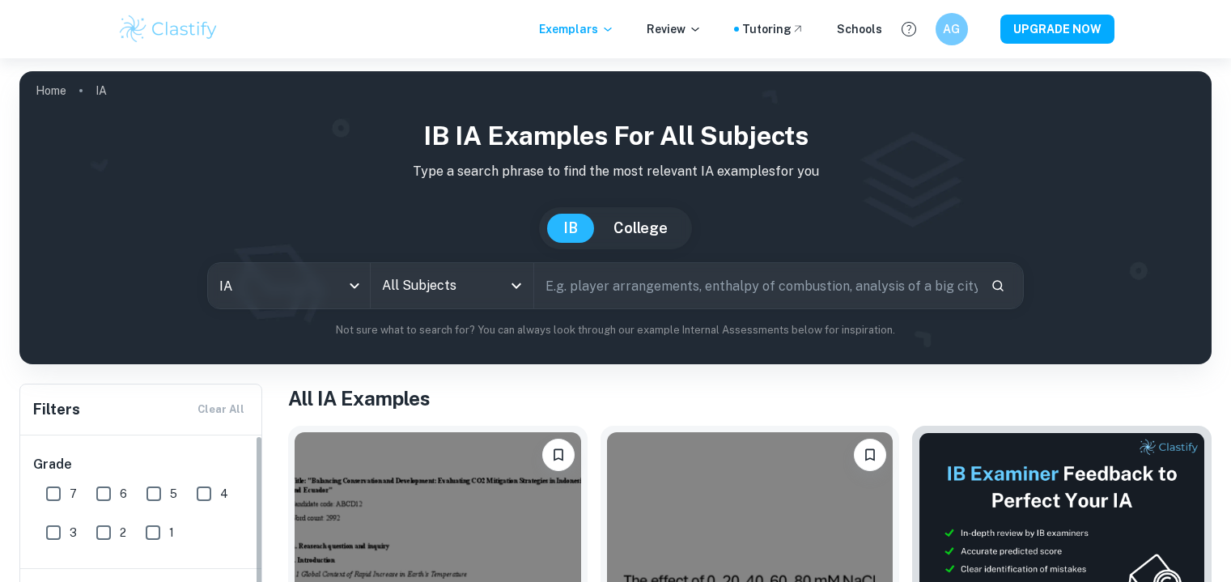
scroll to position [272, 0]
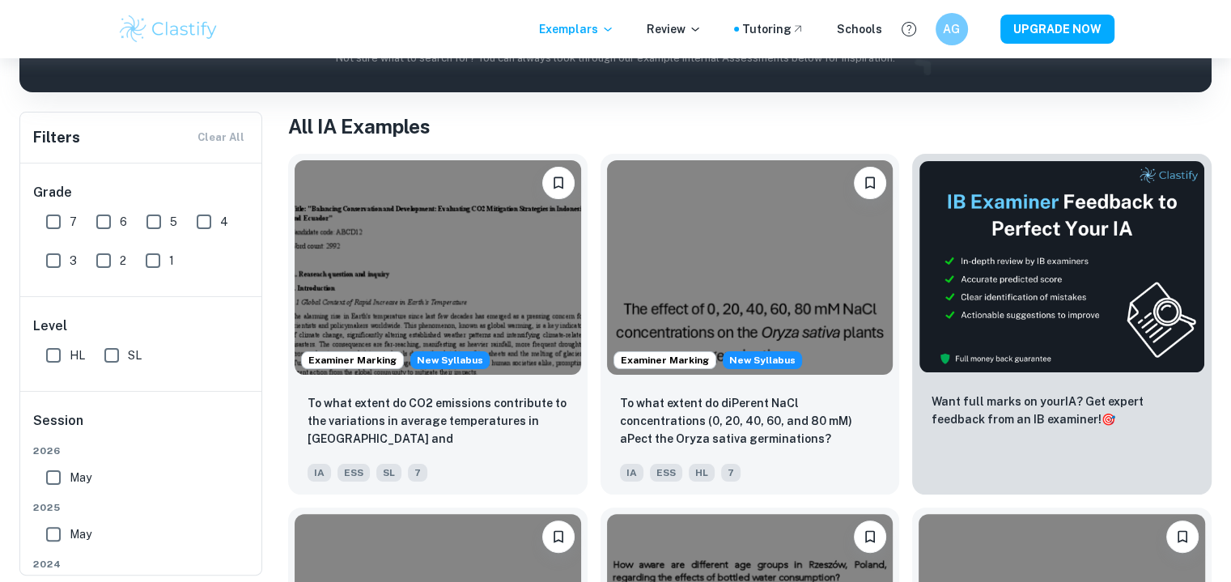
click at [45, 213] on input "7" at bounding box center [53, 222] width 32 height 32
checkbox input "true"
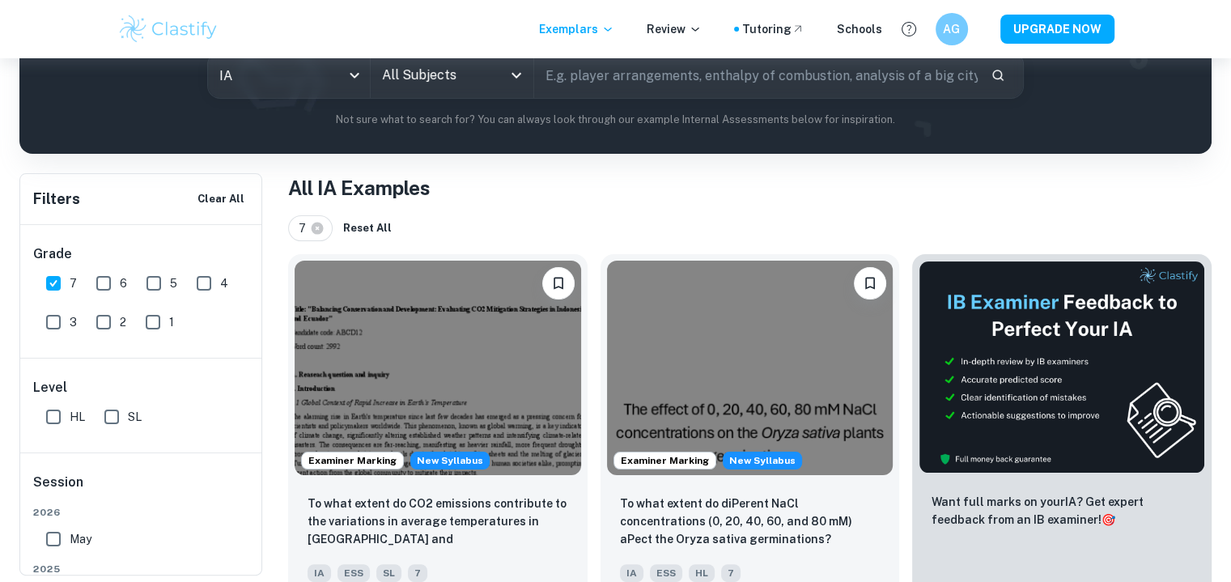
scroll to position [71, 0]
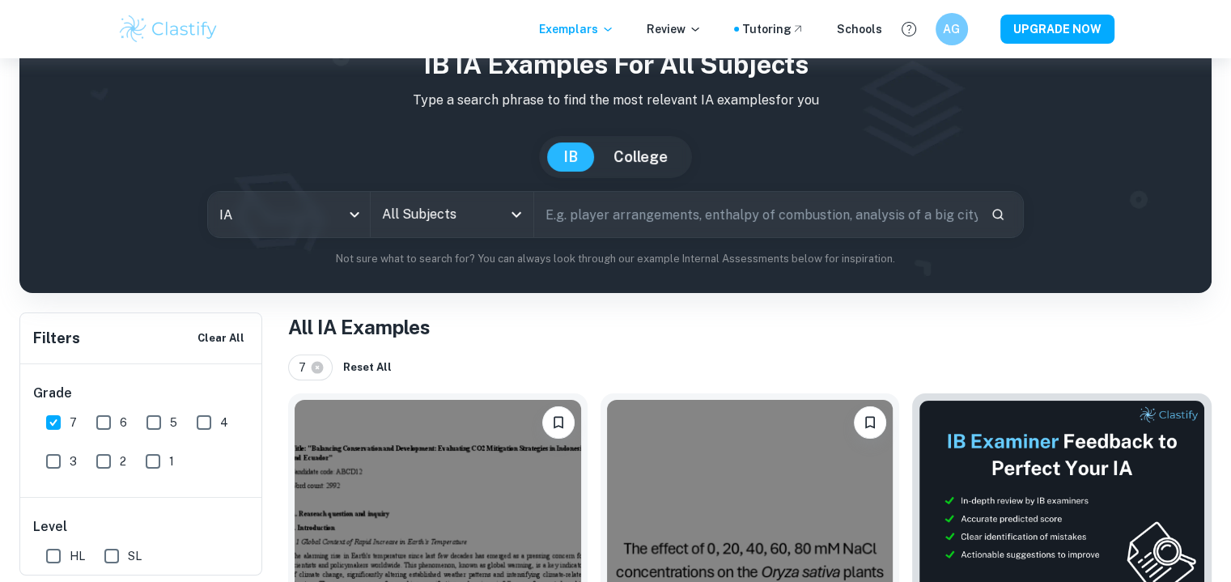
click at [395, 193] on div "All Subjects" at bounding box center [452, 214] width 162 height 45
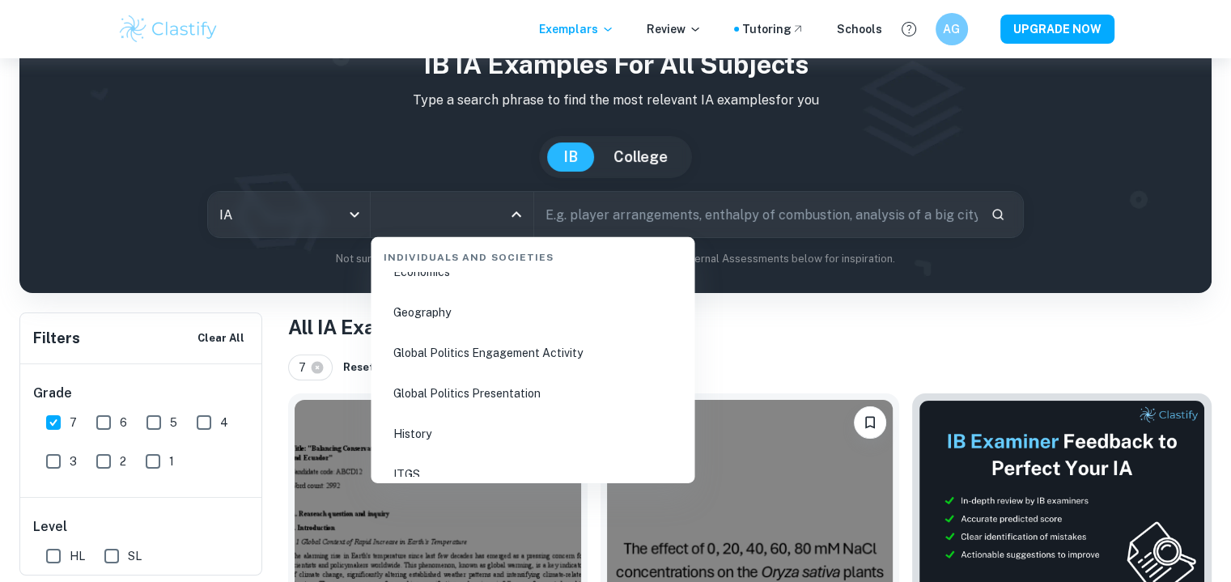
scroll to position [2068, 0]
click at [411, 271] on li "Economics" at bounding box center [532, 273] width 311 height 37
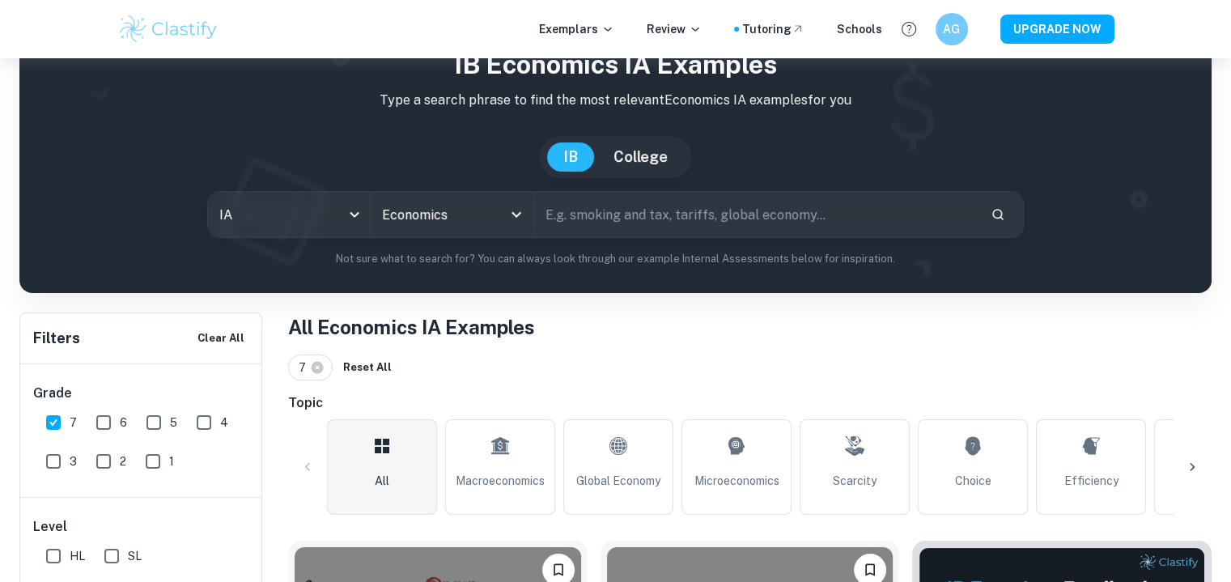
scroll to position [511, 0]
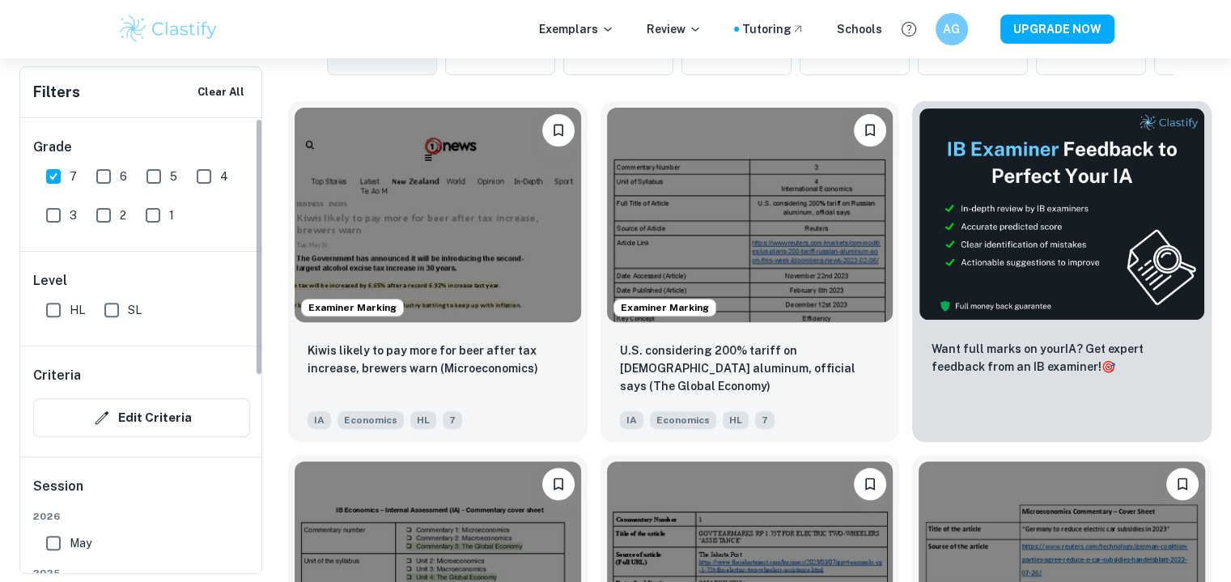
drag, startPoint x: 117, startPoint y: 310, endPoint x: 227, endPoint y: 337, distance: 113.3
click at [117, 310] on input "SL" at bounding box center [112, 310] width 32 height 32
checkbox input "true"
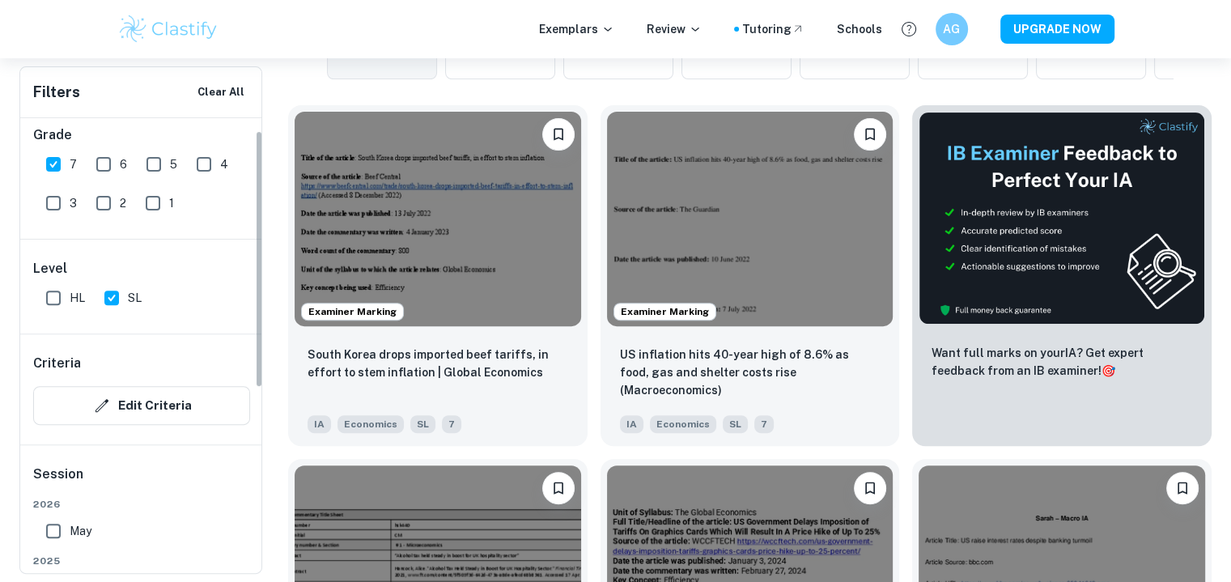
scroll to position [6, 0]
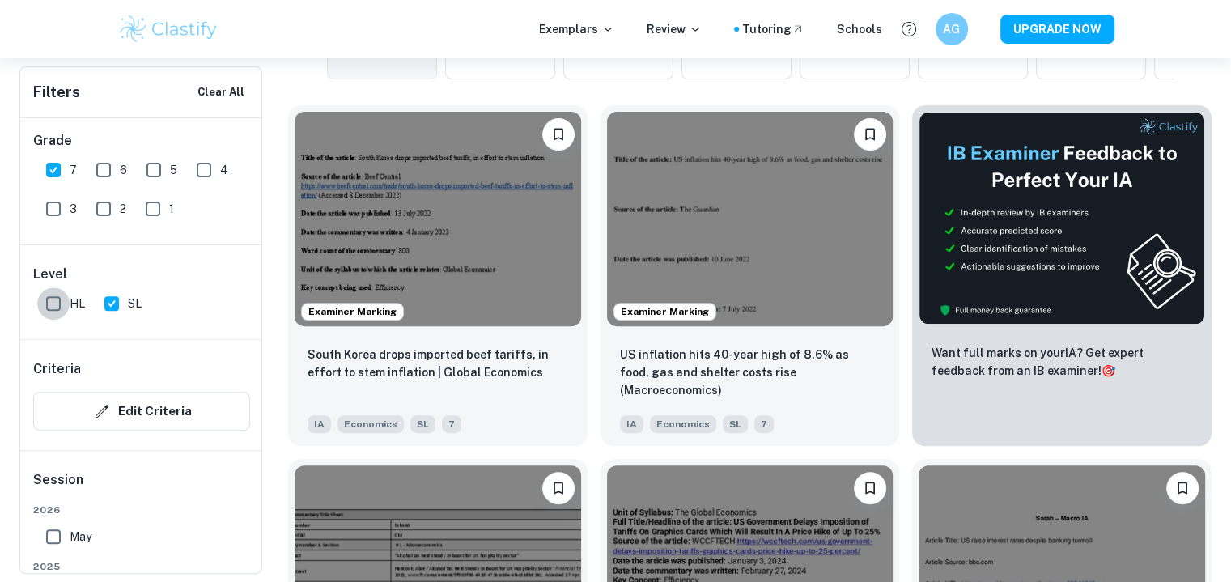
click at [52, 317] on input "HL" at bounding box center [53, 303] width 32 height 32
checkbox input "true"
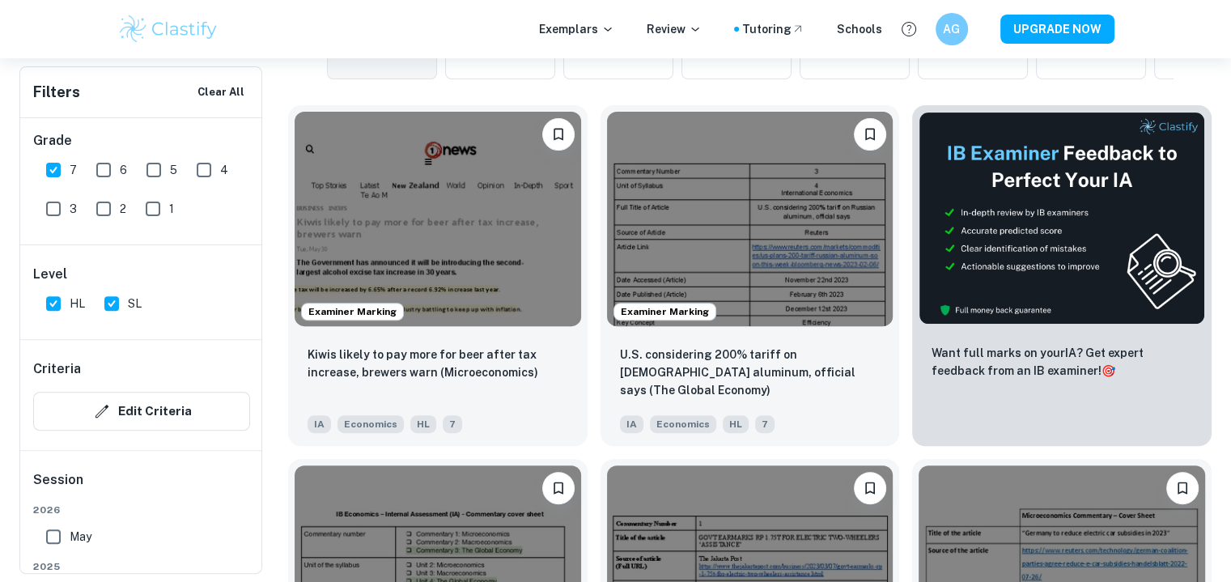
click at [440, 230] on img at bounding box center [438, 219] width 287 height 215
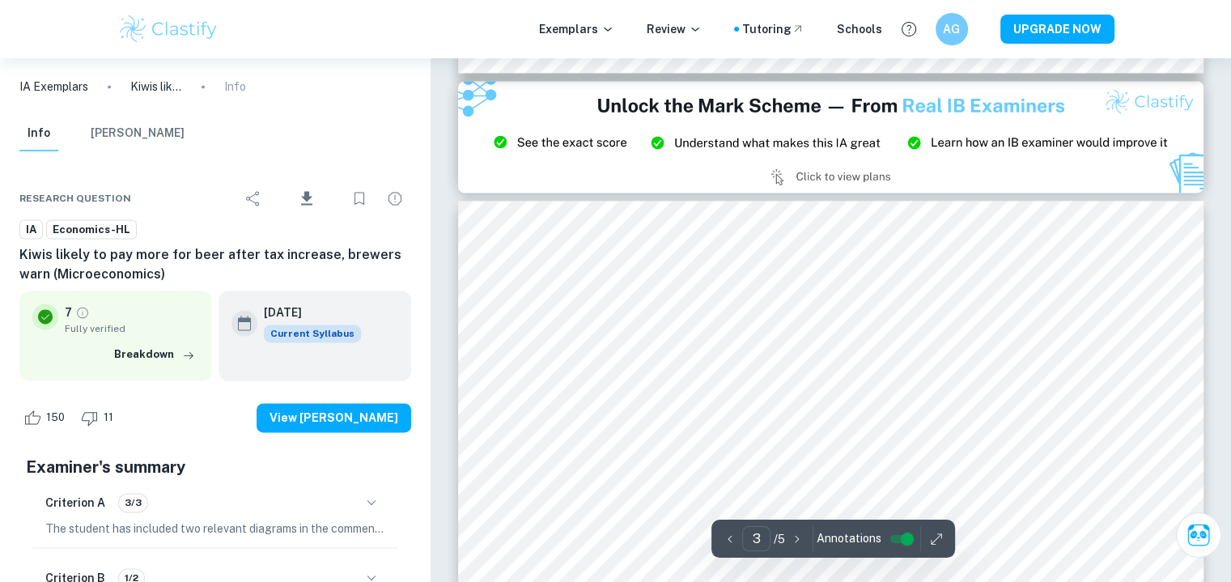
scroll to position [2238, 0]
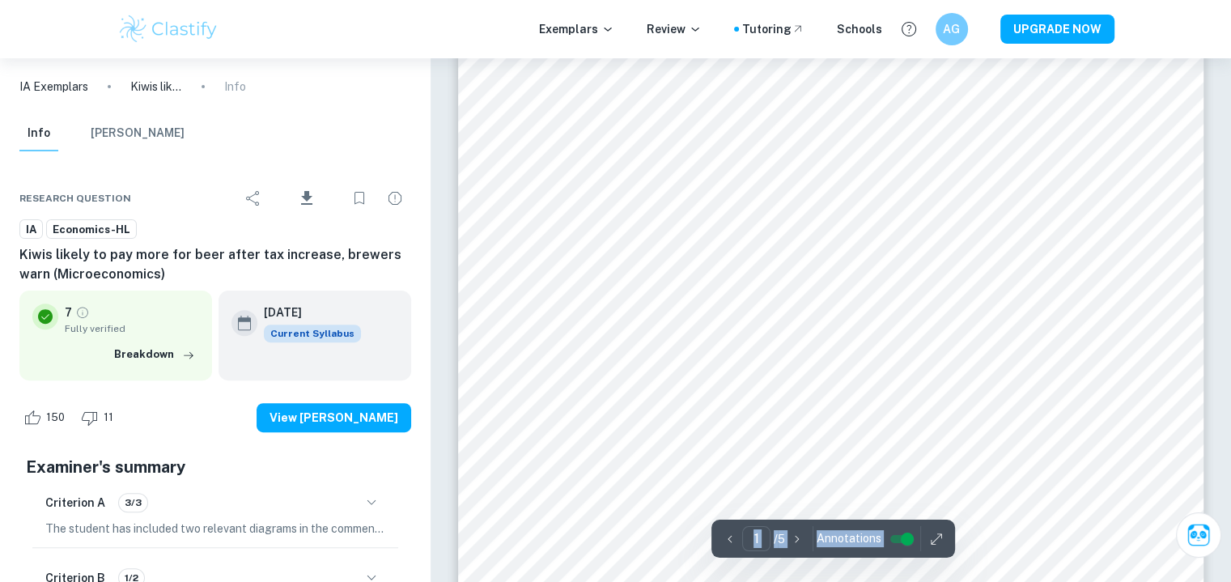
scroll to position [0, 0]
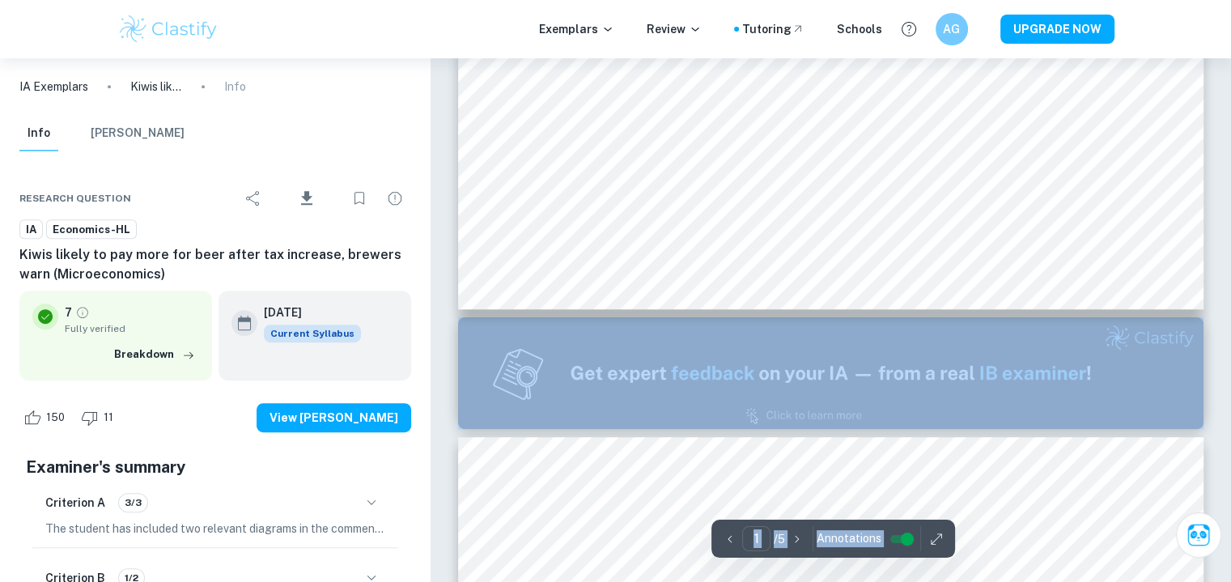
type input "2"
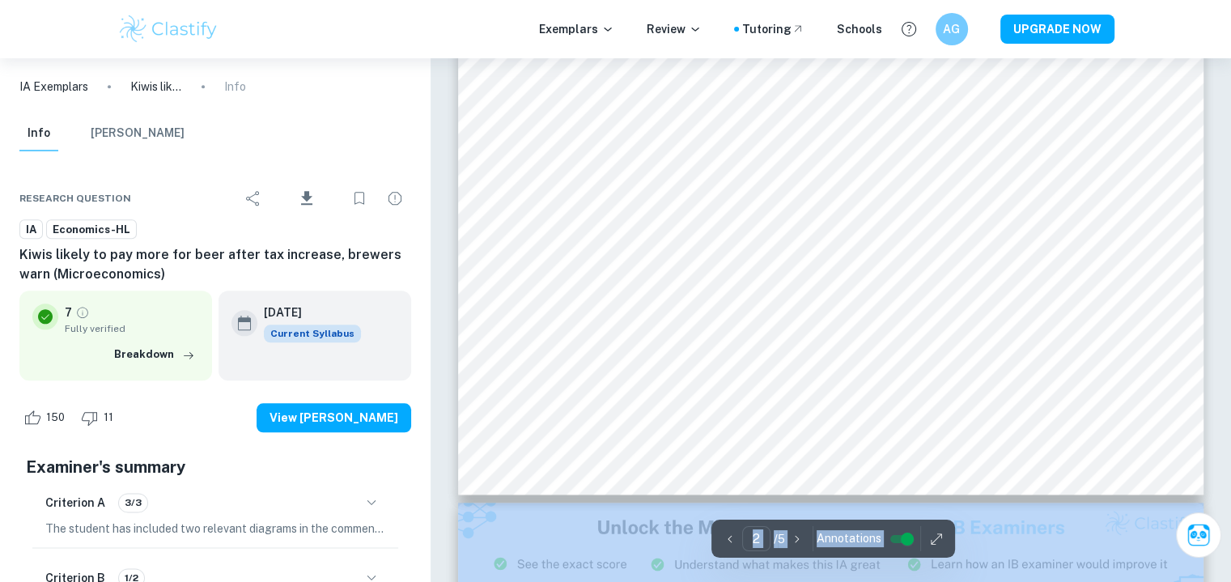
scroll to position [1823, 0]
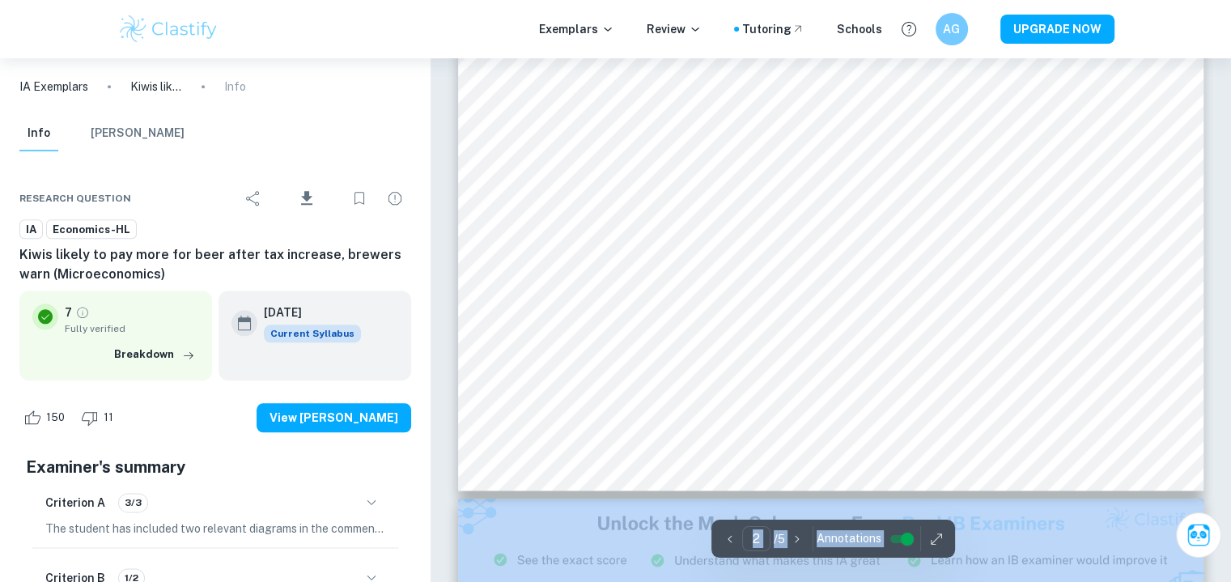
click at [133, 134] on button "Mark Scheme" at bounding box center [138, 134] width 94 height 36
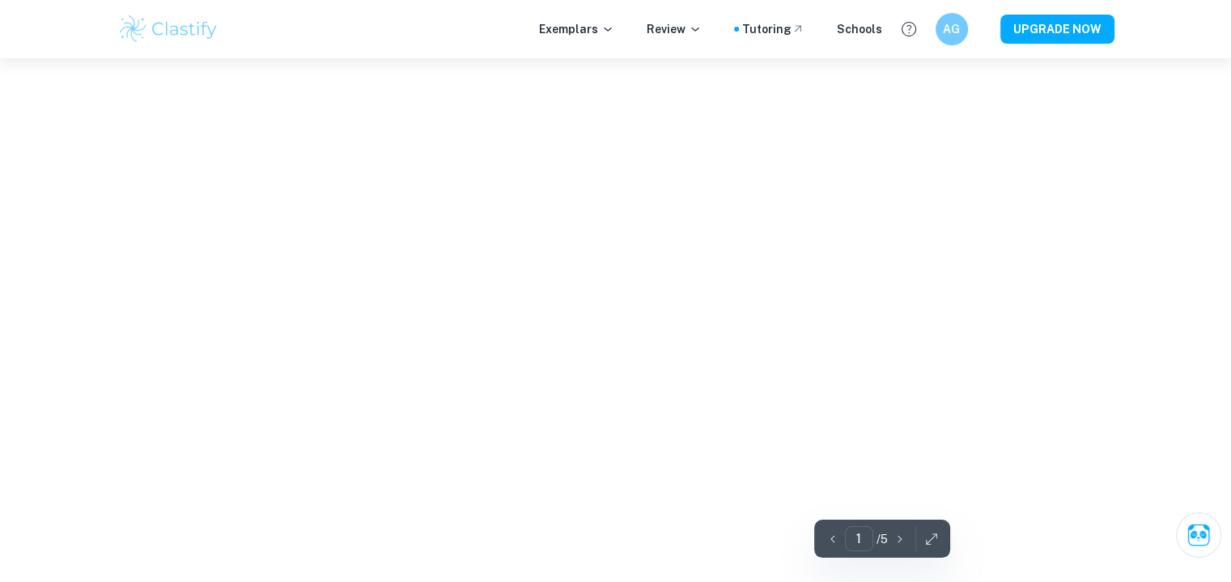
type input "2"
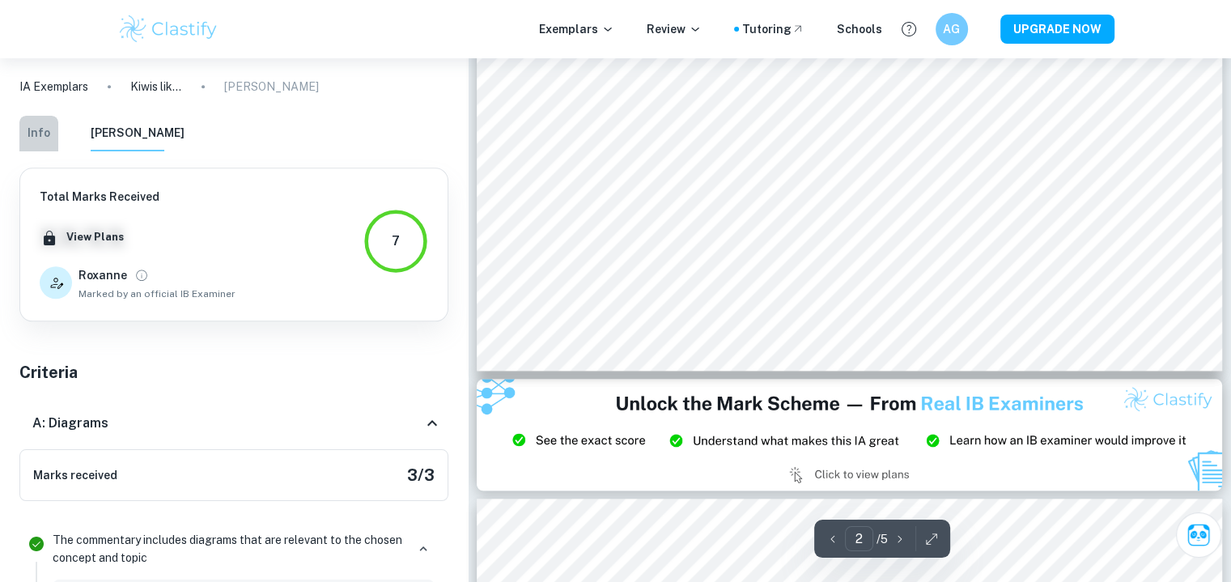
click at [32, 125] on button "Info" at bounding box center [38, 134] width 39 height 36
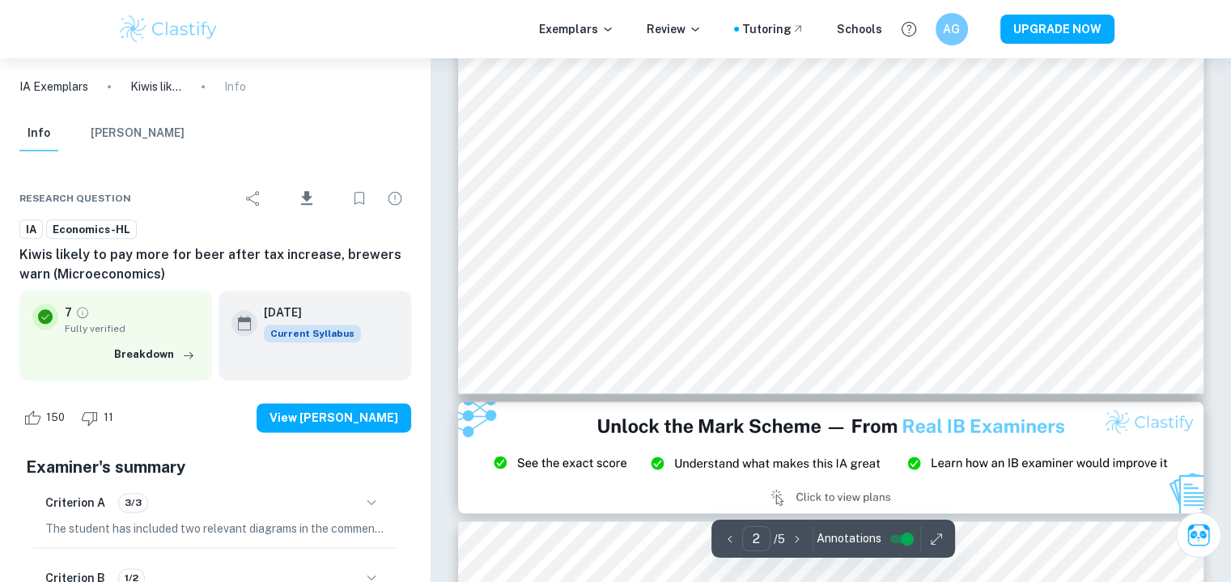
scroll to position [1925, 0]
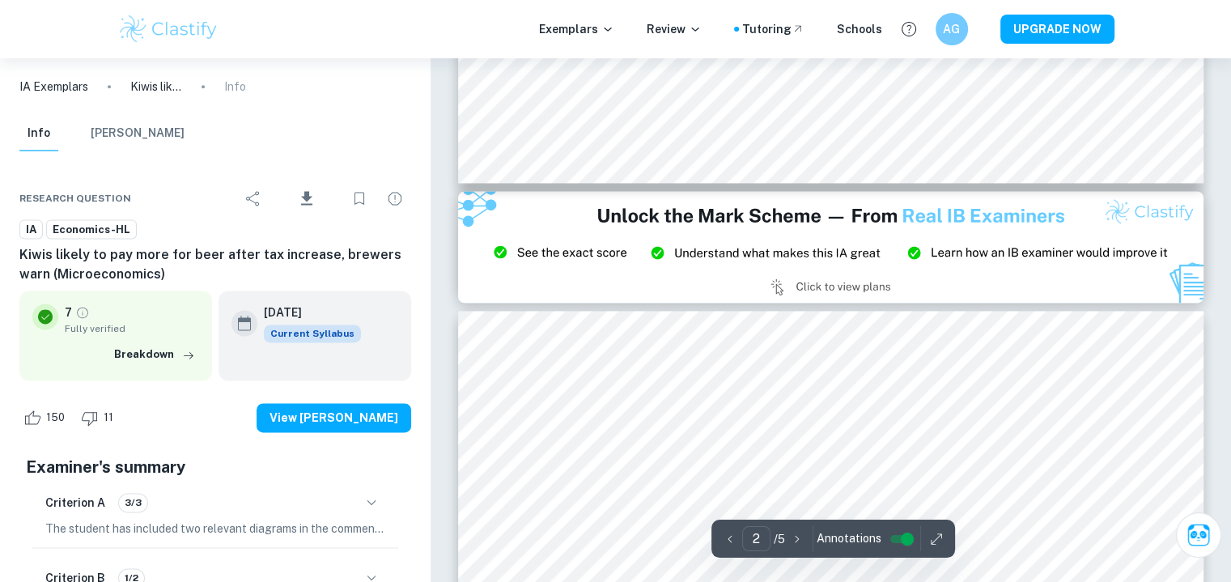
type input "3"
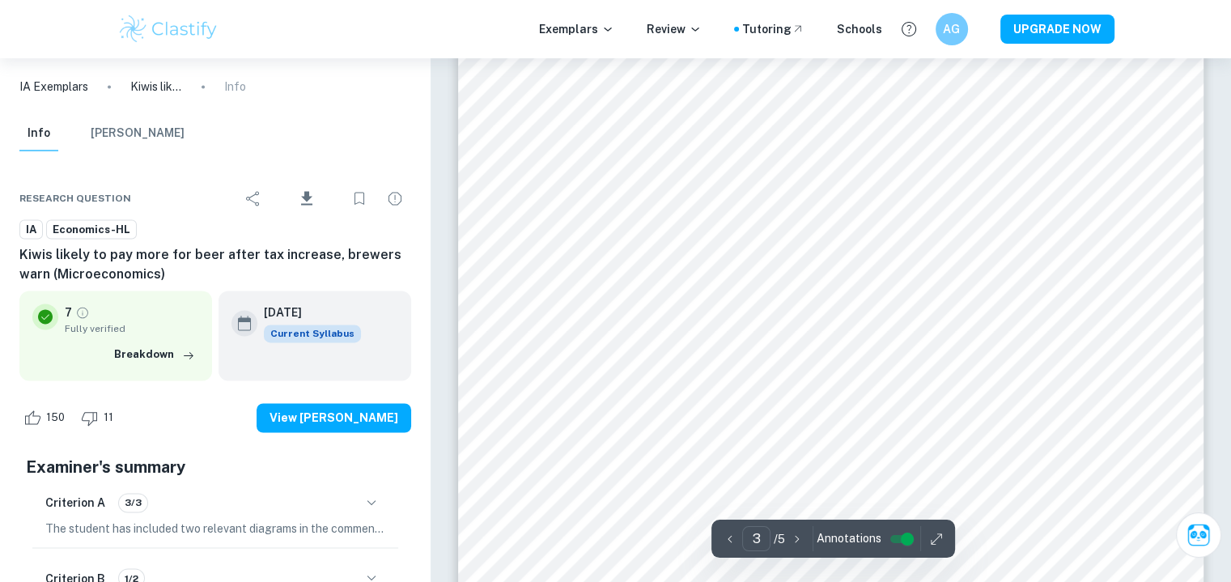
scroll to position [2513, 0]
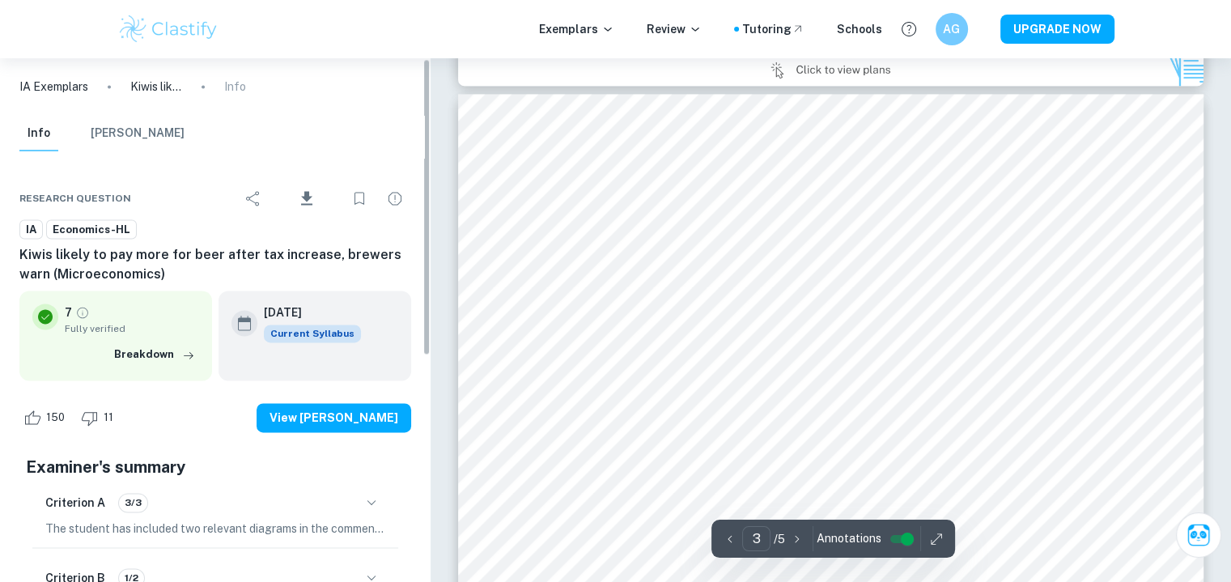
type input "2"
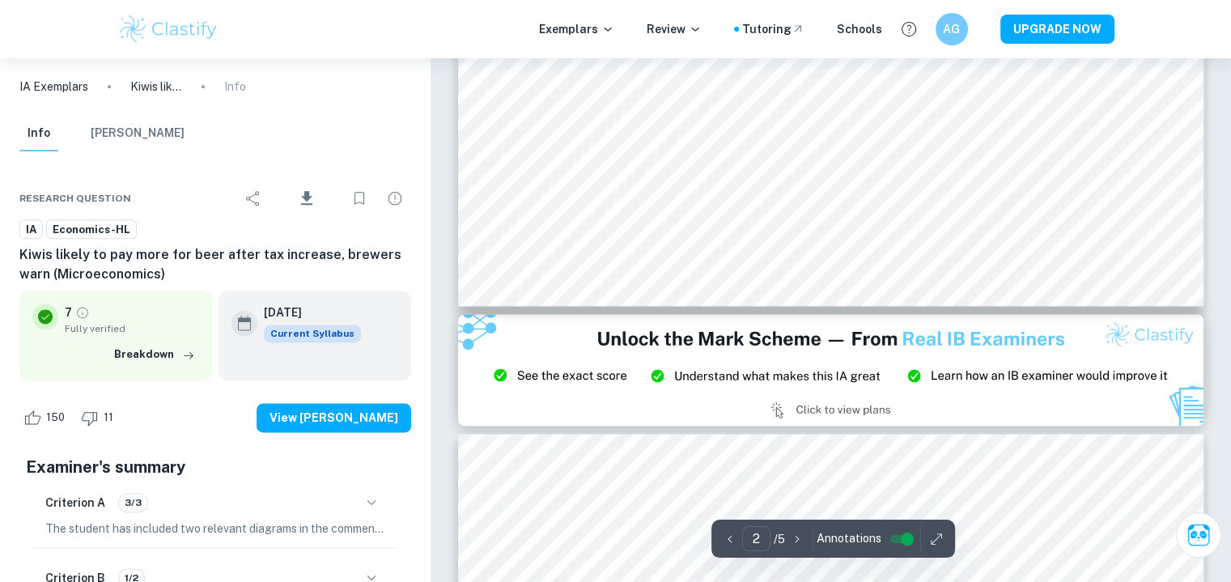
scroll to position [1988, 0]
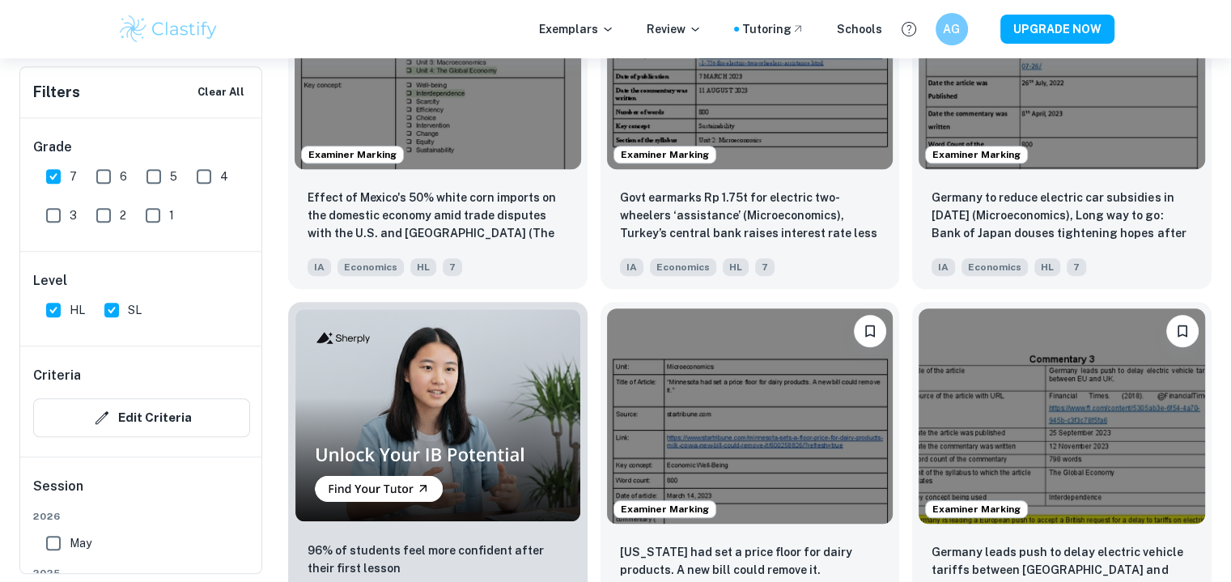
scroll to position [1019, 0]
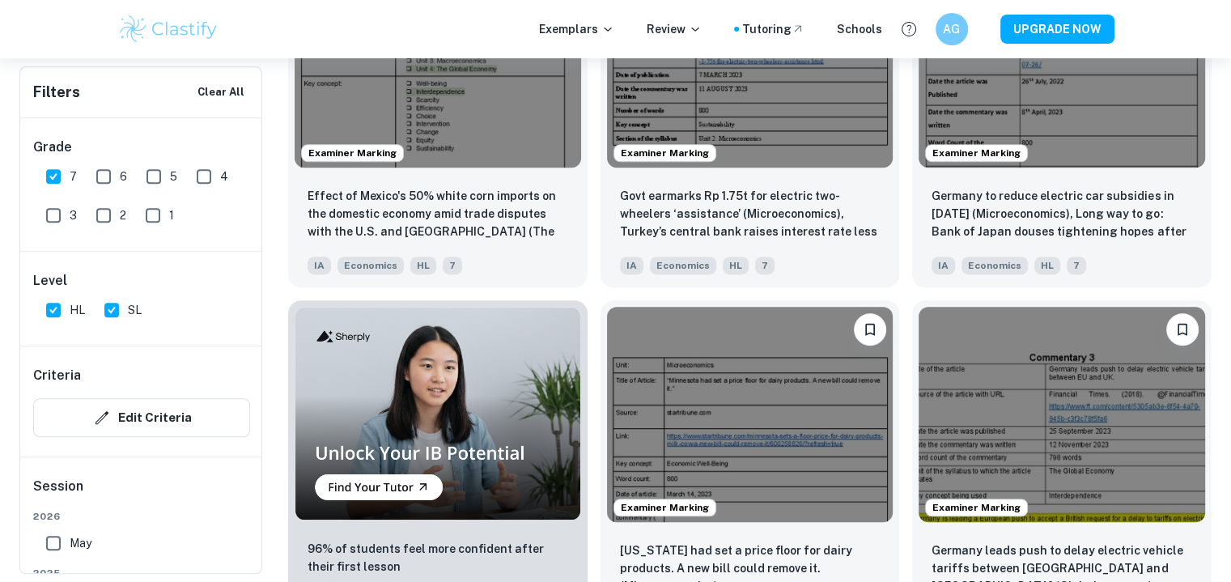
click at [1030, 104] on img at bounding box center [1062, 60] width 287 height 215
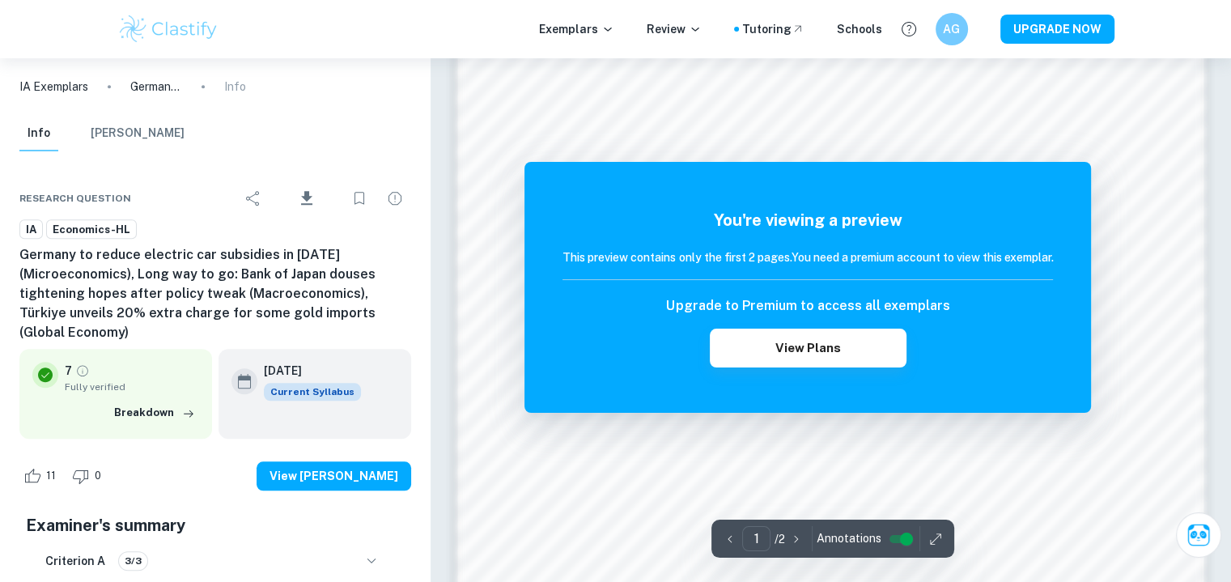
scroll to position [1350, 0]
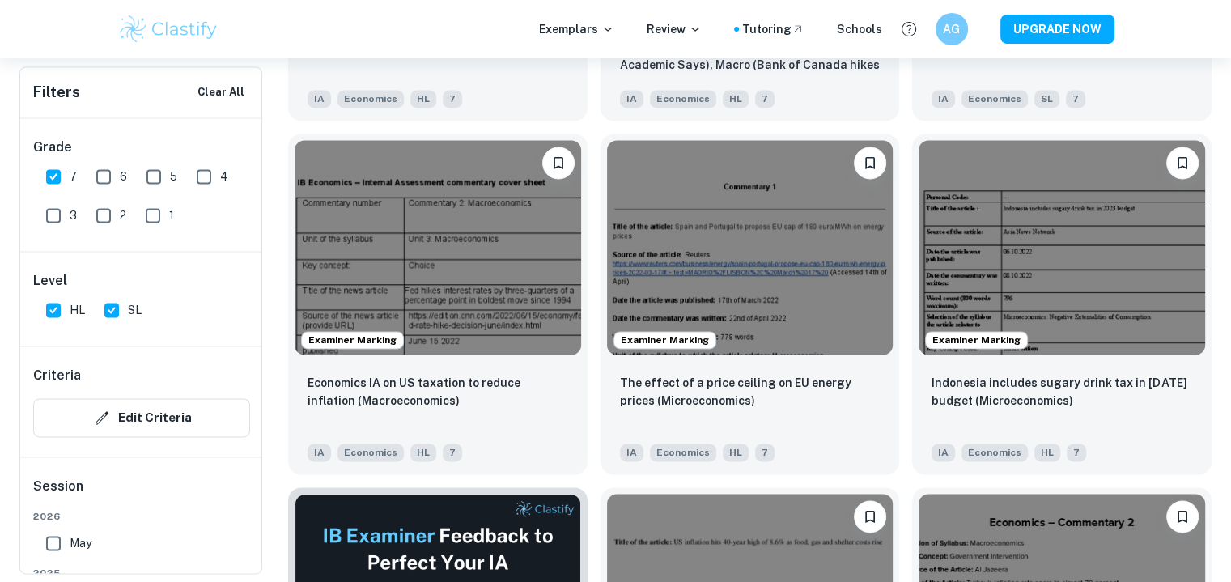
scroll to position [2250, 0]
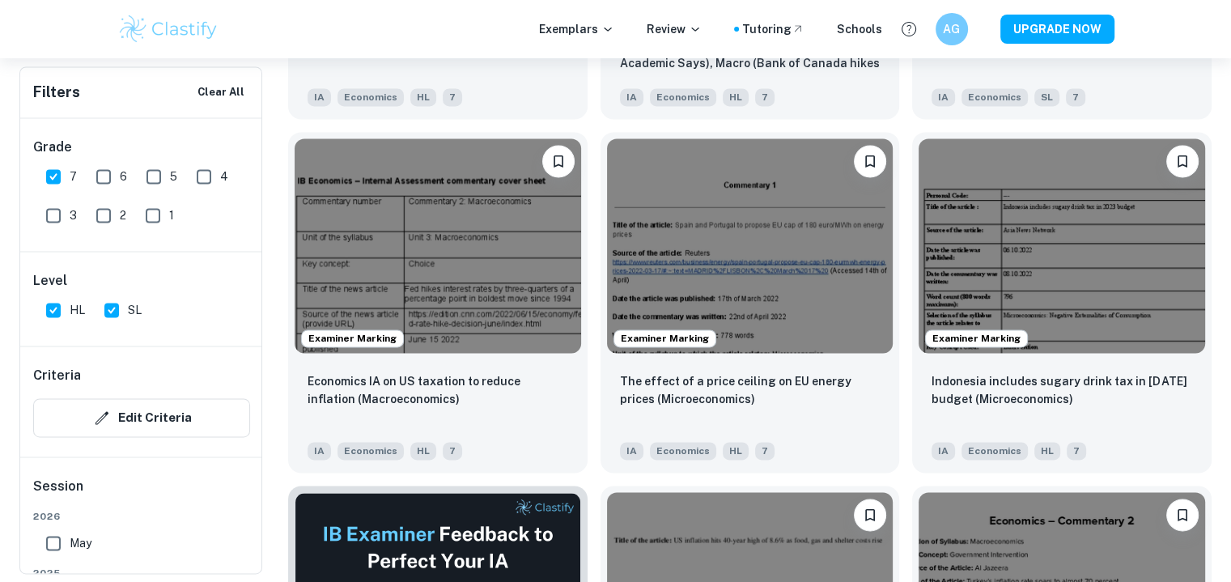
click at [997, 308] on img at bounding box center [1062, 245] width 287 height 215
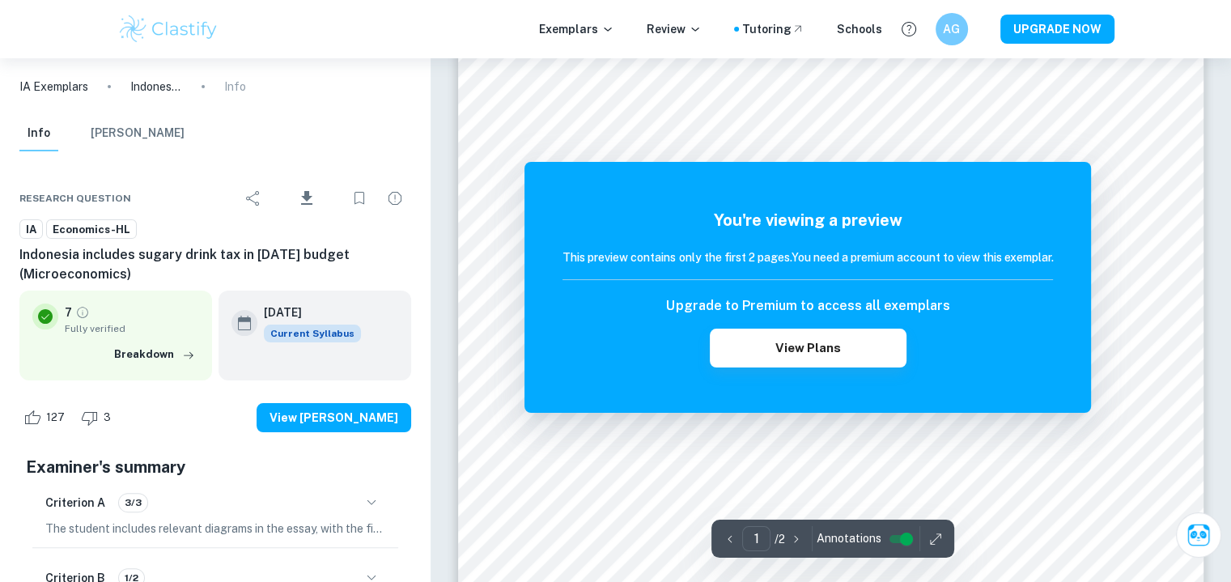
scroll to position [346, 0]
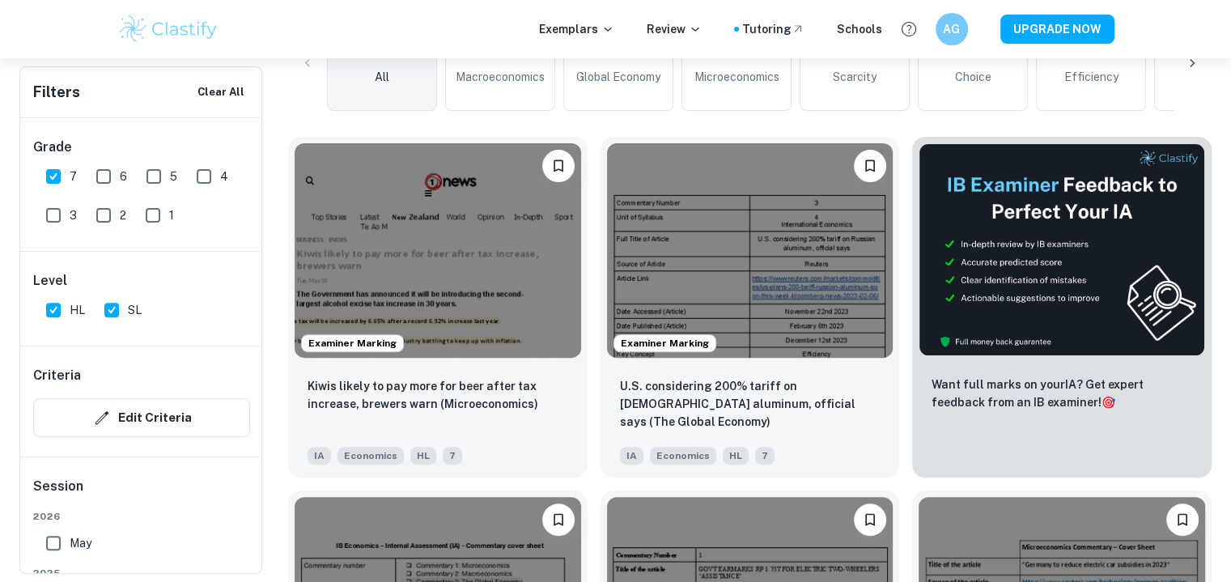
scroll to position [478, 0]
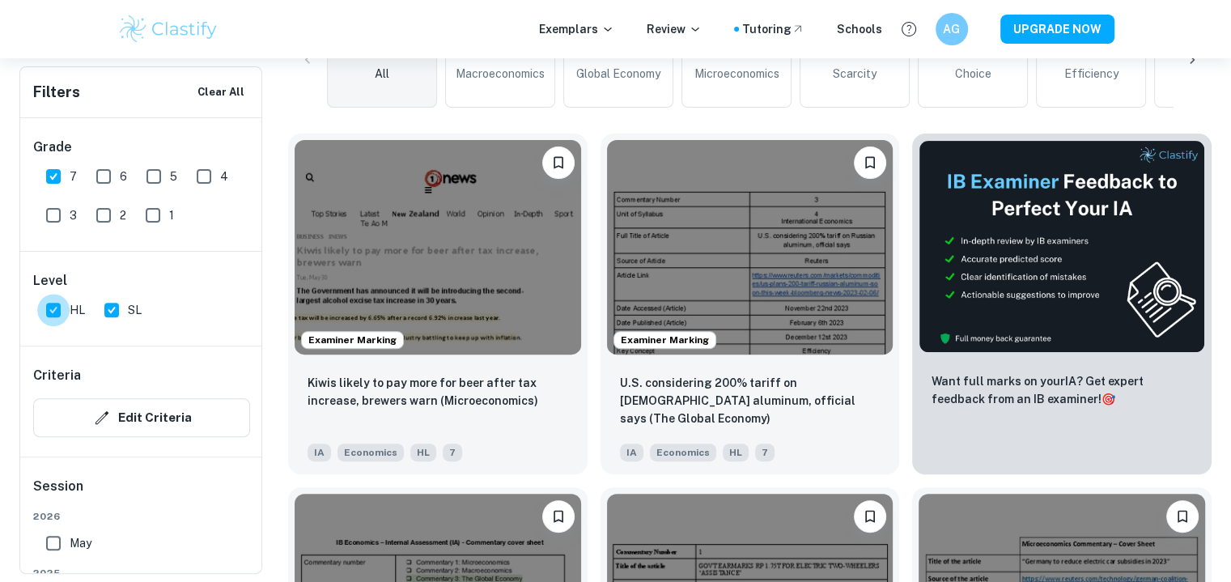
click at [61, 308] on input "HL" at bounding box center [53, 310] width 32 height 32
checkbox input "false"
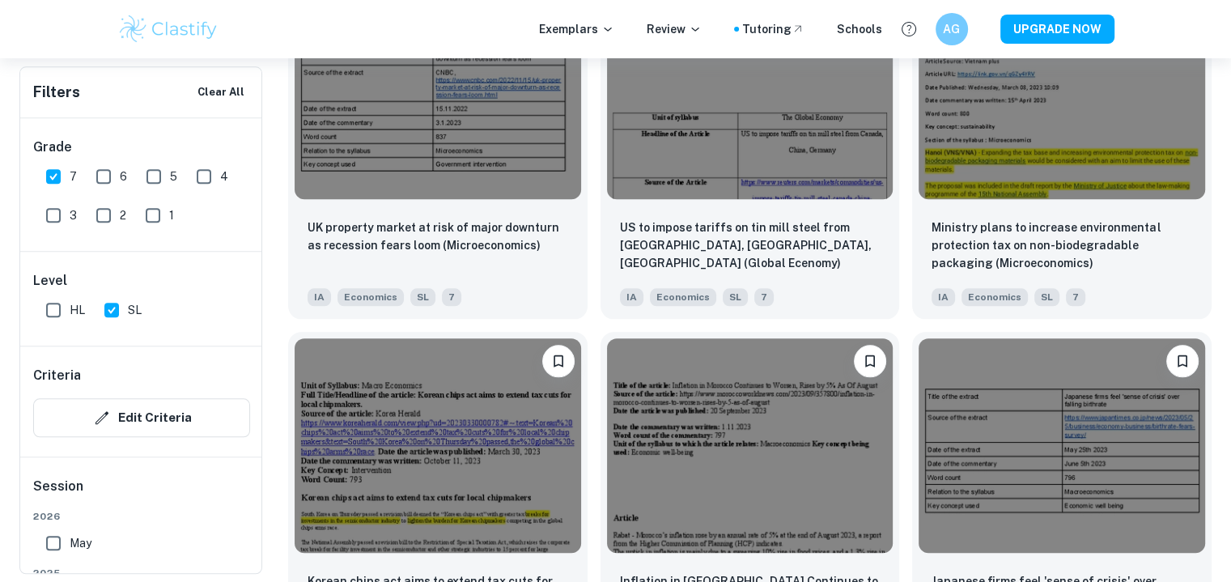
scroll to position [1697, 0]
click at [710, 96] on img at bounding box center [750, 91] width 287 height 215
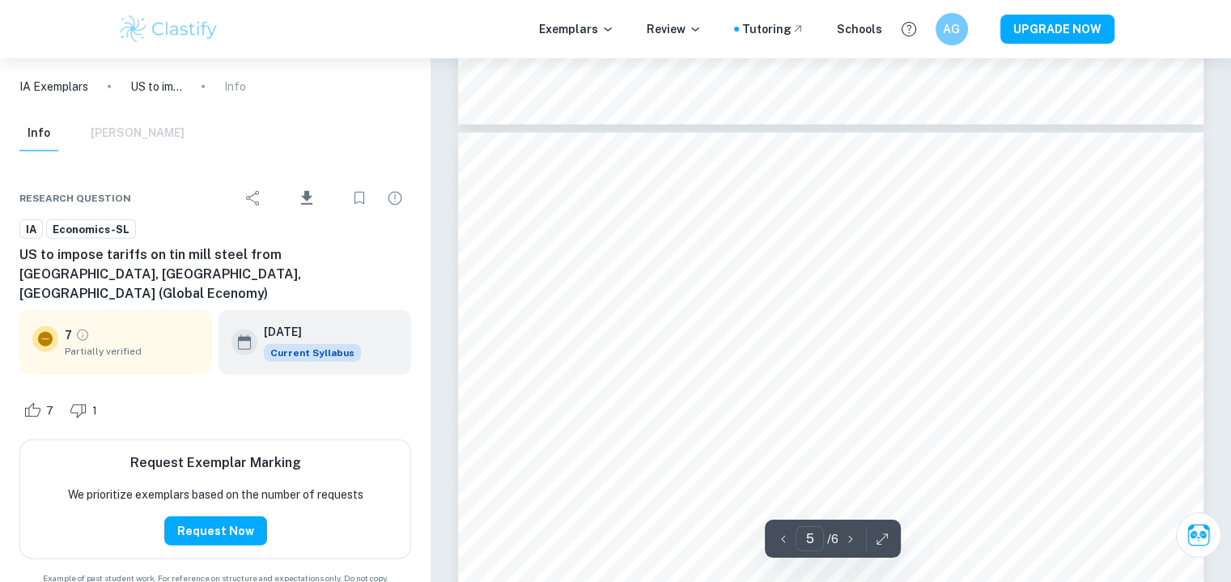
scroll to position [4076, 0]
type input "4"
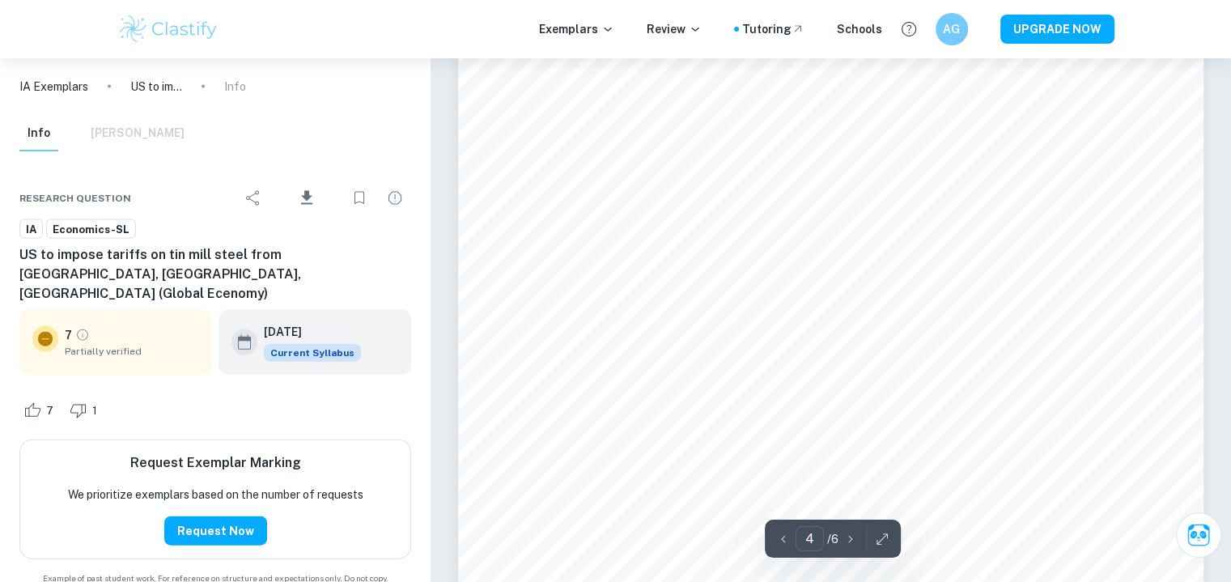
scroll to position [3512, 0]
